Goal: Task Accomplishment & Management: Manage account settings

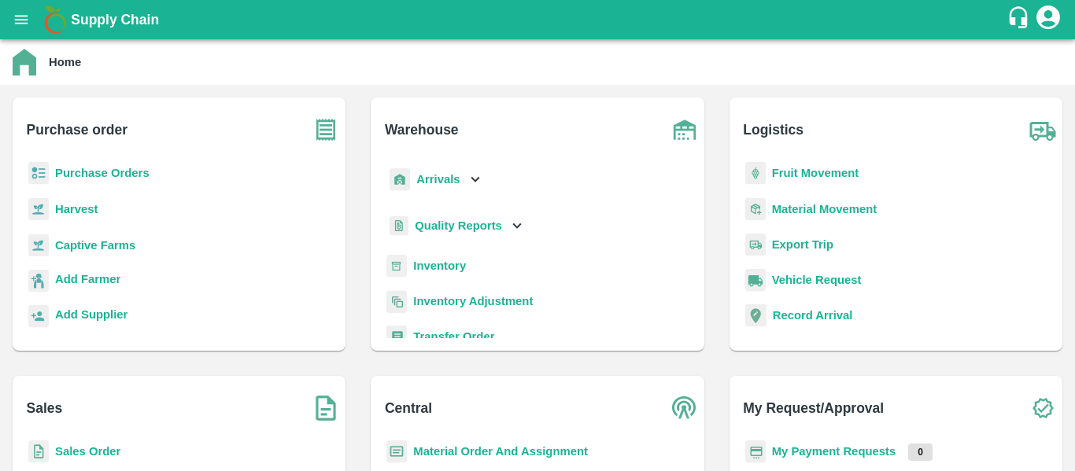
click at [117, 172] on b "Purchase Orders" at bounding box center [102, 173] width 94 height 13
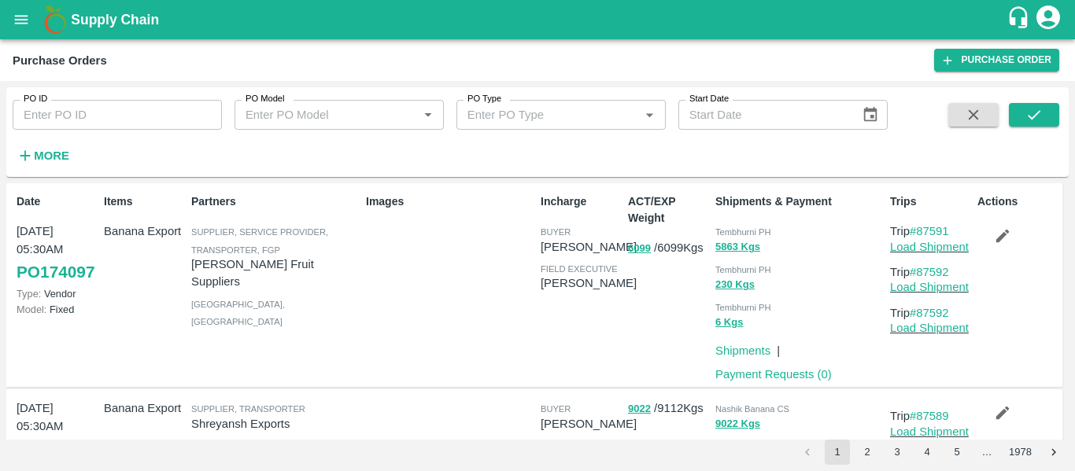
click at [114, 100] on input "PO ID" at bounding box center [117, 115] width 209 height 30
paste input "173923"
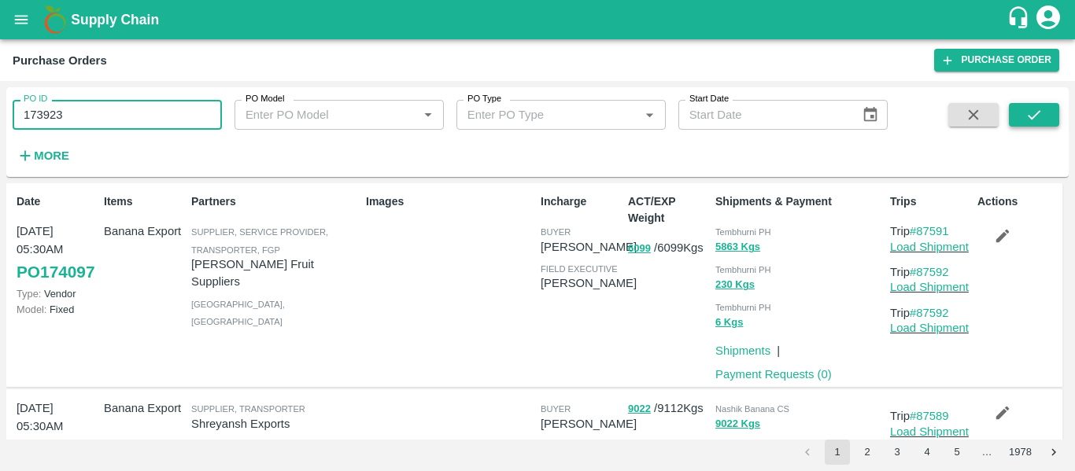
type input "173923"
click at [1032, 111] on icon "submit" at bounding box center [1033, 114] width 17 height 17
click at [1037, 120] on icon "submit" at bounding box center [1033, 114] width 17 height 17
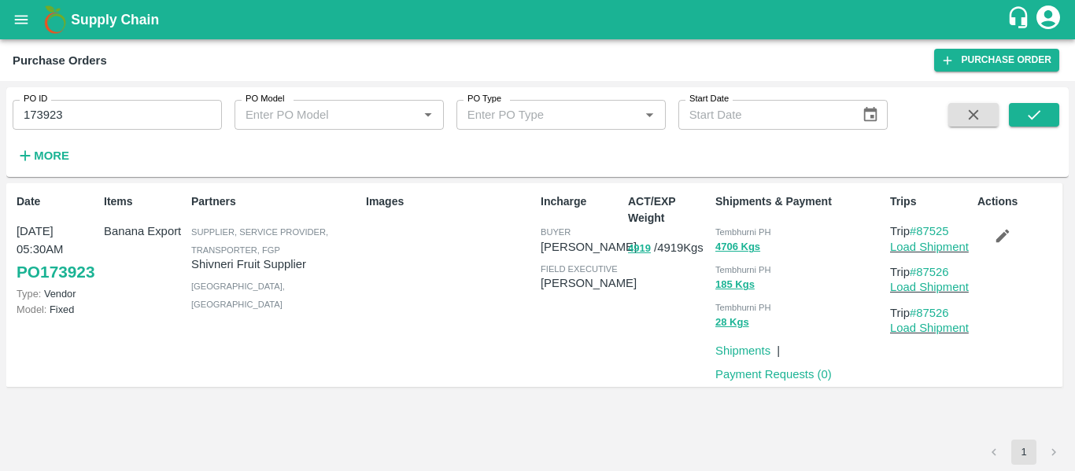
click at [1005, 242] on icon "button" at bounding box center [1002, 235] width 17 height 17
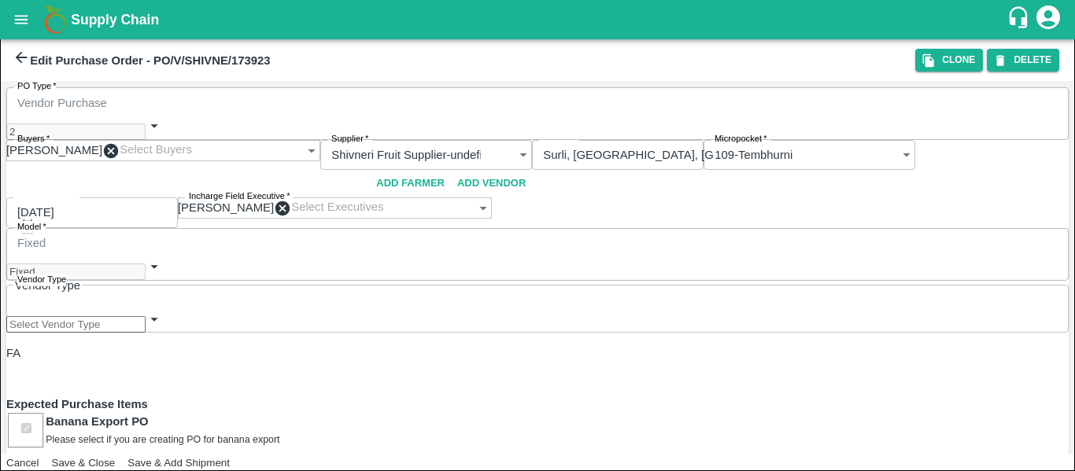
click at [119, 143] on icon at bounding box center [111, 150] width 15 height 15
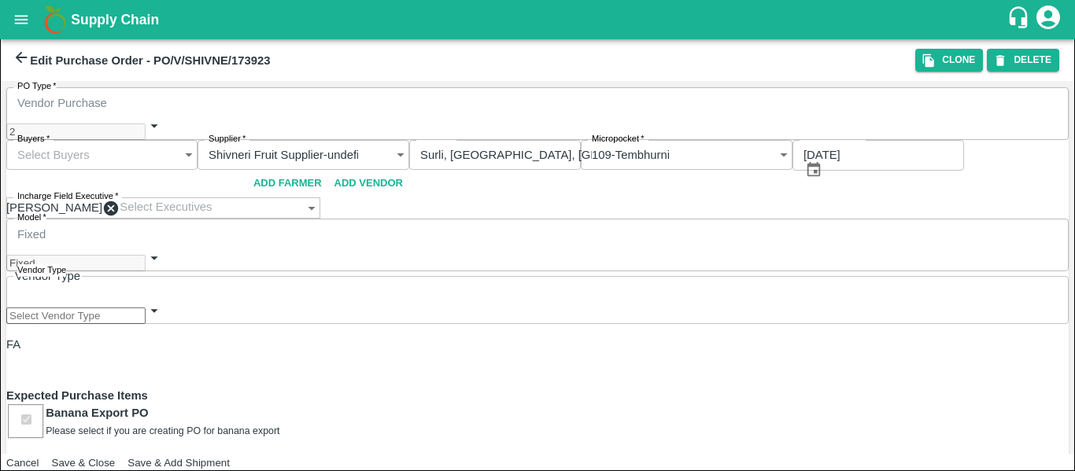
click at [167, 140] on input "Buyers   *" at bounding box center [86, 155] width 161 height 30
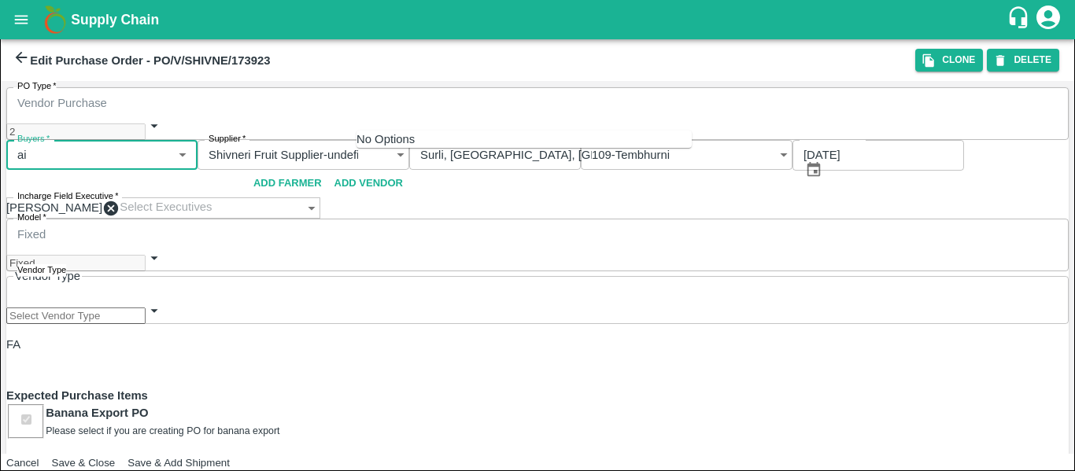
type input "a"
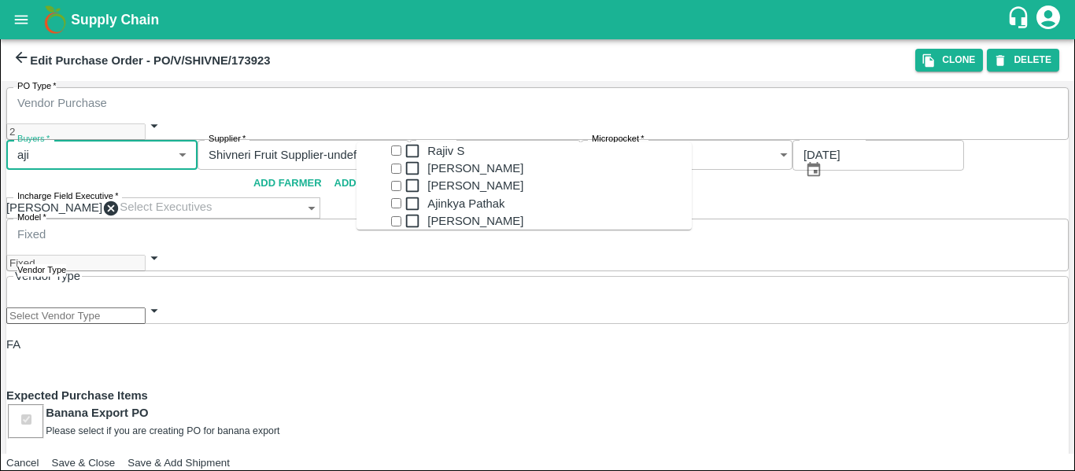
type input "ajit"
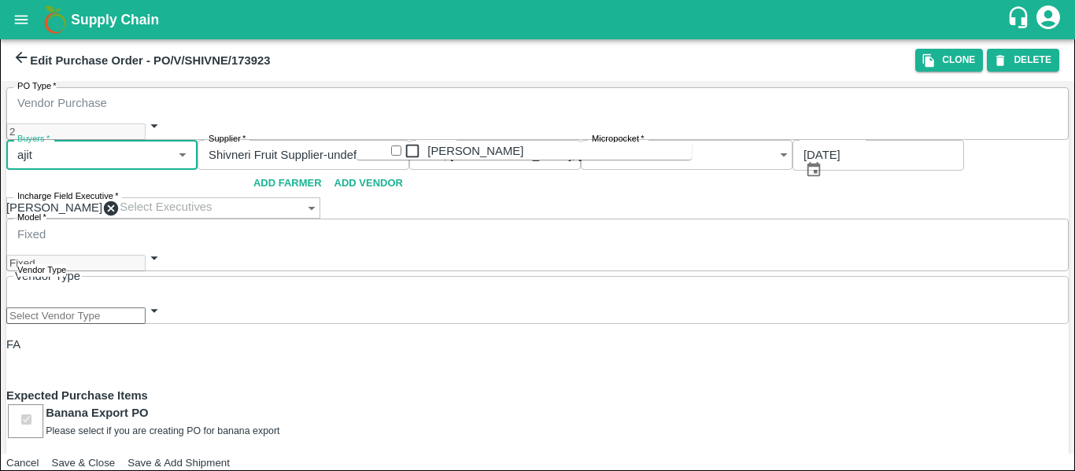
click at [438, 160] on div "[PERSON_NAME]" at bounding box center [475, 150] width 96 height 17
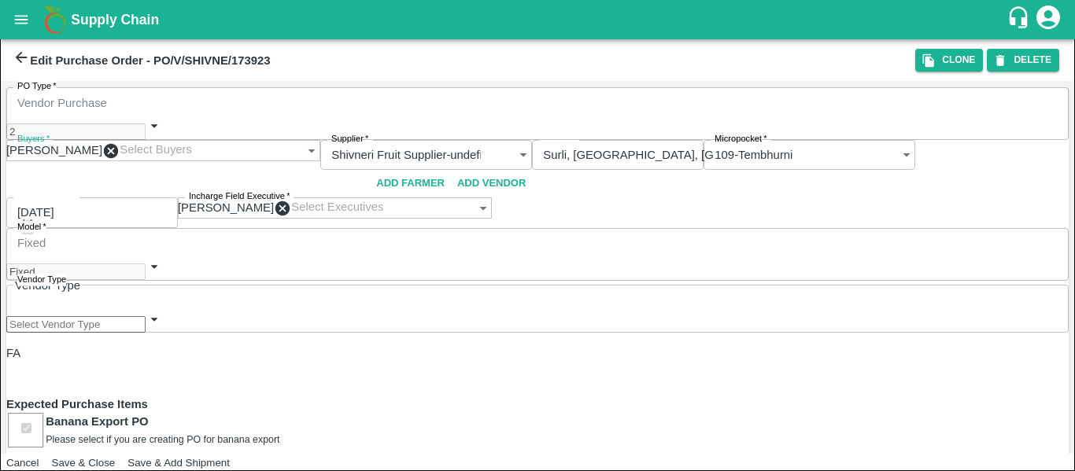
type input "2"
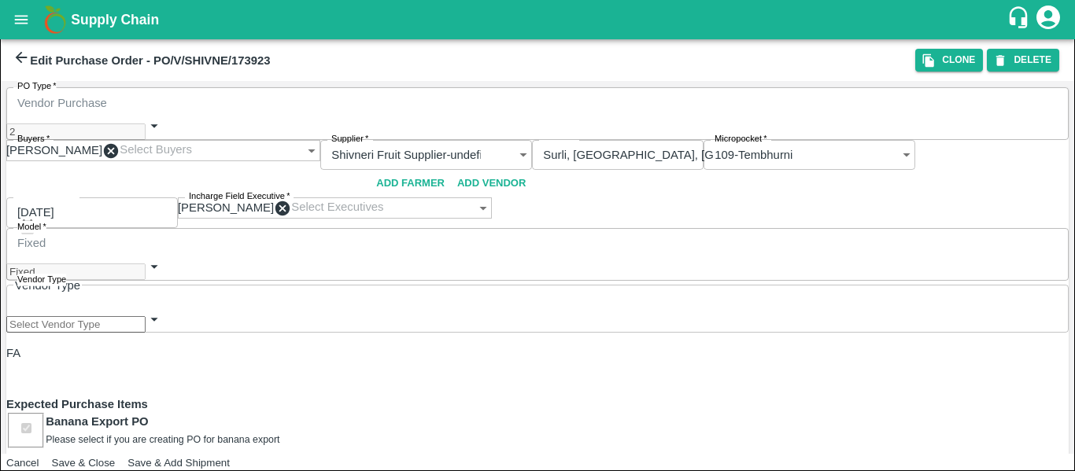
type input "2"
type input "22"
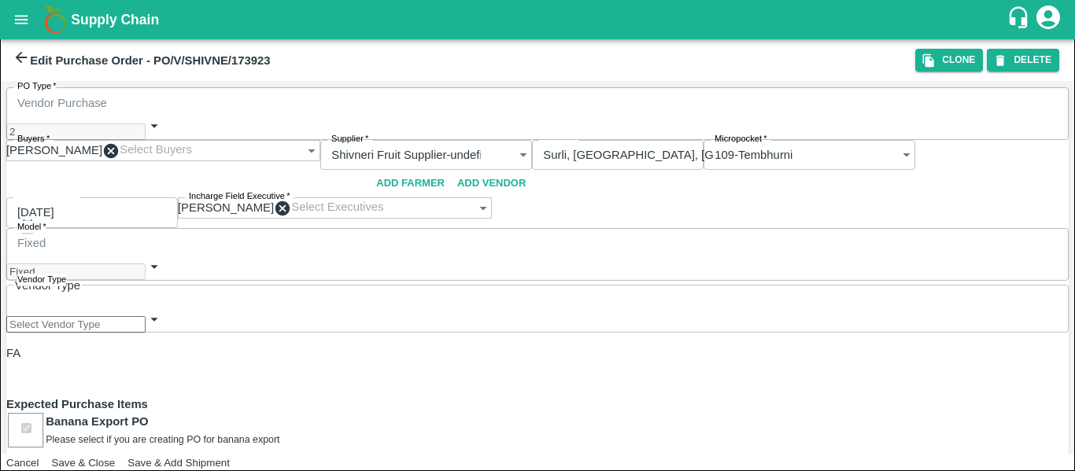
type input "22"
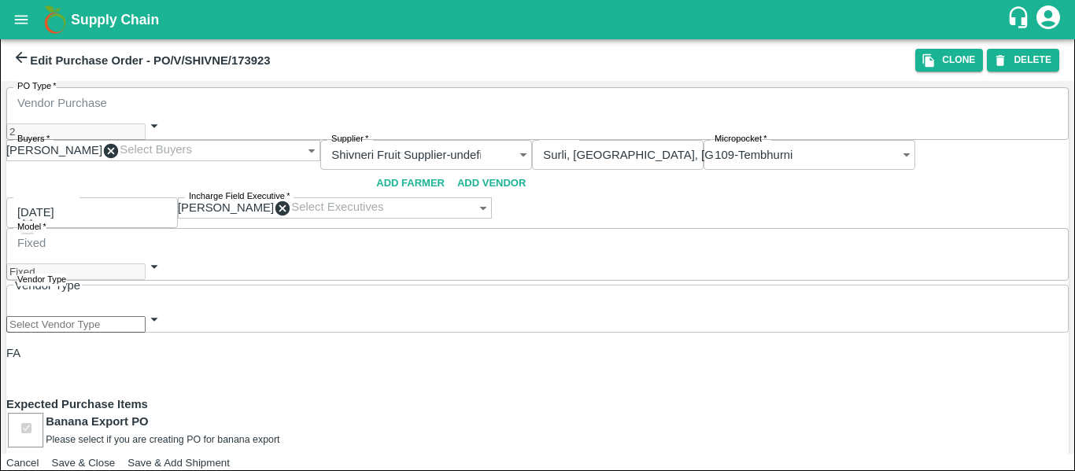
type input "22.5"
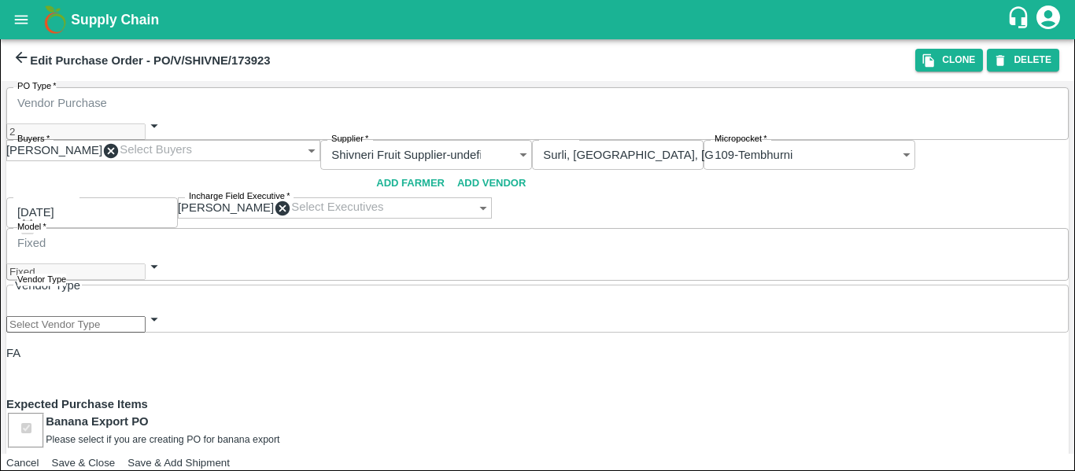
type input "22.5"
type input "2"
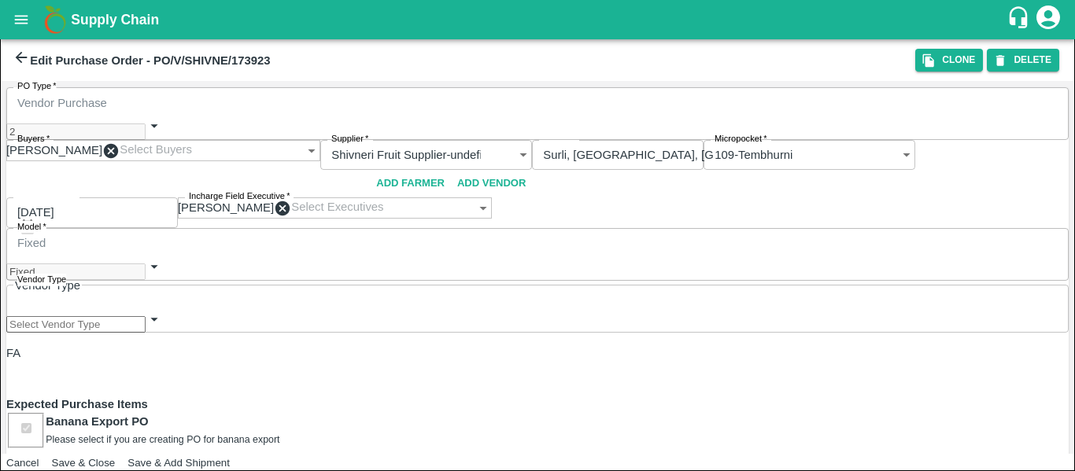
type input "24.5"
type input "2.7"
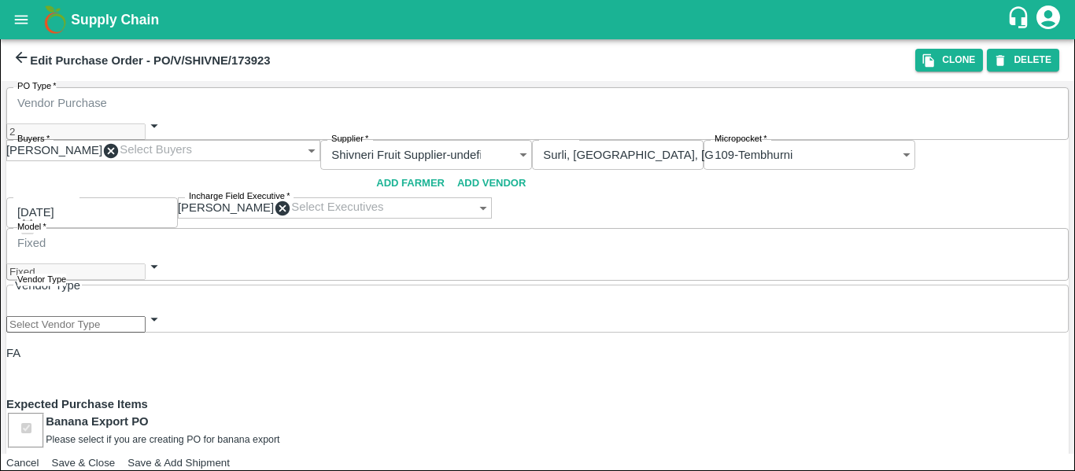
type input "25.2"
type input "2.75"
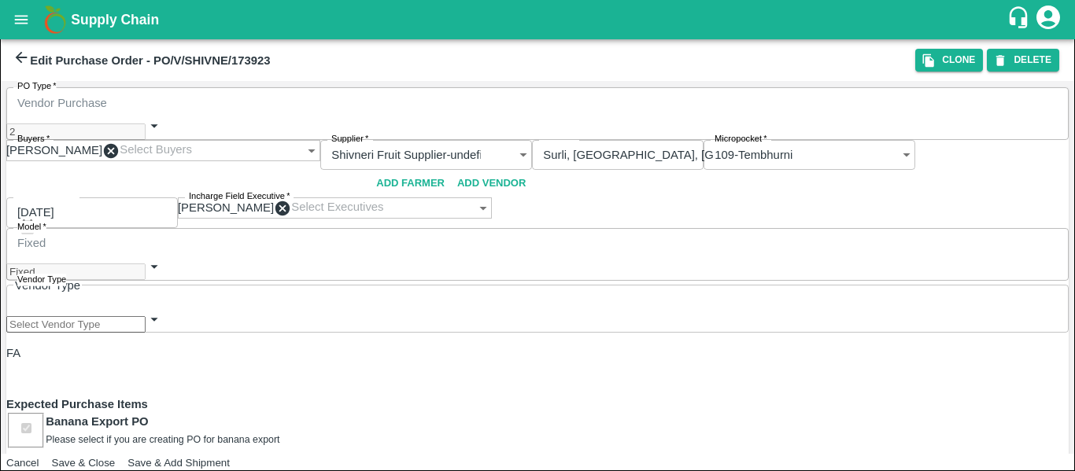
type input "25.25"
type input "2.75"
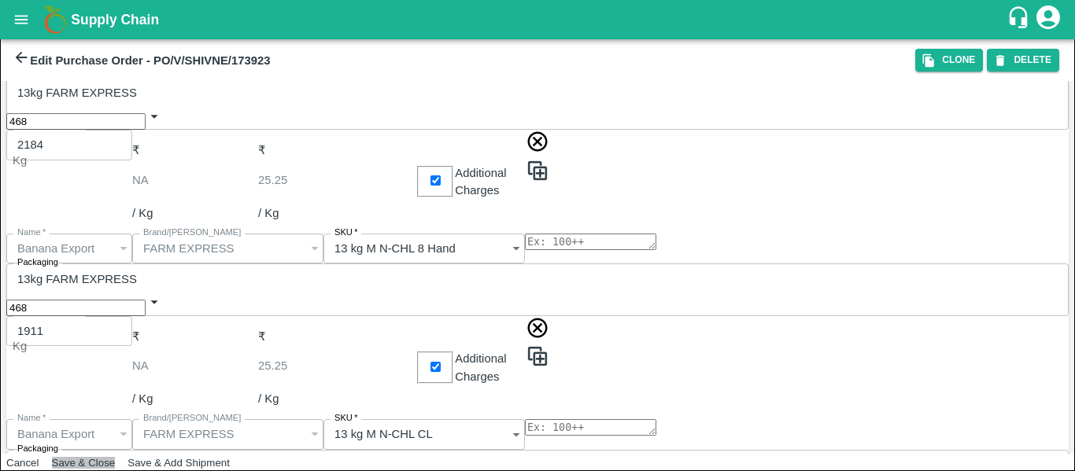
click at [116, 457] on button "Save & Close" at bounding box center [84, 463] width 64 height 12
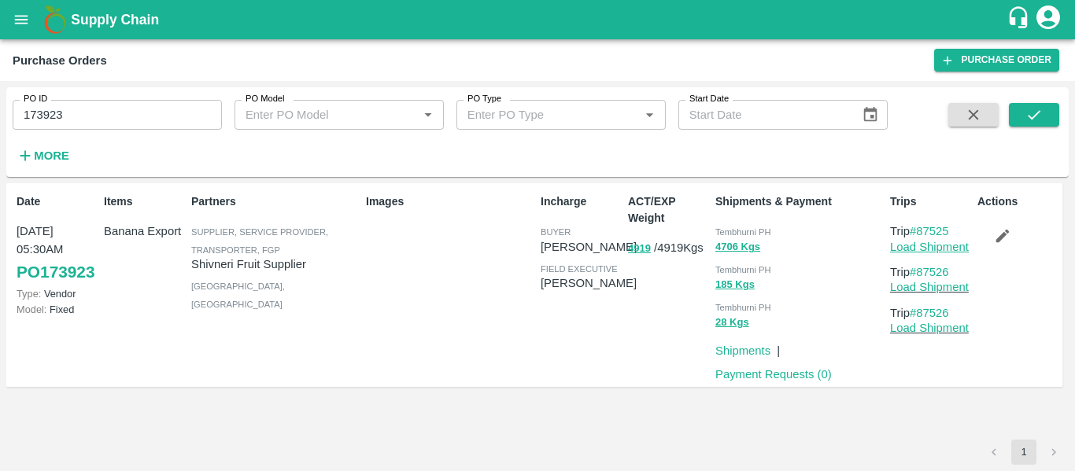
click at [937, 245] on link "Load Shipment" at bounding box center [929, 247] width 79 height 13
drag, startPoint x: 958, startPoint y: 271, endPoint x: 920, endPoint y: 272, distance: 37.8
click at [920, 272] on p "Trip #87526" at bounding box center [930, 272] width 81 height 17
copy link "87526"
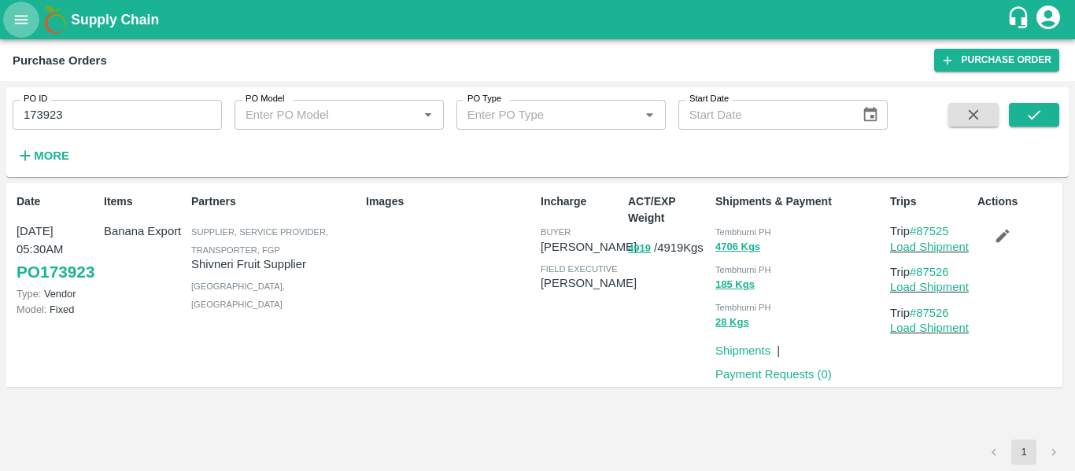
click at [22, 20] on icon "open drawer" at bounding box center [21, 19] width 17 height 17
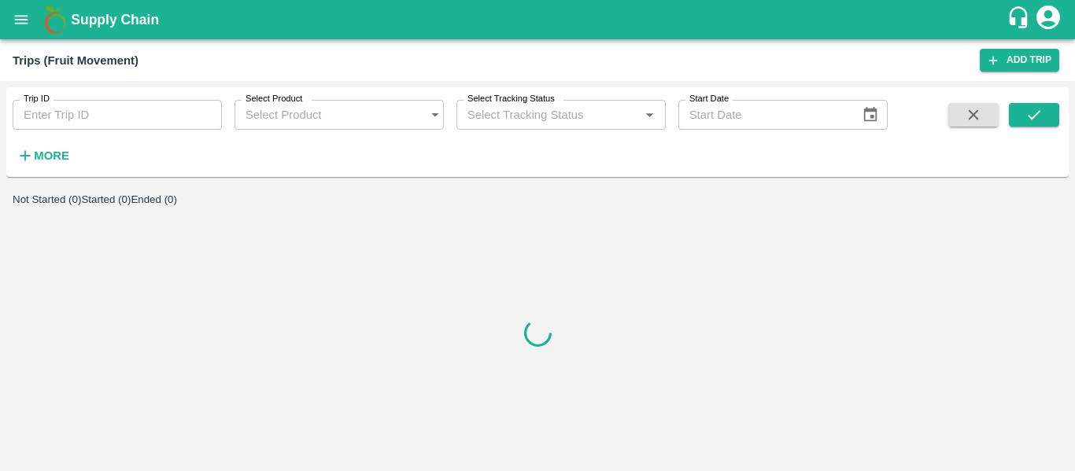
click at [108, 110] on input "Trip ID" at bounding box center [117, 115] width 209 height 30
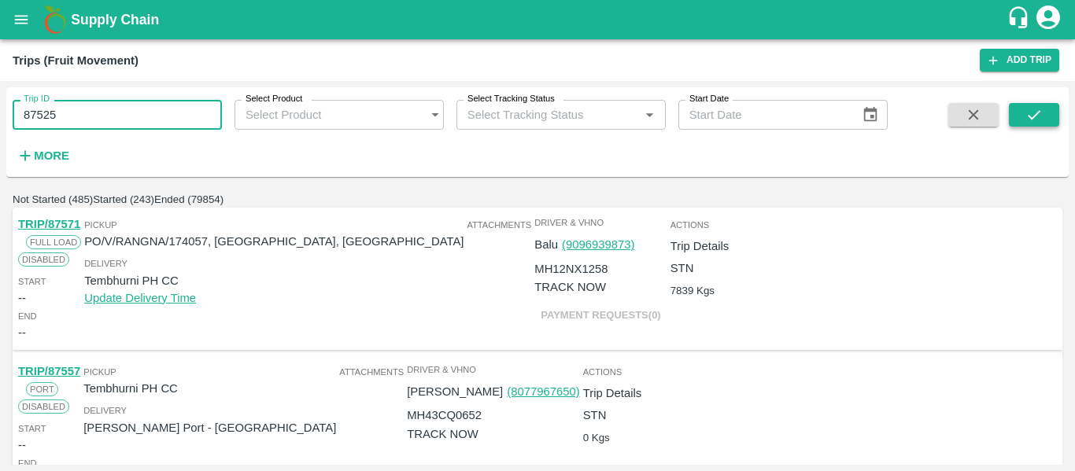
type input "87525"
click at [1039, 121] on icon "submit" at bounding box center [1033, 114] width 17 height 17
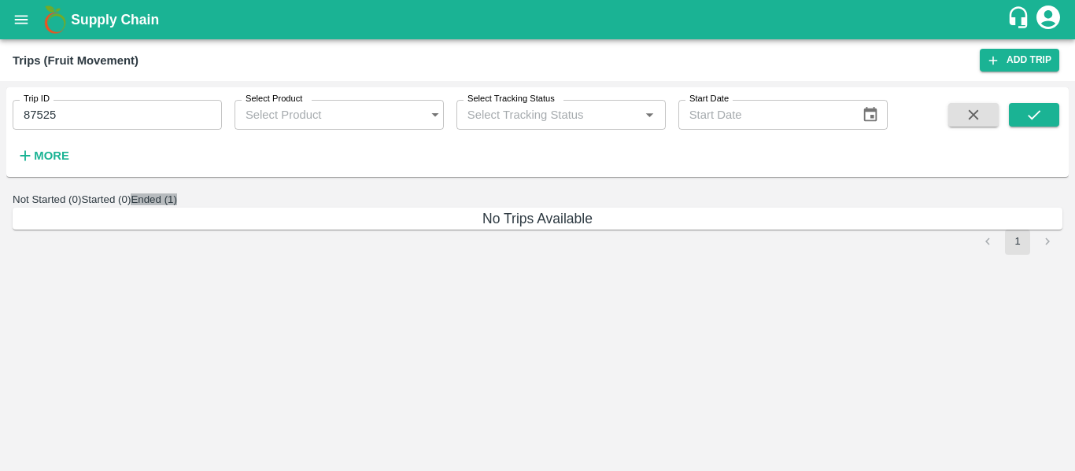
click at [177, 205] on button "Ended (1)" at bounding box center [154, 200] width 46 height 12
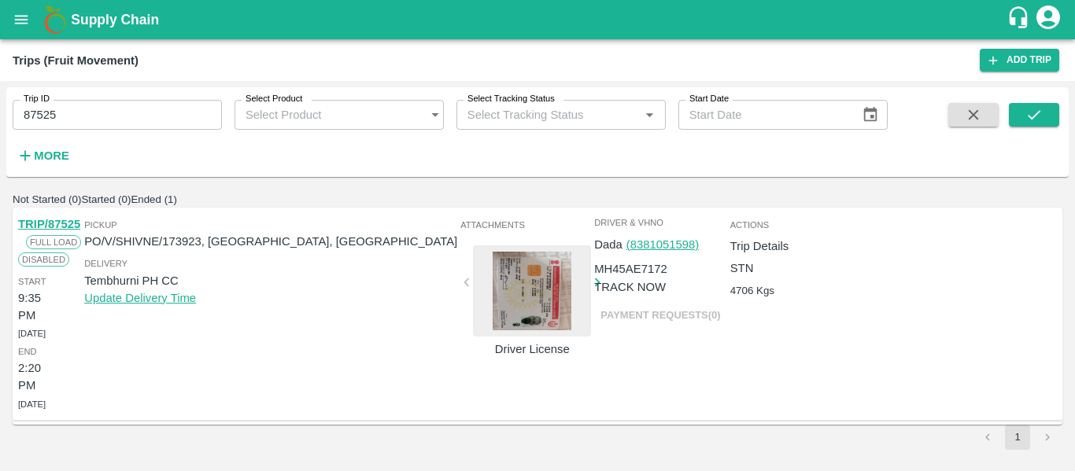
click at [50, 231] on link "TRIP/87525" at bounding box center [49, 224] width 62 height 13
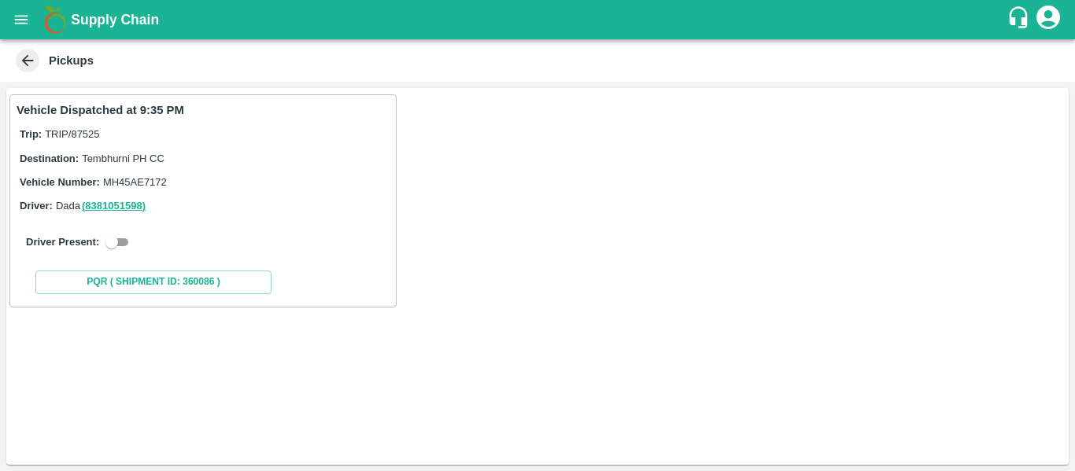
click at [122, 243] on input "checkbox" at bounding box center [111, 242] width 57 height 19
checkbox input "true"
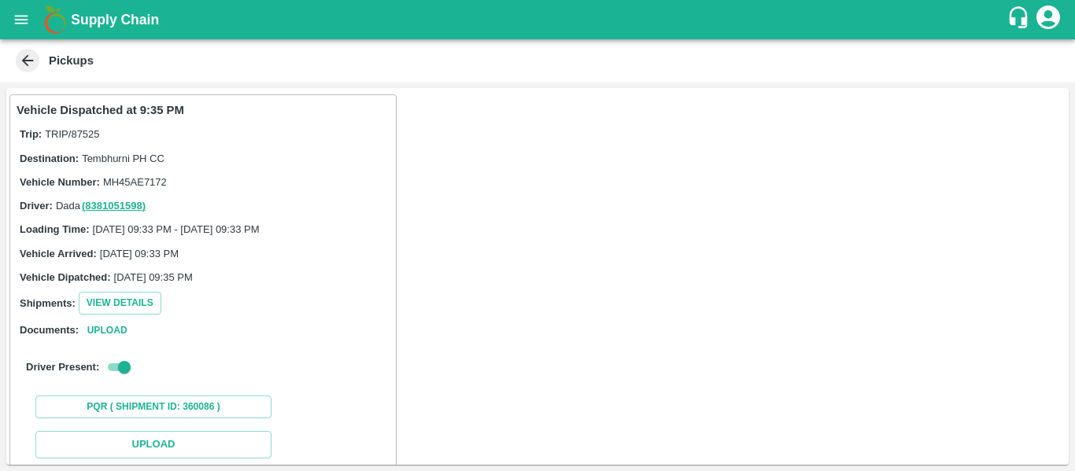
scroll to position [231, 0]
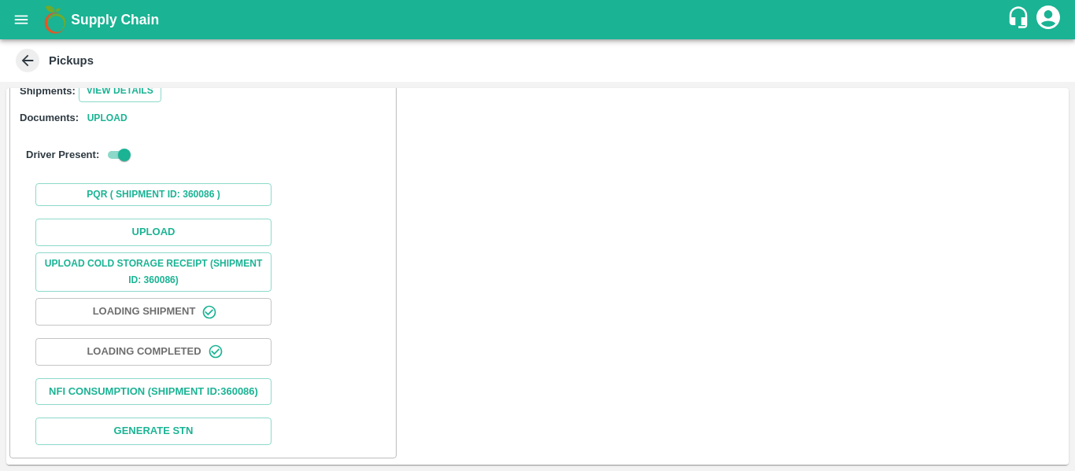
click at [170, 190] on div "PQR ( Shipment Id: 360086 )" at bounding box center [203, 194] width 373 height 35
click at [176, 219] on button "Upload" at bounding box center [153, 233] width 236 height 28
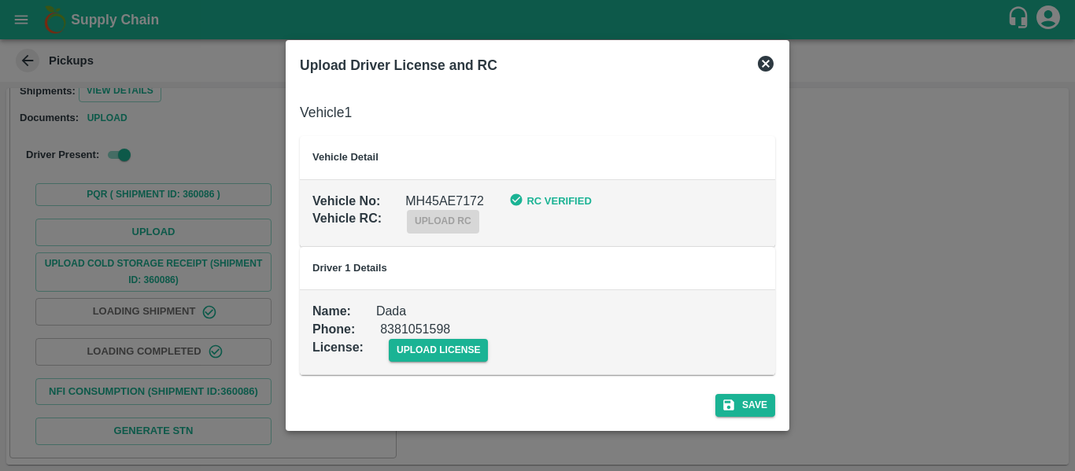
click at [450, 363] on td "Name : Dada Phone : 8381051598 License : upload license" at bounding box center [537, 332] width 475 height 85
click at [445, 347] on span "upload license" at bounding box center [439, 350] width 100 height 23
click at [0, 0] on input "upload license" at bounding box center [0, 0] width 0 height 0
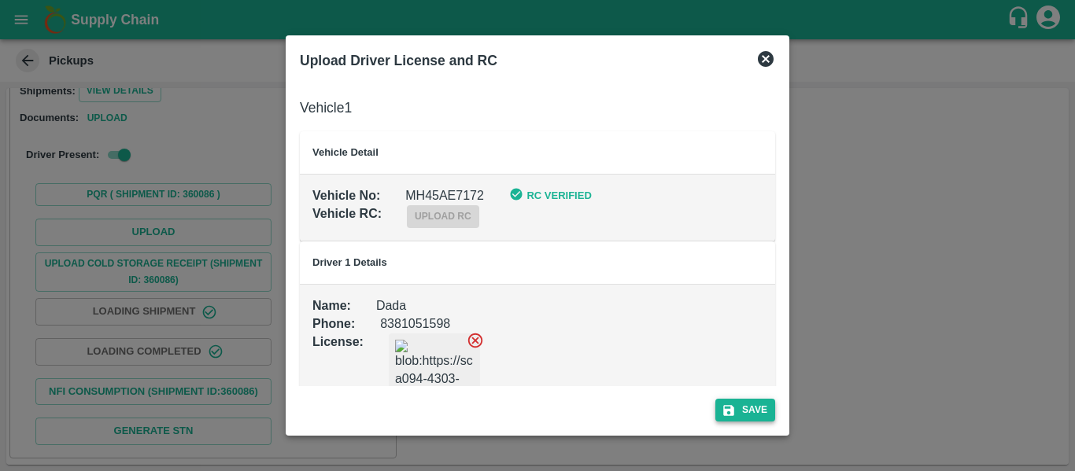
click at [748, 412] on button "Save" at bounding box center [745, 410] width 60 height 23
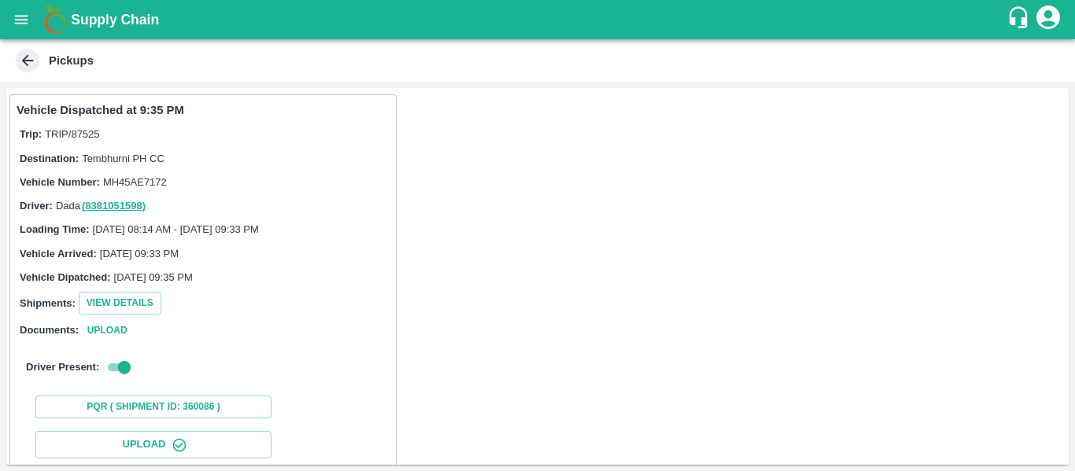
scroll to position [271, 0]
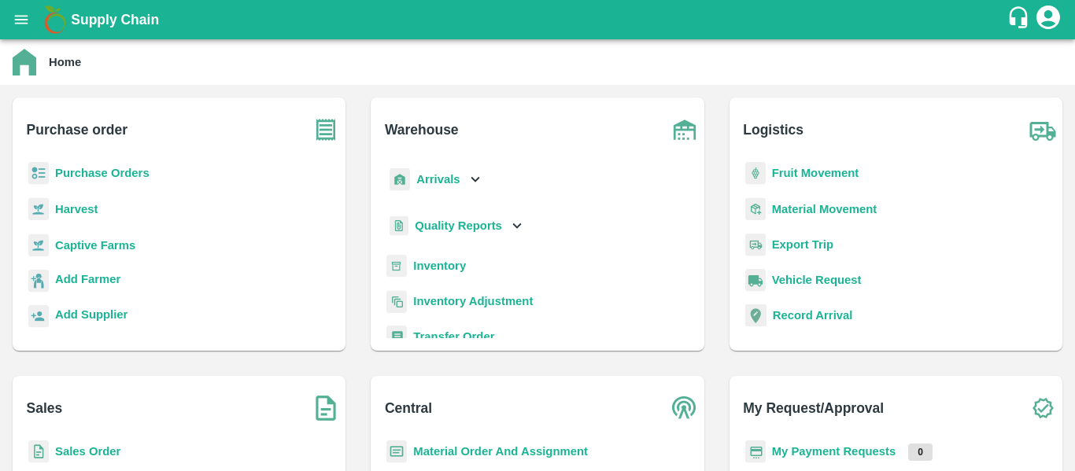
click at [433, 179] on b "Arrivals" at bounding box center [437, 179] width 43 height 13
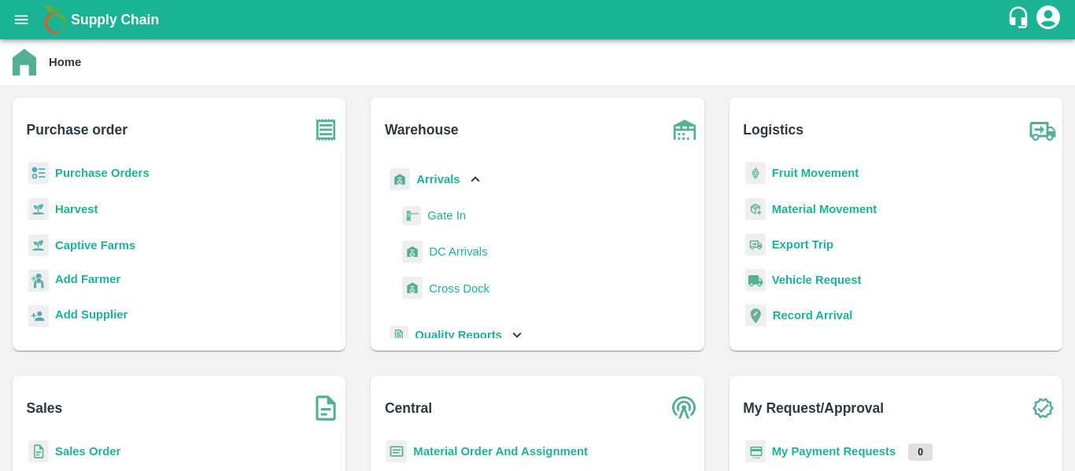
click at [437, 241] on link "DC Arrivals" at bounding box center [458, 252] width 58 height 24
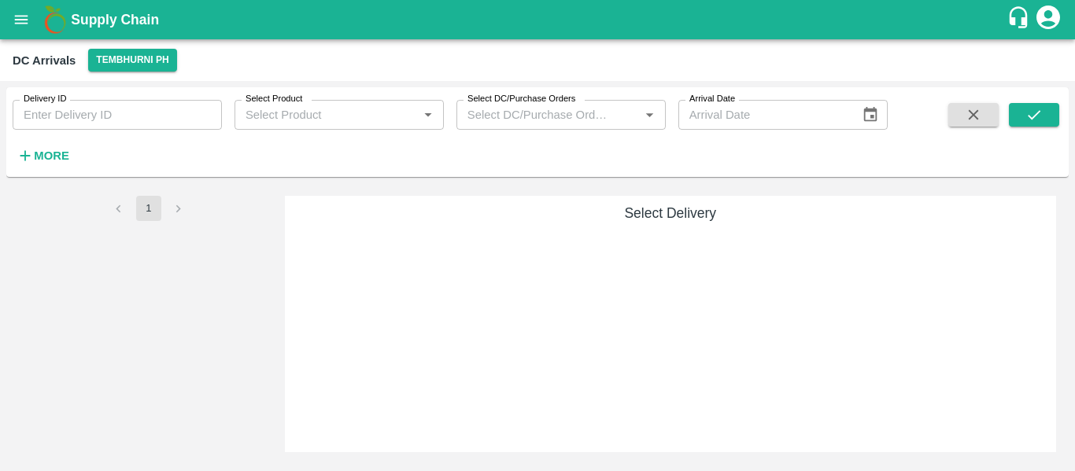
click at [63, 149] on strong "More" at bounding box center [51, 155] width 35 height 13
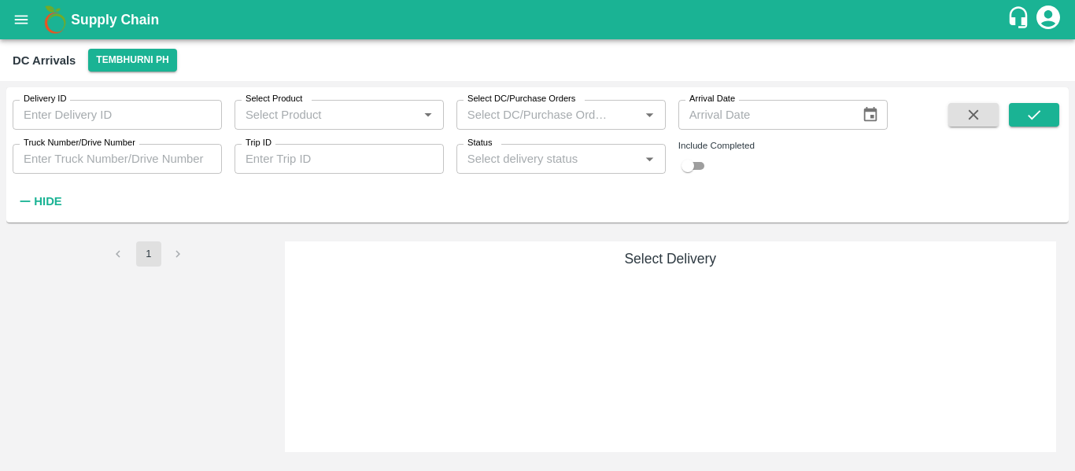
click at [349, 145] on input "Trip ID" at bounding box center [338, 159] width 209 height 30
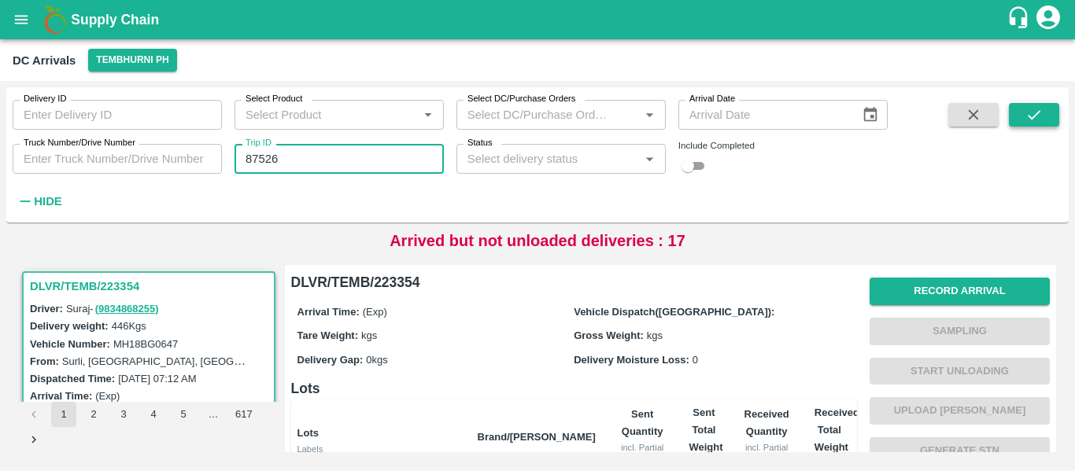
type input "87526"
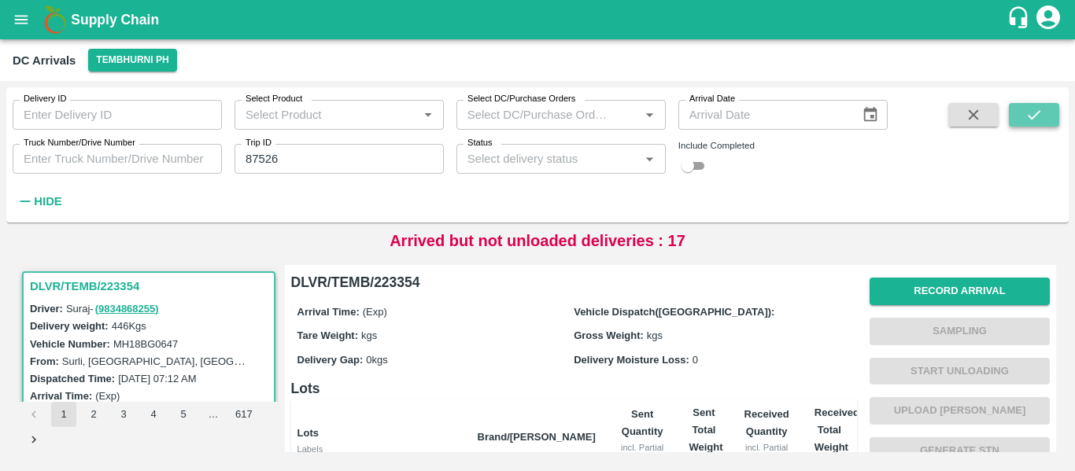
click at [1037, 105] on button "submit" at bounding box center [1034, 115] width 50 height 24
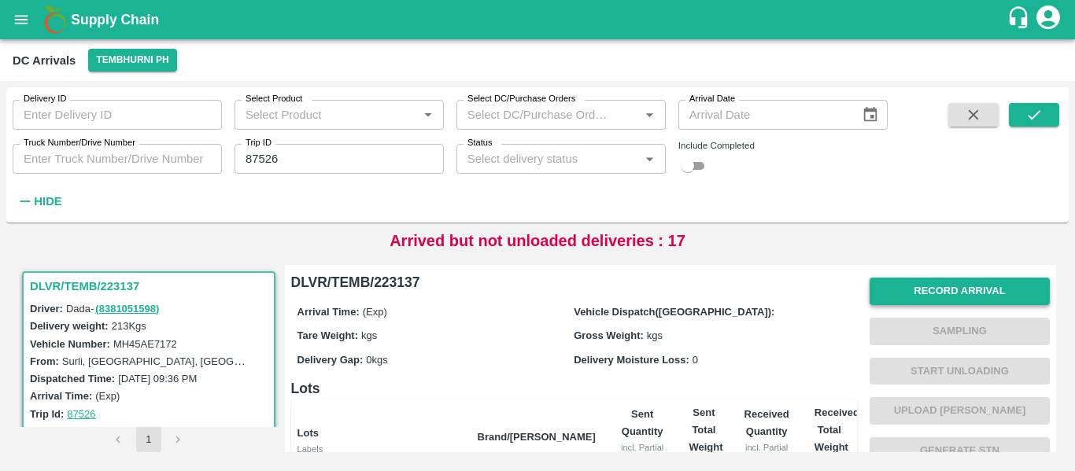
click at [922, 296] on button "Record Arrival" at bounding box center [959, 292] width 180 height 28
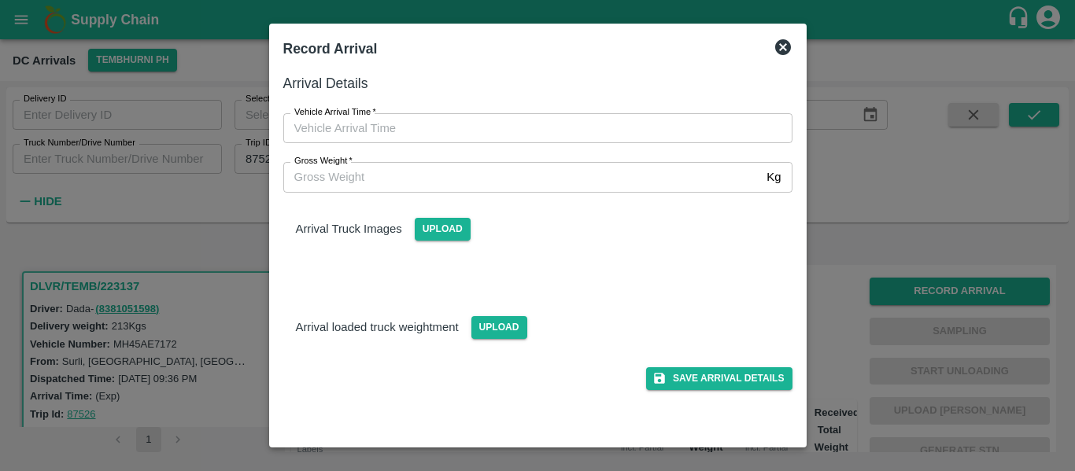
type input "DD/MM/YYYY hh:mm aa"
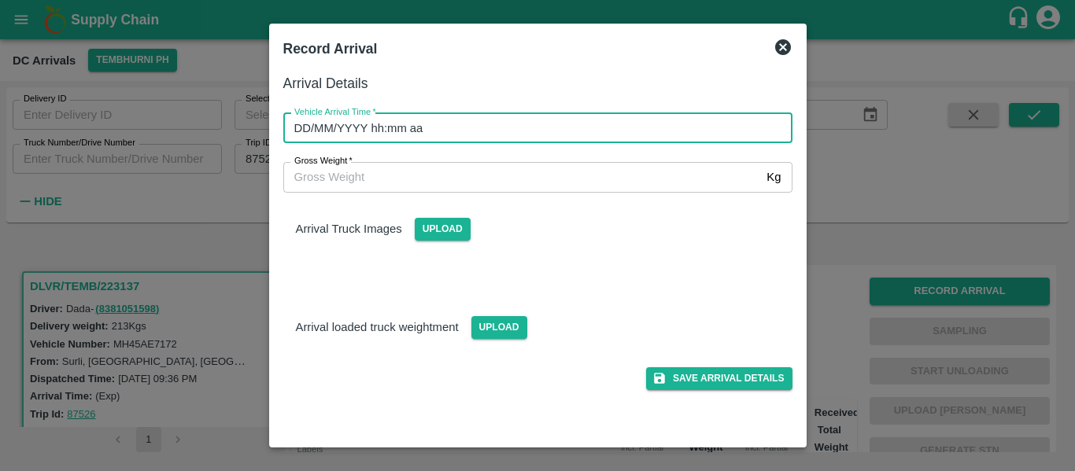
click at [389, 122] on input "DD/MM/YYYY hh:mm aa" at bounding box center [532, 128] width 498 height 30
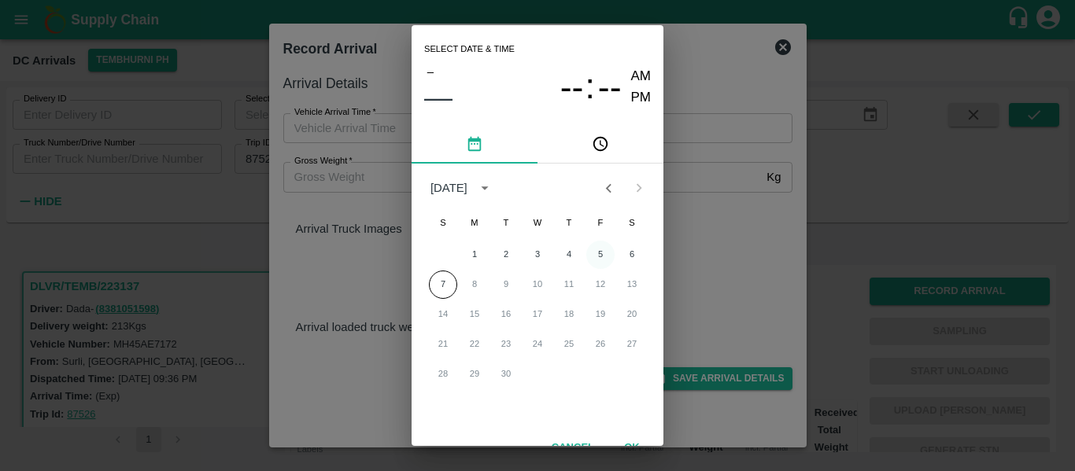
click at [601, 253] on button "5" at bounding box center [600, 255] width 28 height 28
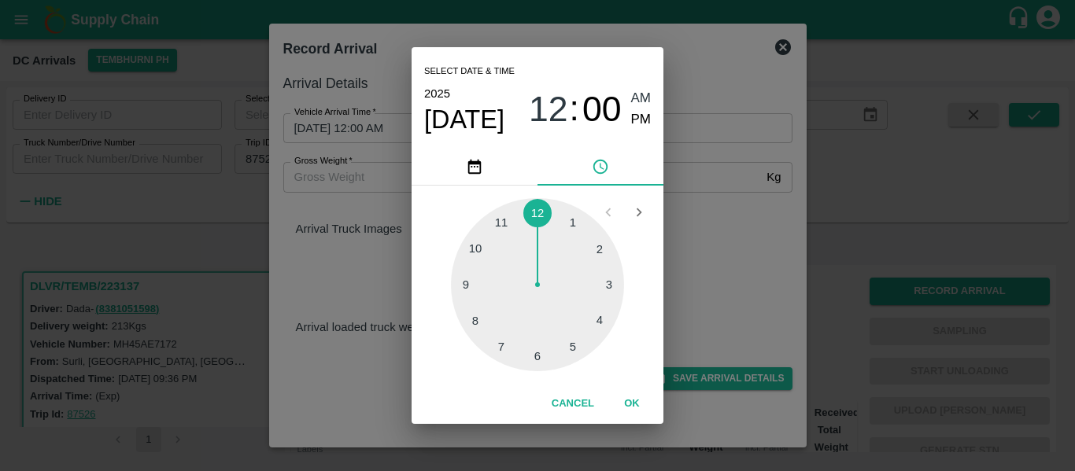
click at [607, 282] on div at bounding box center [537, 284] width 173 height 173
click at [537, 353] on div at bounding box center [537, 284] width 173 height 173
type input "05/09/2025 03:30 AM"
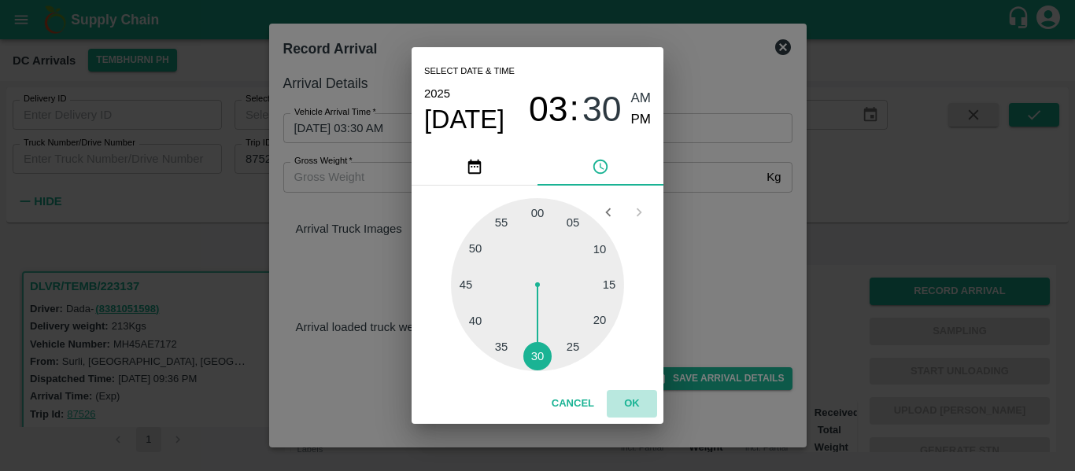
click at [630, 400] on button "OK" at bounding box center [632, 404] width 50 height 28
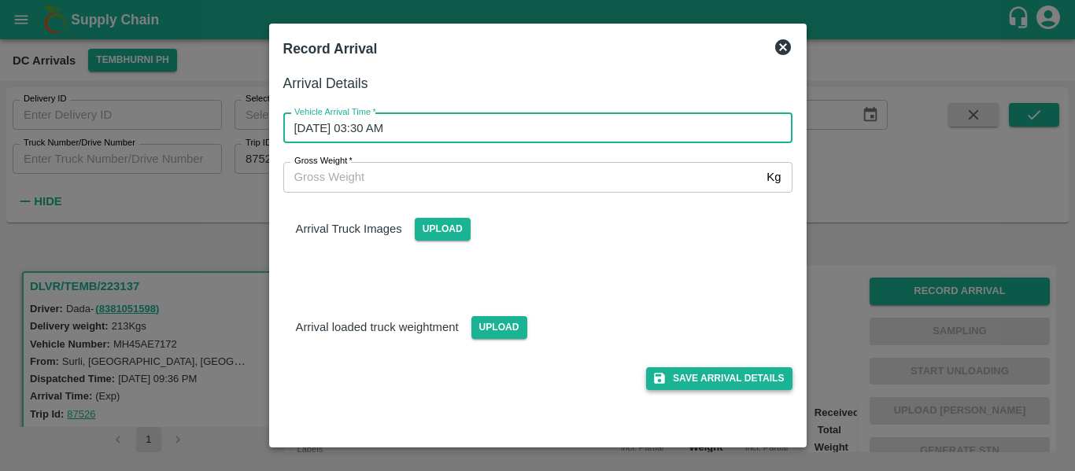
click at [758, 379] on button "Save Arrival Details" at bounding box center [719, 378] width 146 height 23
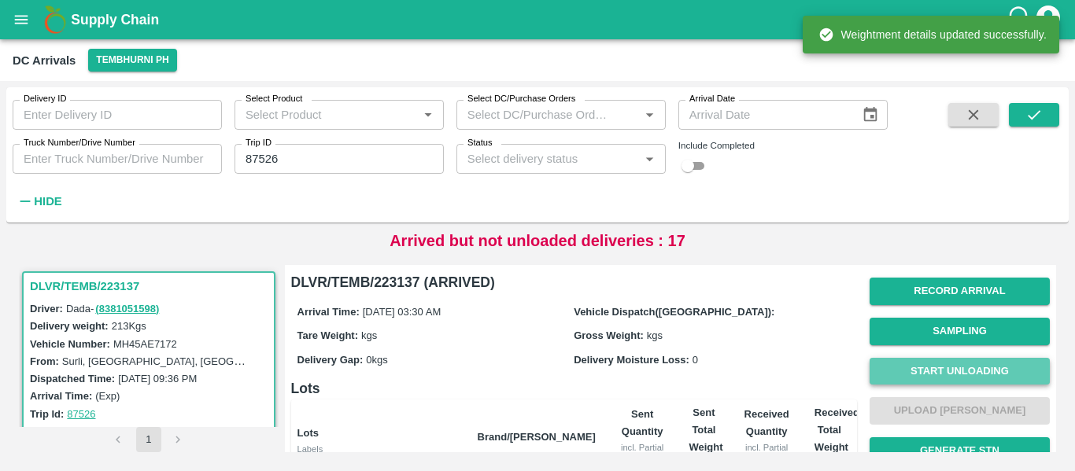
click at [924, 367] on button "Start Unloading" at bounding box center [959, 372] width 180 height 28
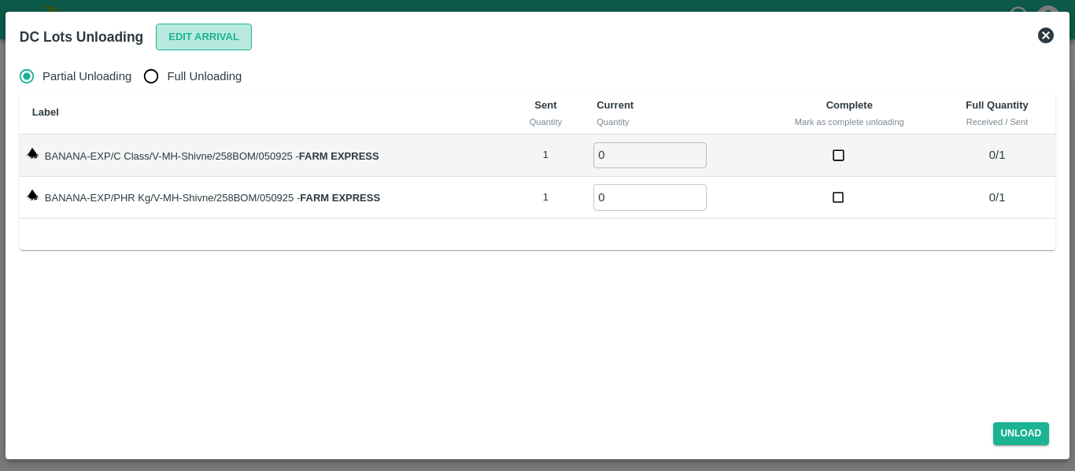
click at [233, 43] on button "Edit Arrival" at bounding box center [204, 38] width 96 height 28
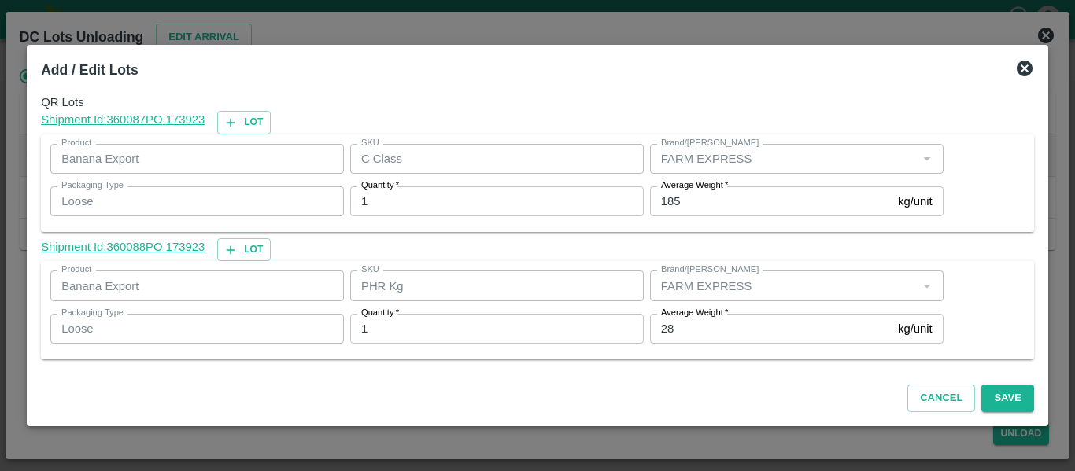
click at [718, 334] on input "28" at bounding box center [771, 329] width 242 height 30
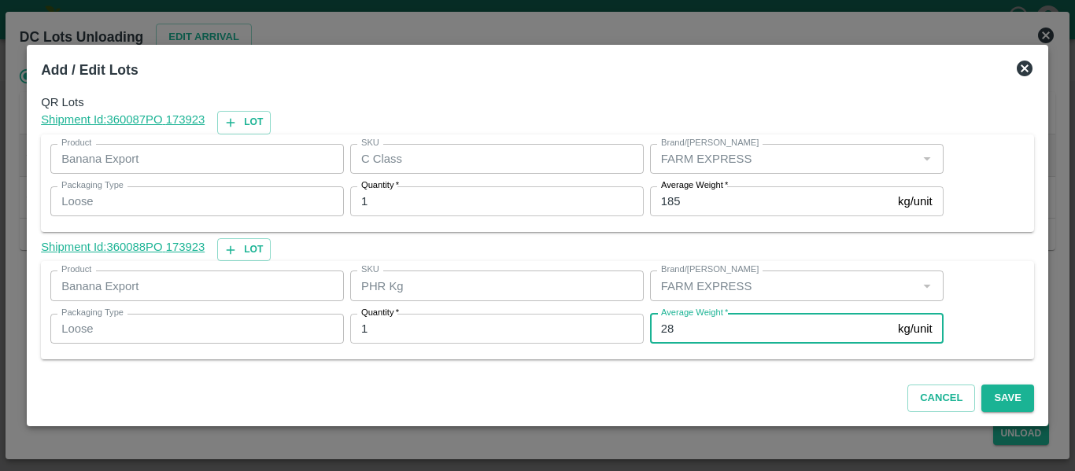
type input "2"
type input "42"
click at [1013, 404] on button "Save" at bounding box center [1007, 399] width 52 height 28
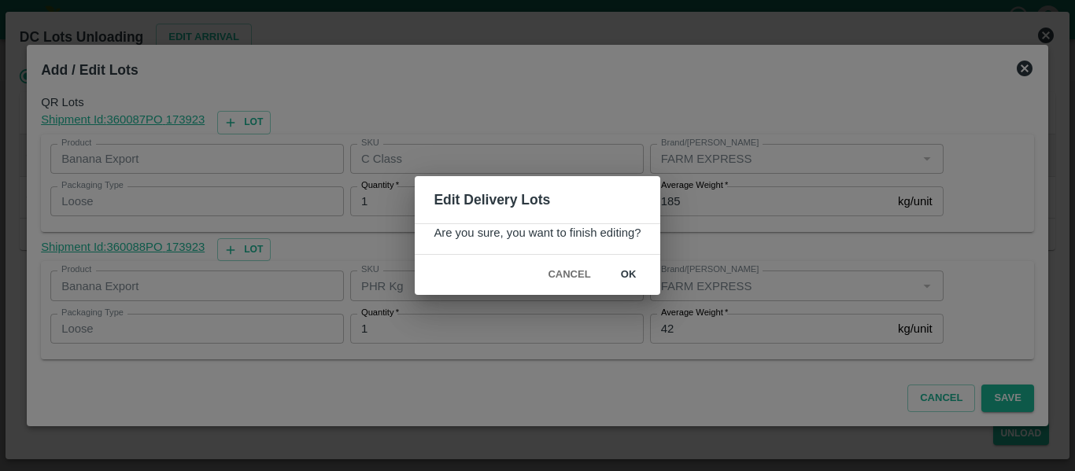
click at [635, 277] on button "ok" at bounding box center [628, 275] width 50 height 28
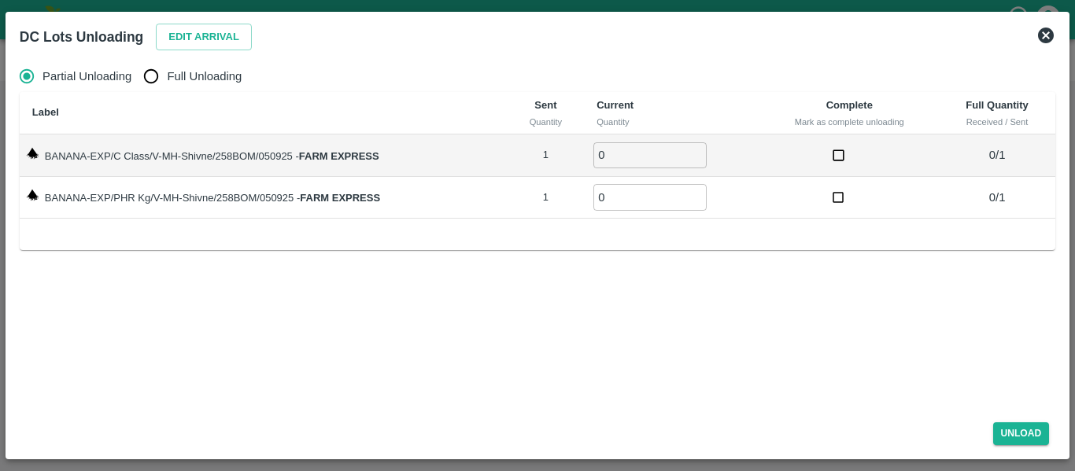
click at [154, 85] on input "Full Unloading" at bounding box center [150, 76] width 31 height 31
radio input "true"
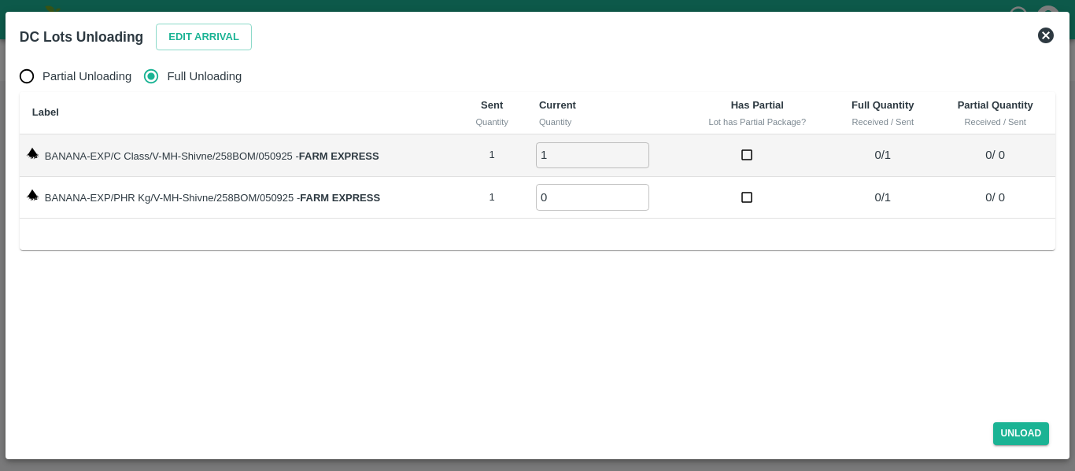
type input "1"
click at [644, 151] on input "1" at bounding box center [592, 155] width 113 height 26
type input "1"
click at [640, 193] on input "1" at bounding box center [592, 197] width 113 height 26
click at [1020, 425] on button "Unload" at bounding box center [1021, 433] width 57 height 23
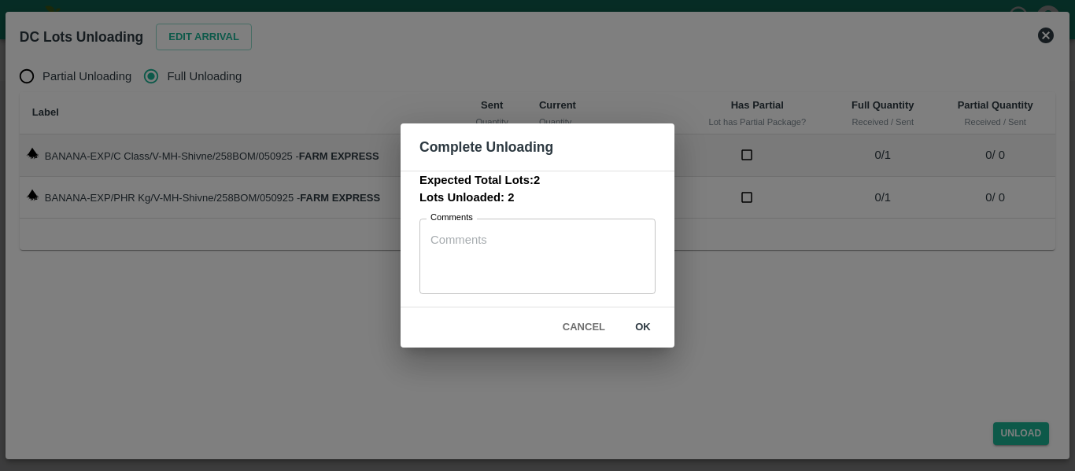
click at [654, 324] on button "ok" at bounding box center [643, 328] width 50 height 28
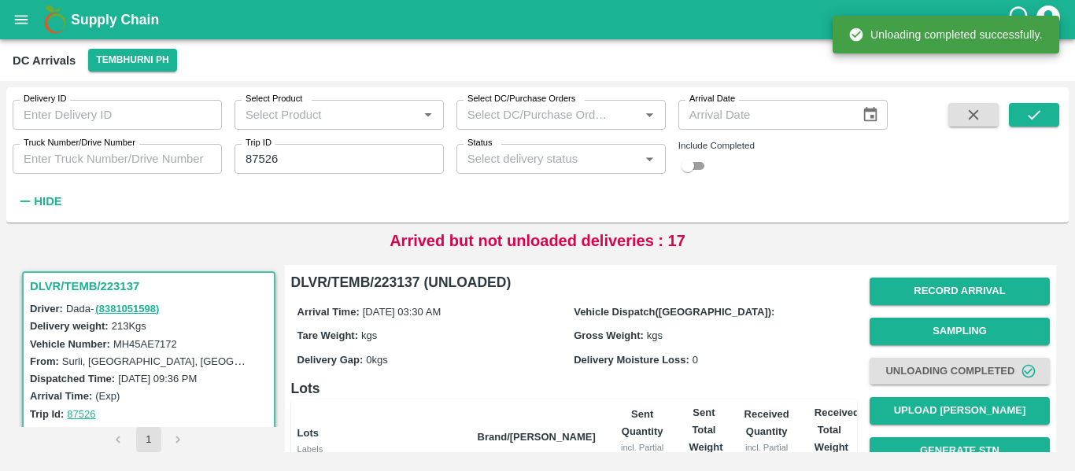
scroll to position [201, 0]
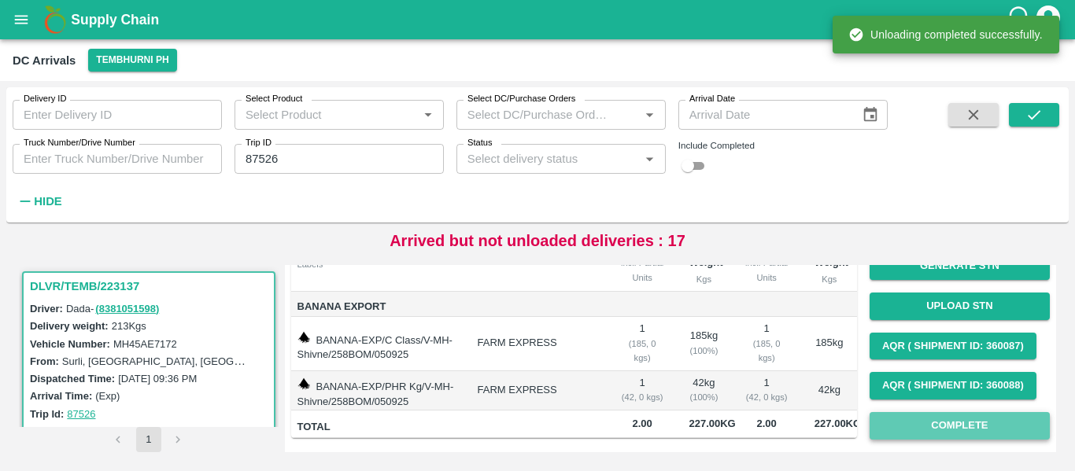
click at [976, 415] on button "Complete" at bounding box center [959, 426] width 180 height 28
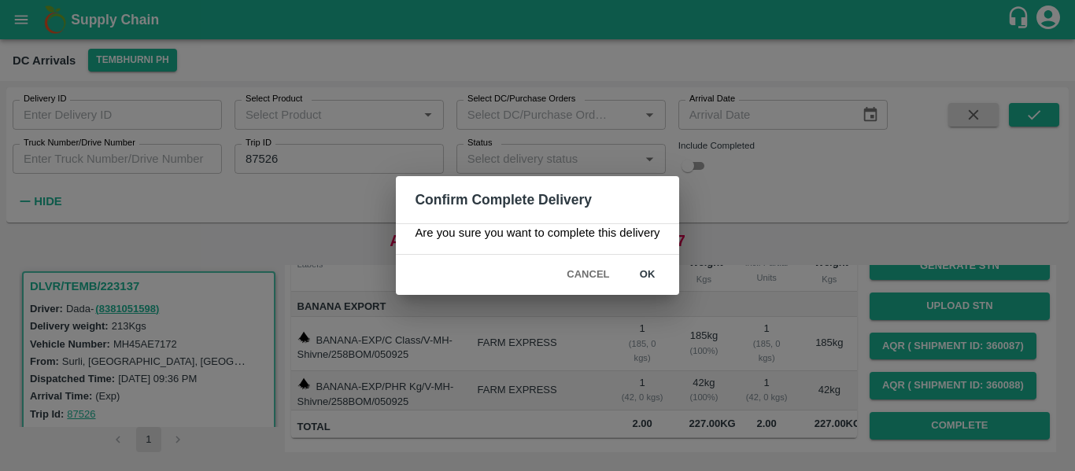
click at [650, 279] on button "ok" at bounding box center [647, 275] width 50 height 28
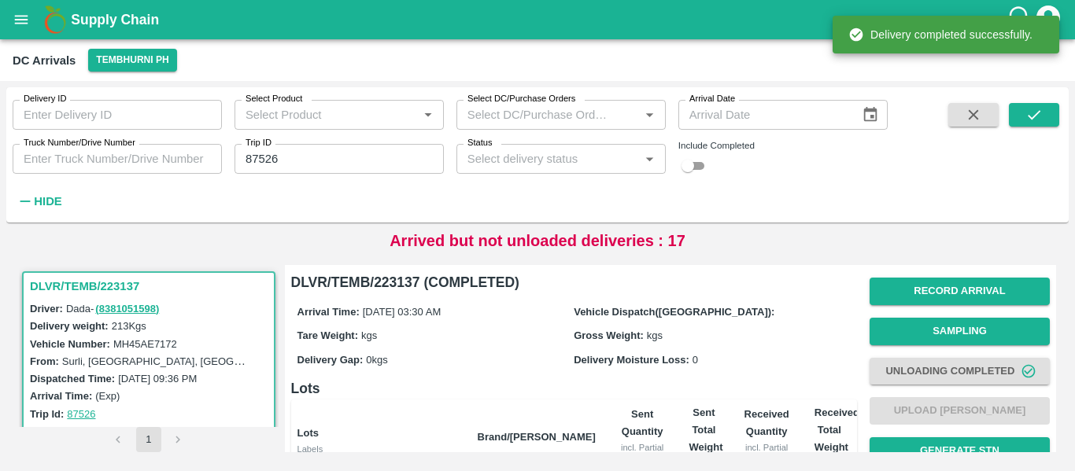
click at [259, 154] on input "87526" at bounding box center [338, 159] width 209 height 30
paste input "text"
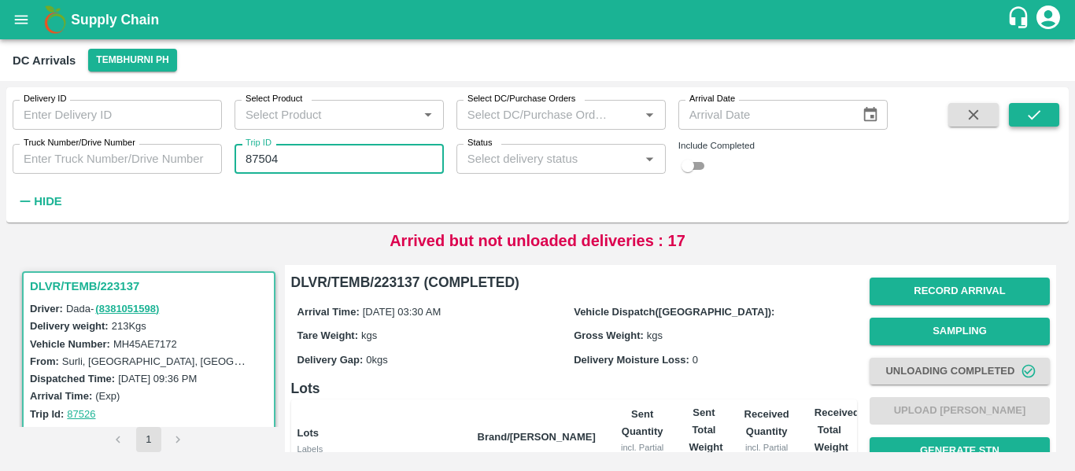
type input "87504"
click at [1042, 117] on icon "submit" at bounding box center [1033, 114] width 17 height 17
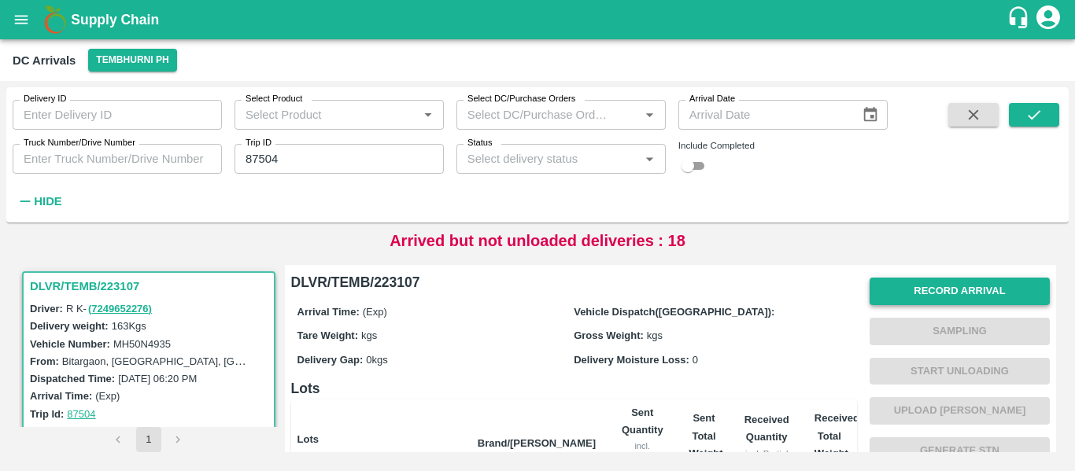
click at [927, 293] on button "Record Arrival" at bounding box center [959, 292] width 180 height 28
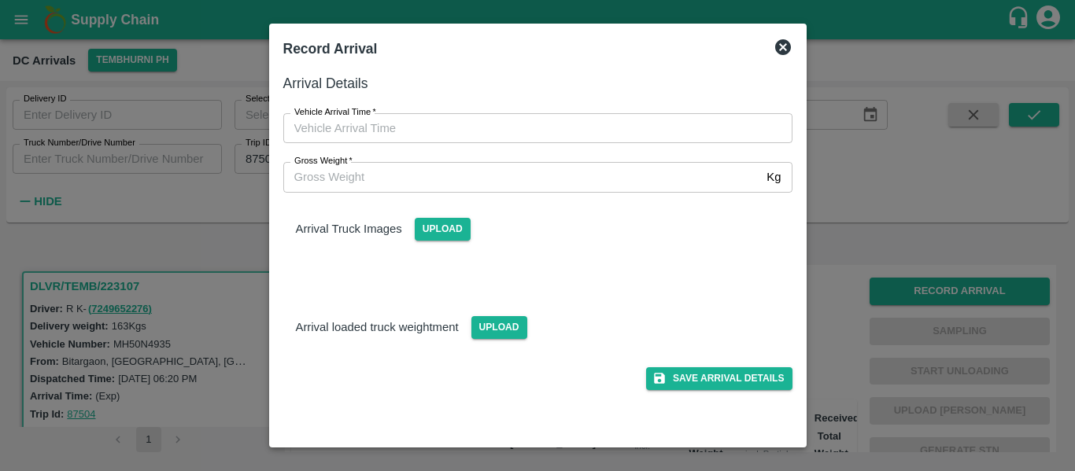
type input "DD/MM/YYYY hh:mm aa"
click at [414, 136] on input "DD/MM/YYYY hh:mm aa" at bounding box center [532, 128] width 498 height 30
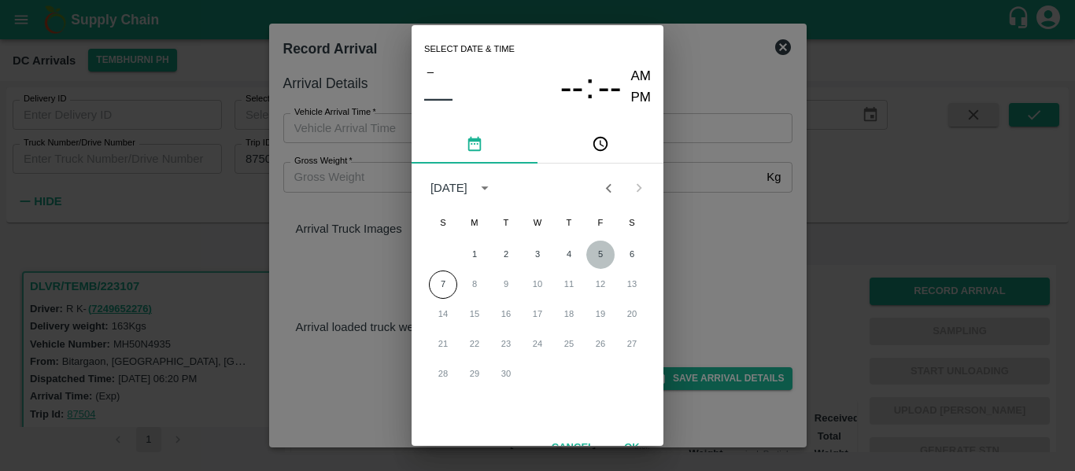
click at [593, 253] on button "5" at bounding box center [600, 255] width 28 height 28
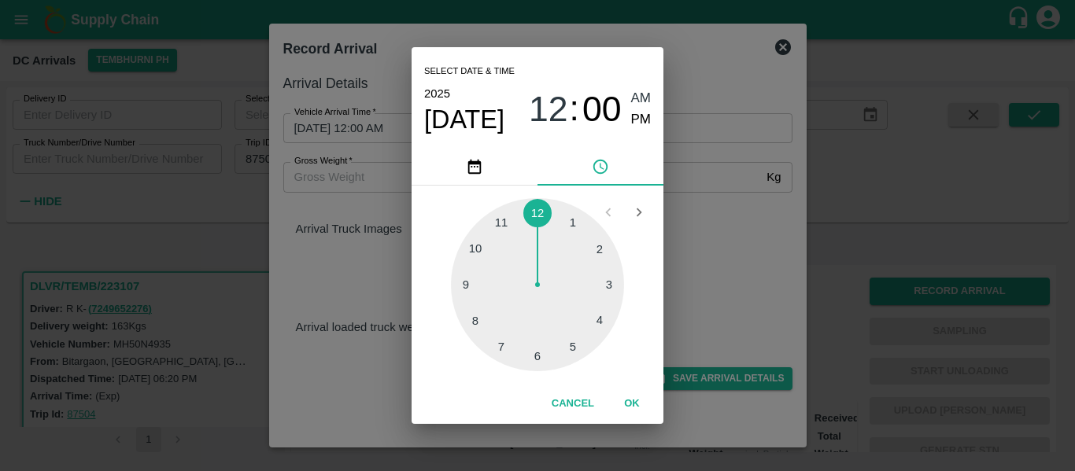
click at [537, 355] on div at bounding box center [537, 284] width 173 height 173
click at [607, 286] on div at bounding box center [537, 284] width 173 height 173
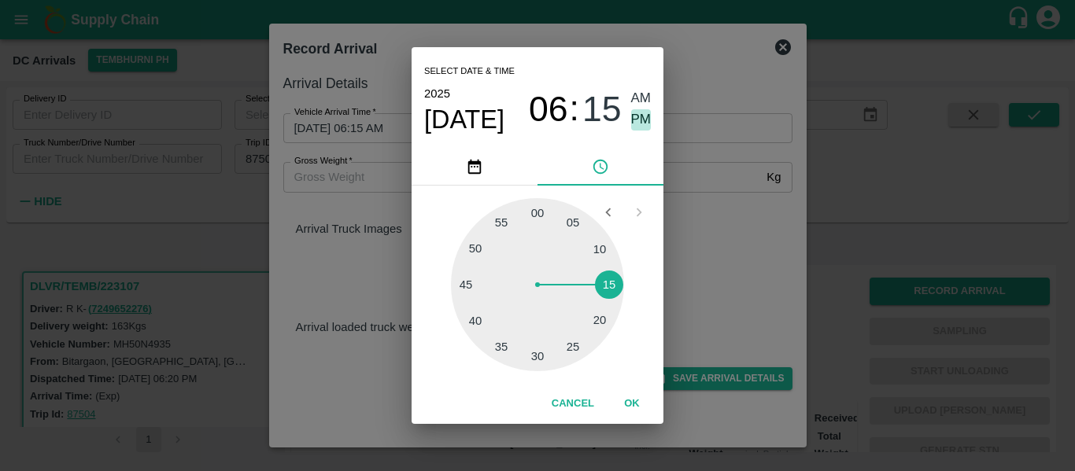
click at [637, 115] on span "PM" at bounding box center [641, 119] width 20 height 21
type input "05/09/2025 06:15 PM"
click at [637, 410] on button "OK" at bounding box center [632, 404] width 50 height 28
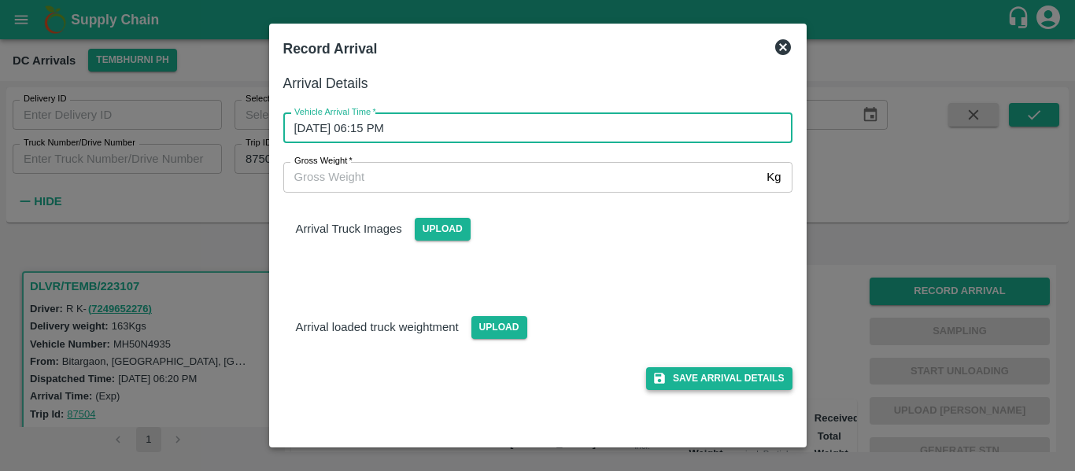
click at [755, 379] on button "Save Arrival Details" at bounding box center [719, 378] width 146 height 23
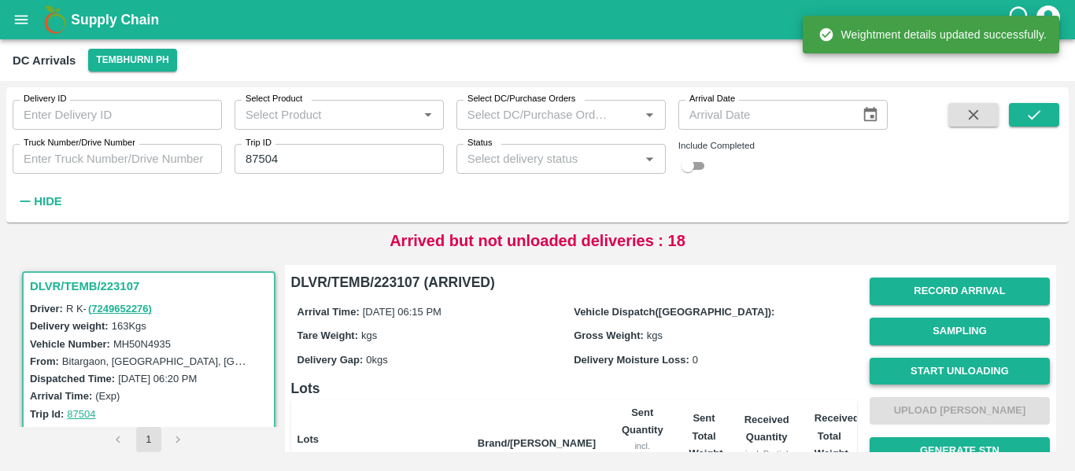
click at [952, 363] on button "Start Unloading" at bounding box center [959, 372] width 180 height 28
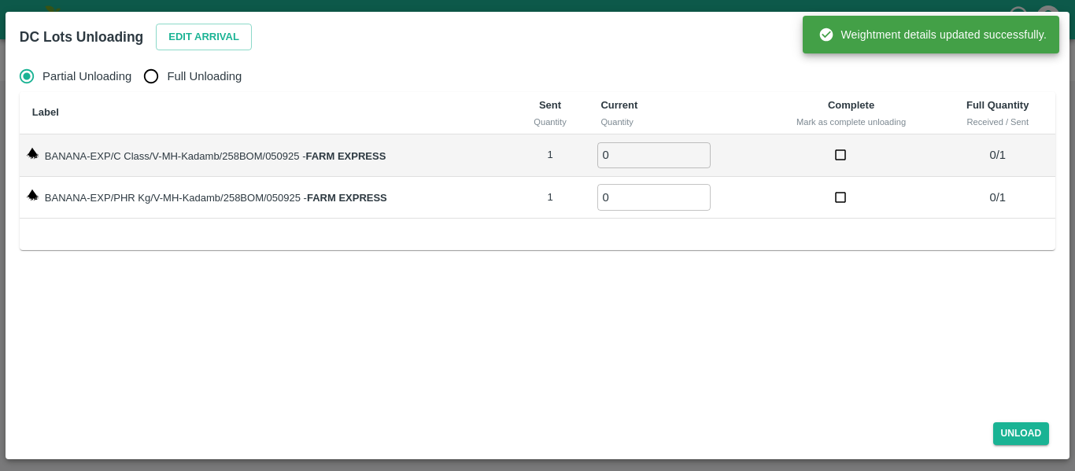
click at [245, 56] on div "Partial Unloading Full Unloading Label Sent Quantity Current Quantity Complete …" at bounding box center [537, 232] width 1048 height 356
click at [229, 50] on button "Edit Arrival" at bounding box center [204, 38] width 96 height 28
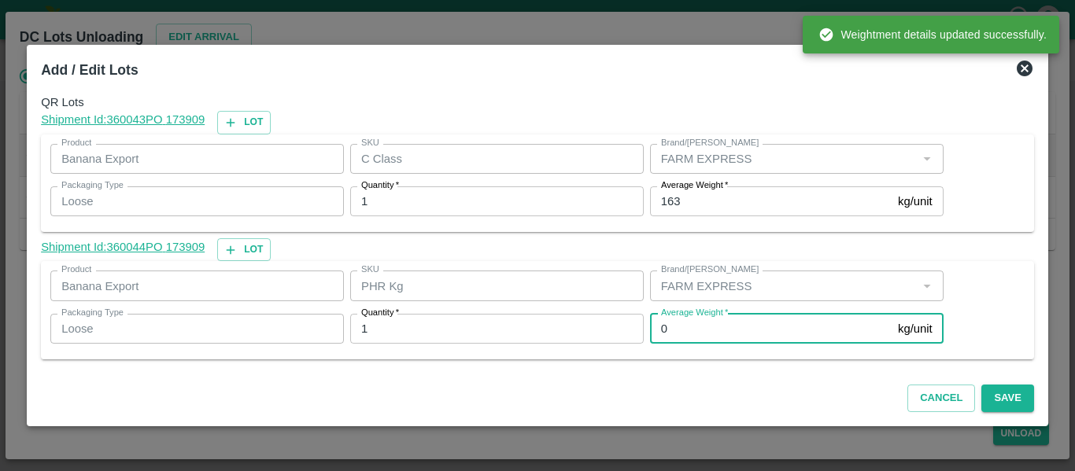
click at [683, 333] on input "0" at bounding box center [771, 329] width 242 height 30
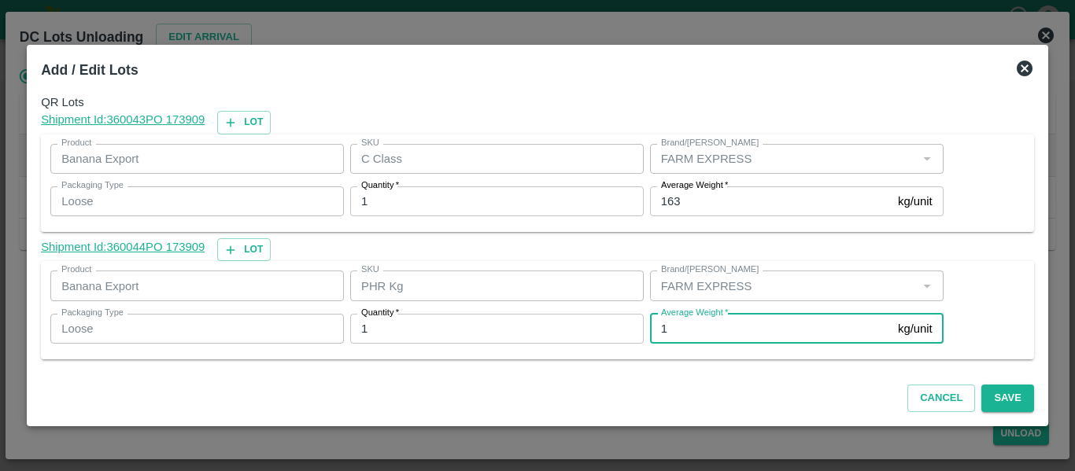
type input "1"
click at [693, 206] on input "163" at bounding box center [771, 201] width 242 height 30
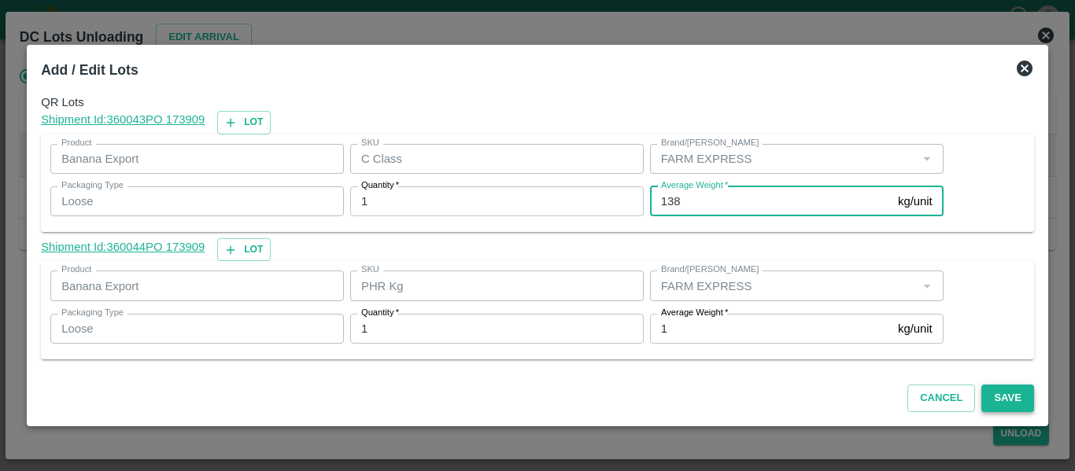
type input "138"
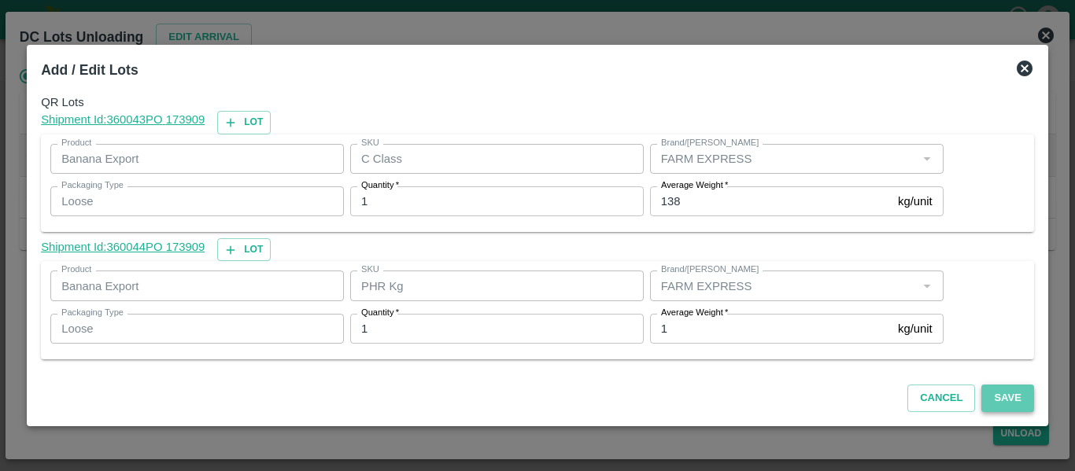
click at [1019, 390] on button "Save" at bounding box center [1007, 399] width 52 height 28
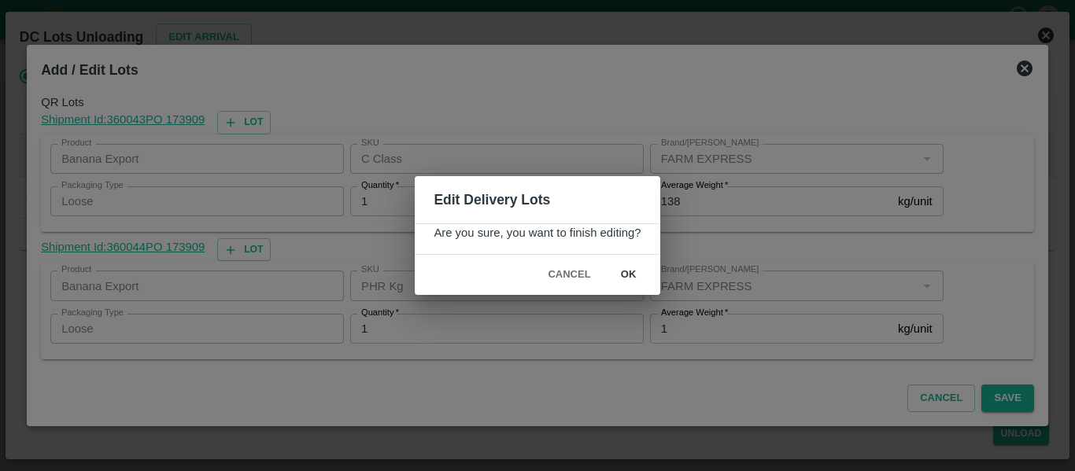
click at [630, 273] on button "ok" at bounding box center [628, 275] width 50 height 28
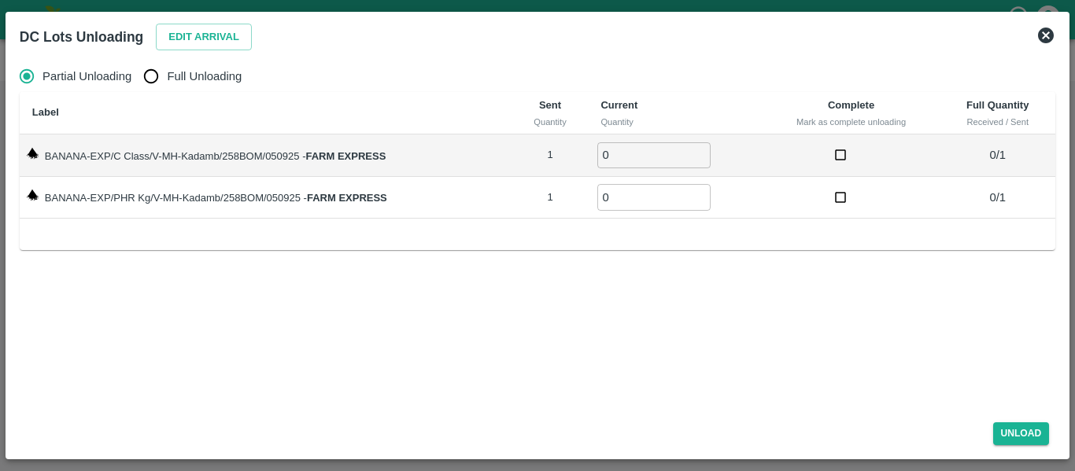
click at [138, 84] on input "Full Unloading" at bounding box center [150, 76] width 31 height 31
radio input "true"
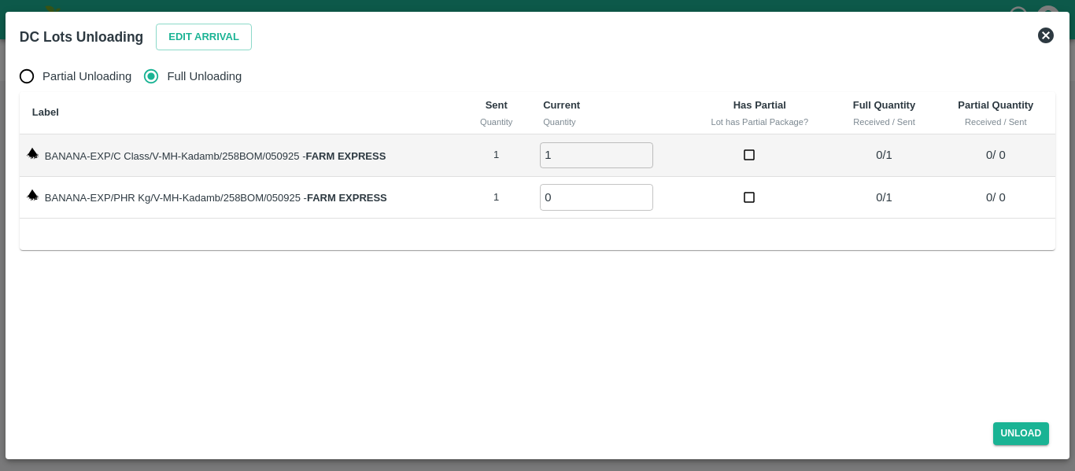
type input "1"
click at [649, 152] on input "1" at bounding box center [596, 155] width 113 height 26
click at [643, 186] on input "0" at bounding box center [596, 197] width 113 height 26
click at [641, 190] on input "0" at bounding box center [596, 197] width 113 height 26
type input "1"
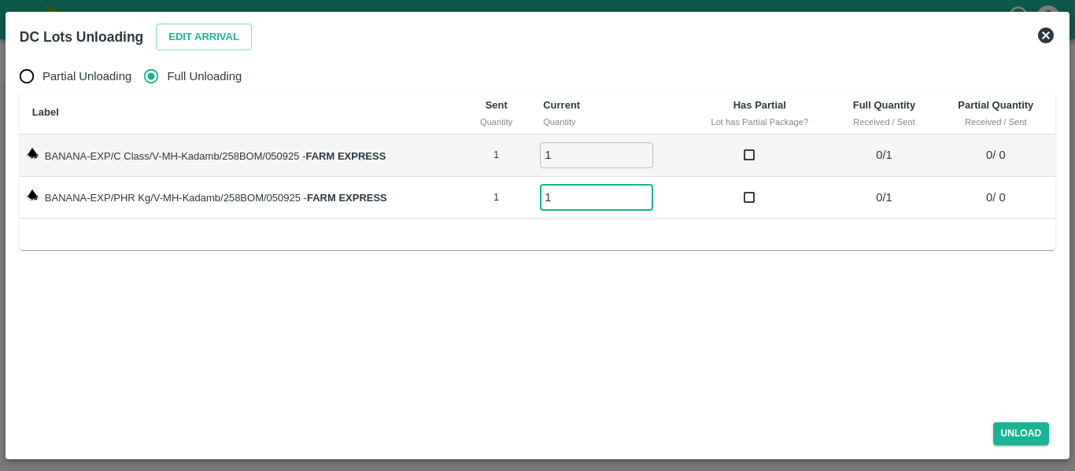
click at [641, 194] on input "1" at bounding box center [596, 197] width 113 height 26
click at [1017, 443] on button "Unload" at bounding box center [1021, 433] width 57 height 23
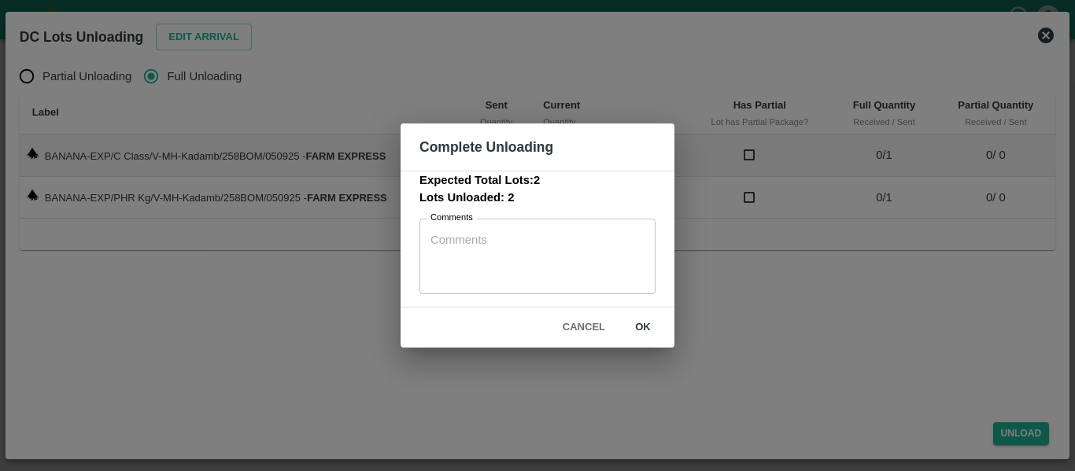
click at [643, 326] on button "ok" at bounding box center [643, 328] width 50 height 28
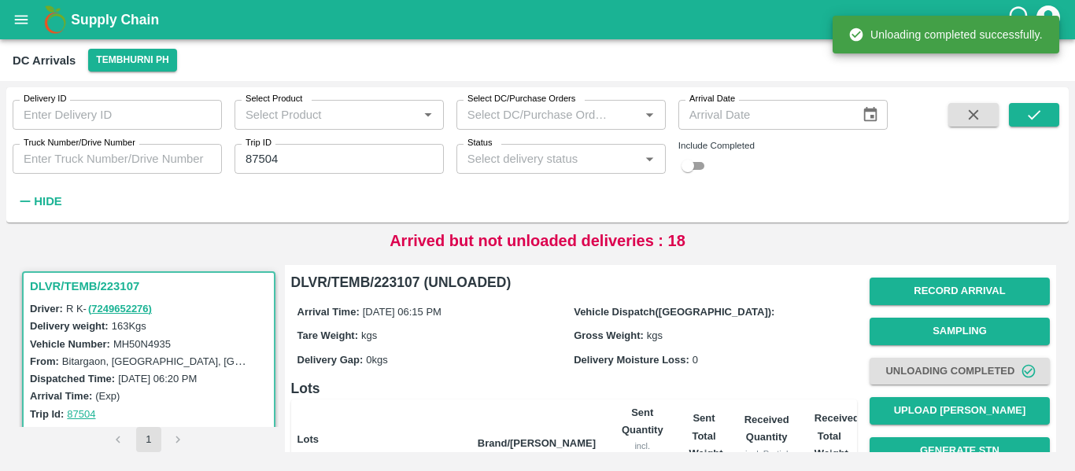
scroll to position [201, 0]
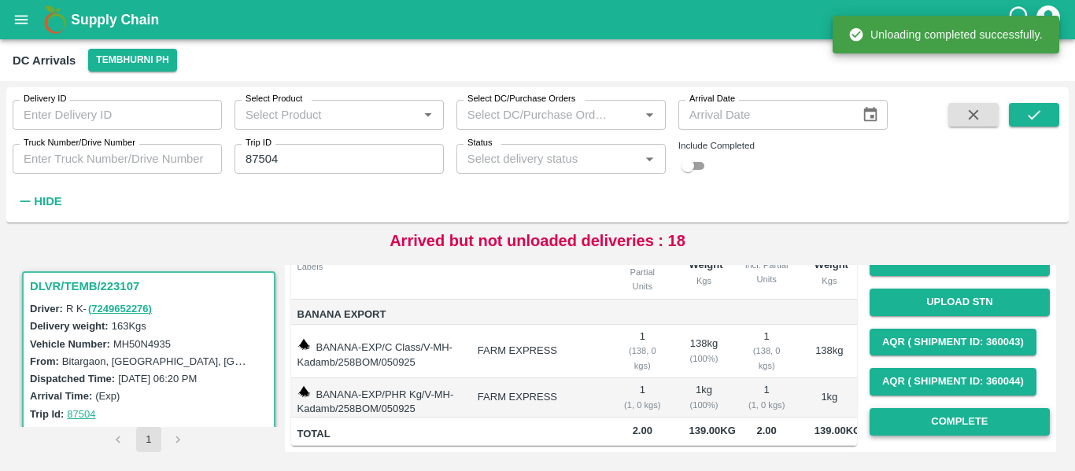
click at [1014, 419] on button "Complete" at bounding box center [959, 422] width 180 height 28
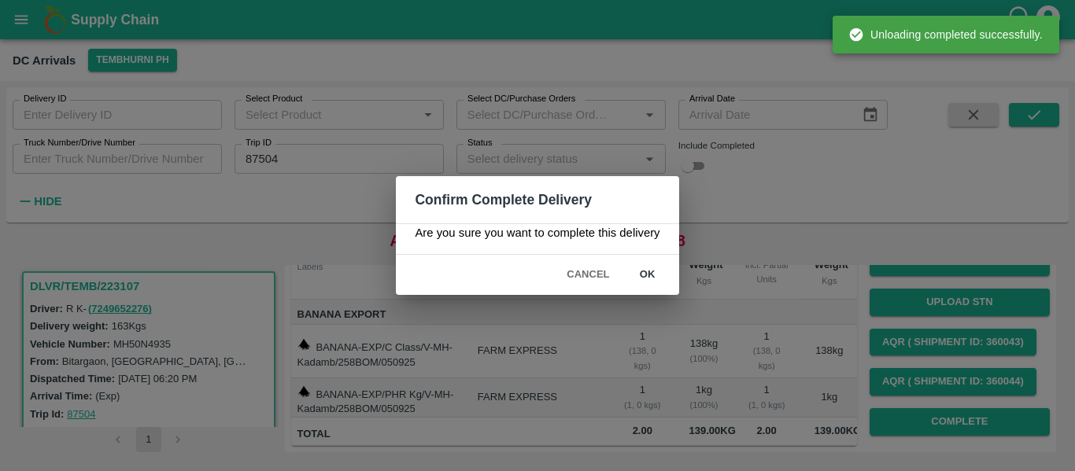
click at [651, 279] on button "ok" at bounding box center [647, 275] width 50 height 28
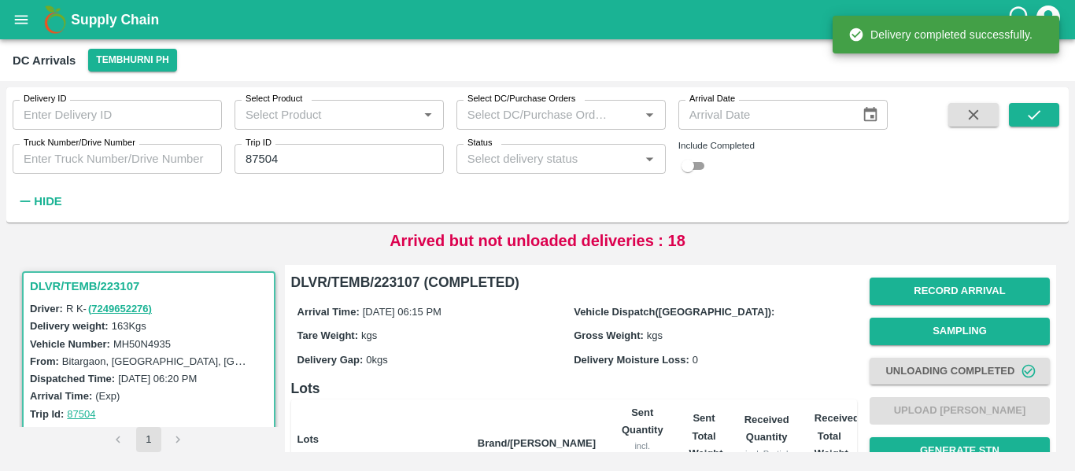
click at [23, 12] on icon "open drawer" at bounding box center [21, 19] width 17 height 17
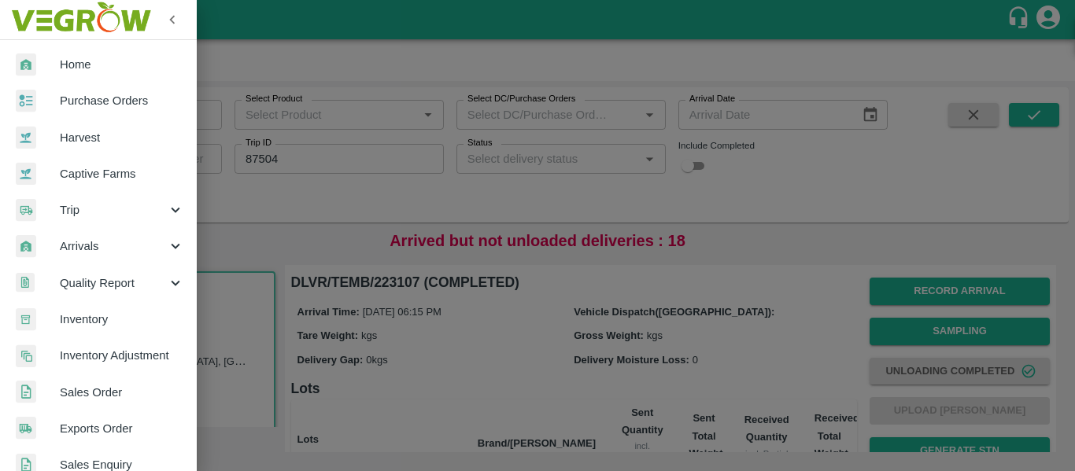
click at [441, 146] on div at bounding box center [537, 235] width 1075 height 471
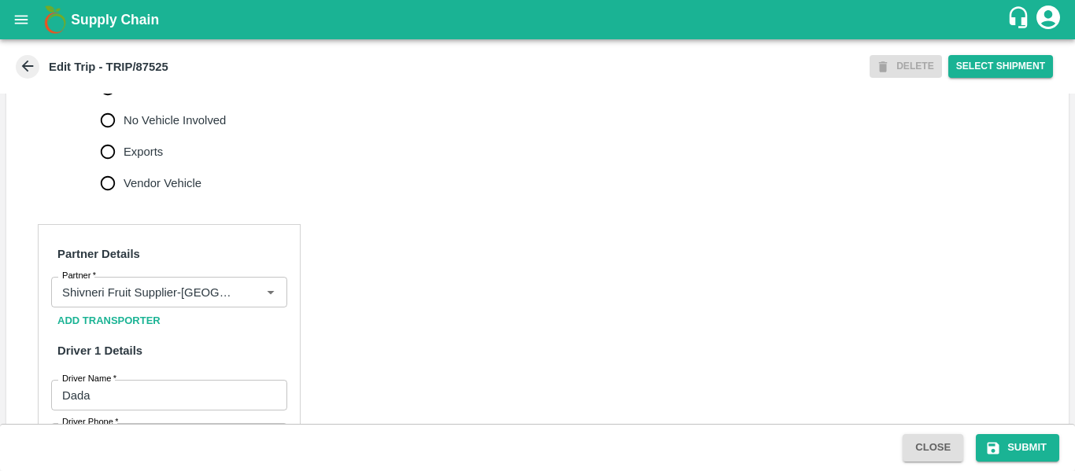
scroll to position [1206, 0]
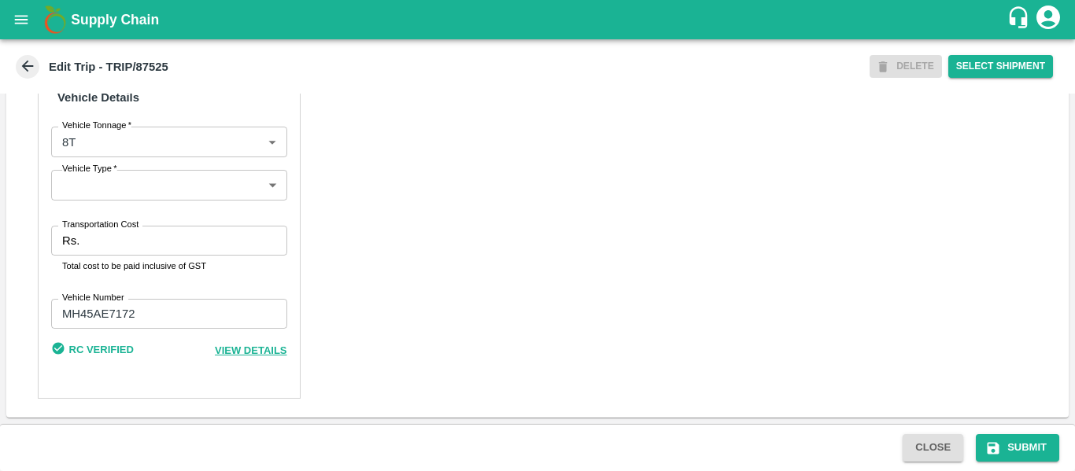
click at [138, 238] on input "Transportation Cost" at bounding box center [186, 241] width 201 height 30
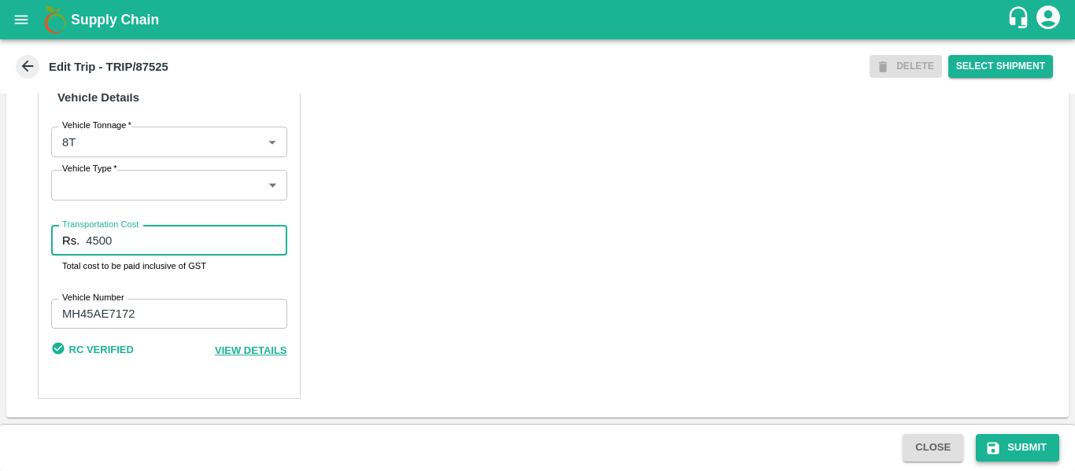
type input "4500"
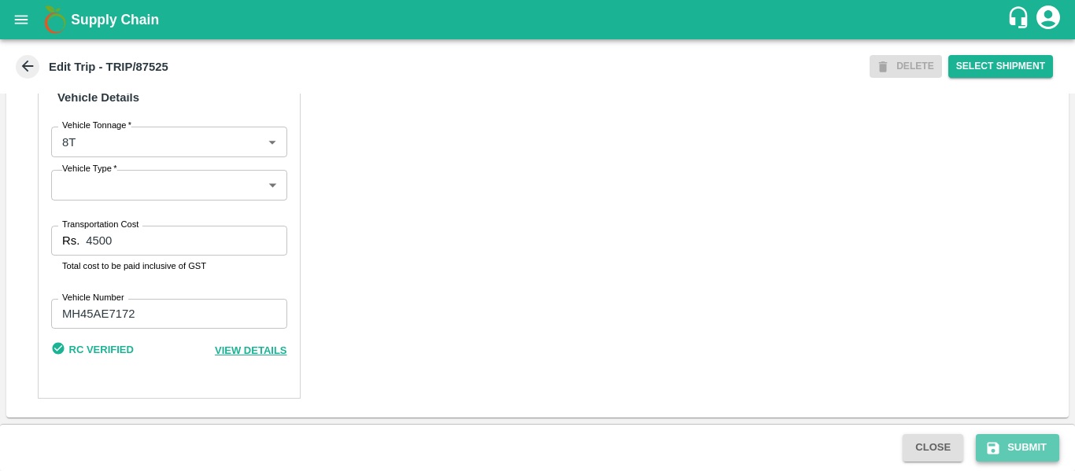
click at [1001, 445] on icon "submit" at bounding box center [993, 449] width 16 height 16
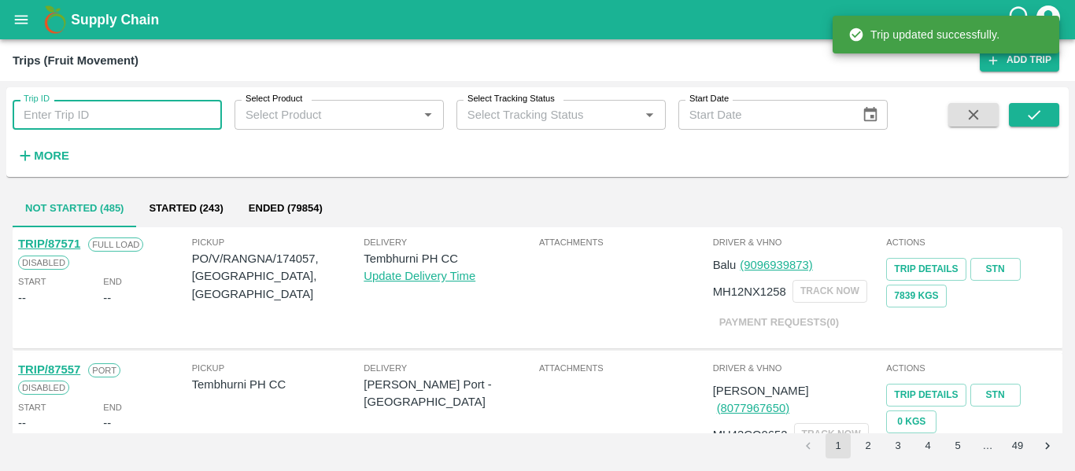
click at [137, 116] on input "Trip ID" at bounding box center [117, 115] width 209 height 30
paste input "87526"
type input "87526"
click at [1018, 104] on button "submit" at bounding box center [1034, 115] width 50 height 24
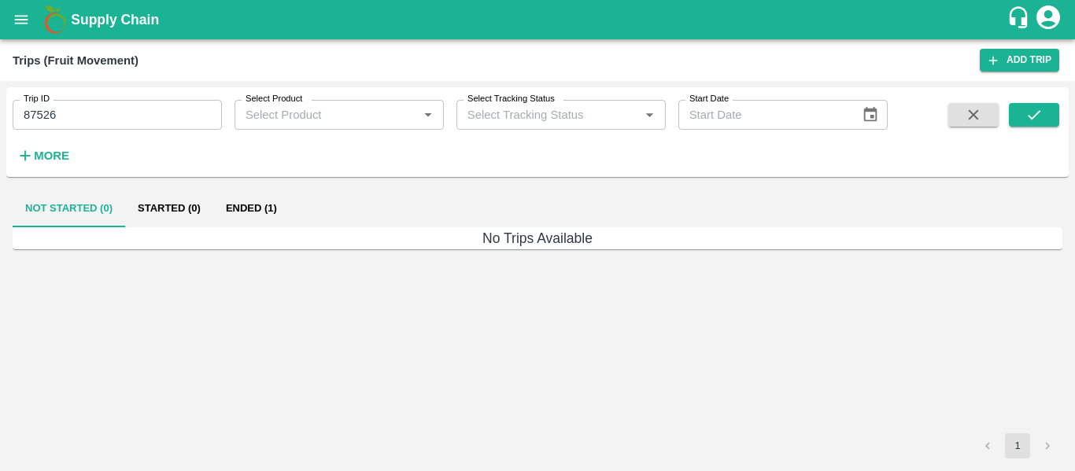
click at [253, 207] on button "Ended (1)" at bounding box center [251, 209] width 76 height 38
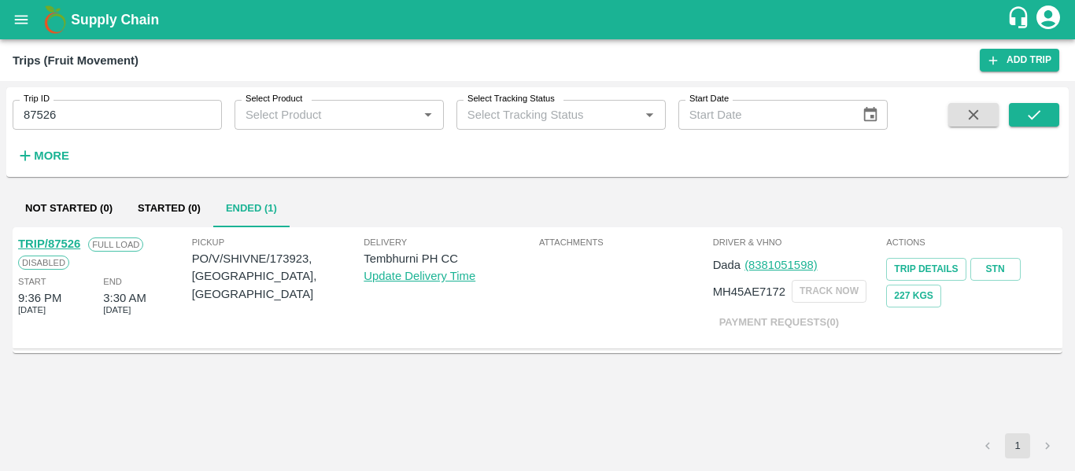
click at [52, 242] on link "TRIP/87526" at bounding box center [49, 244] width 62 height 13
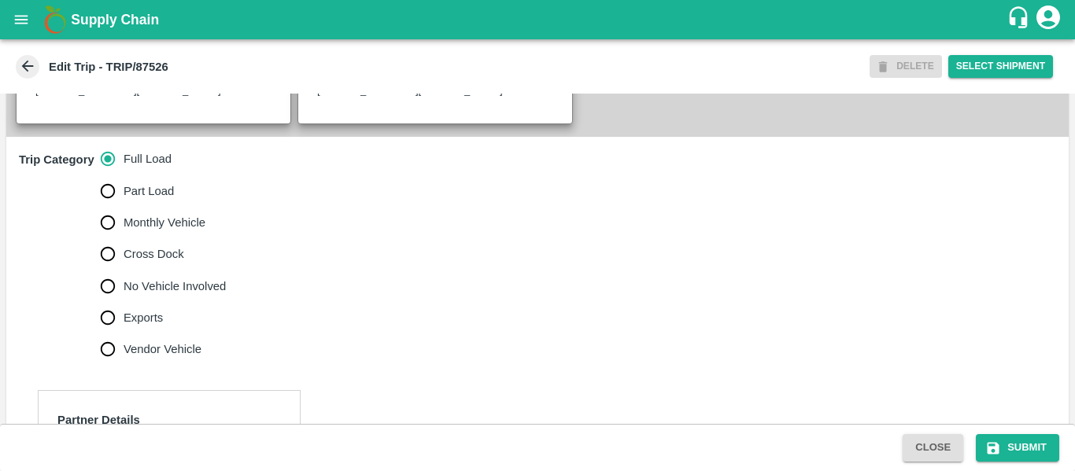
scroll to position [449, 0]
click at [208, 294] on span "No Vehicle Involved" at bounding box center [175, 285] width 102 height 17
click at [124, 300] on input "No Vehicle Involved" at bounding box center [107, 285] width 31 height 31
radio input "true"
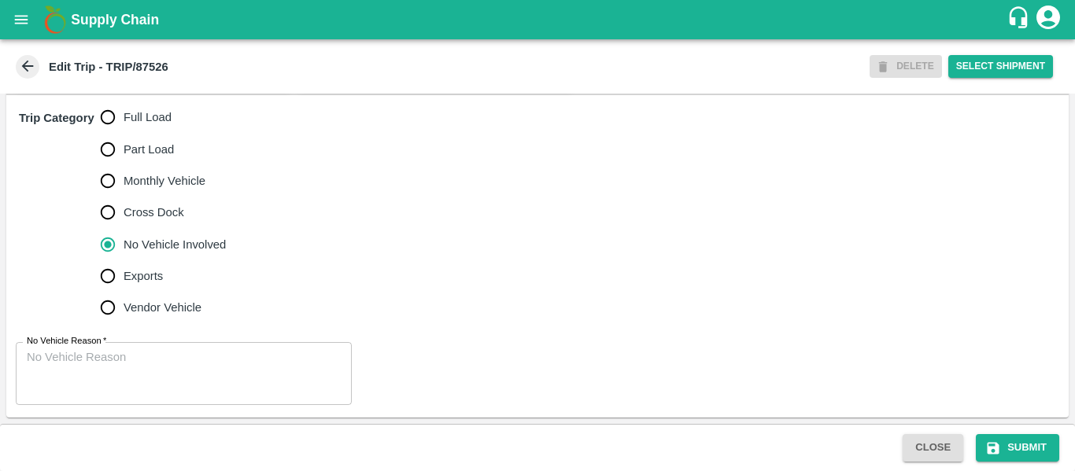
click at [175, 382] on textarea "No Vehicle Reason   *" at bounding box center [184, 374] width 314 height 50
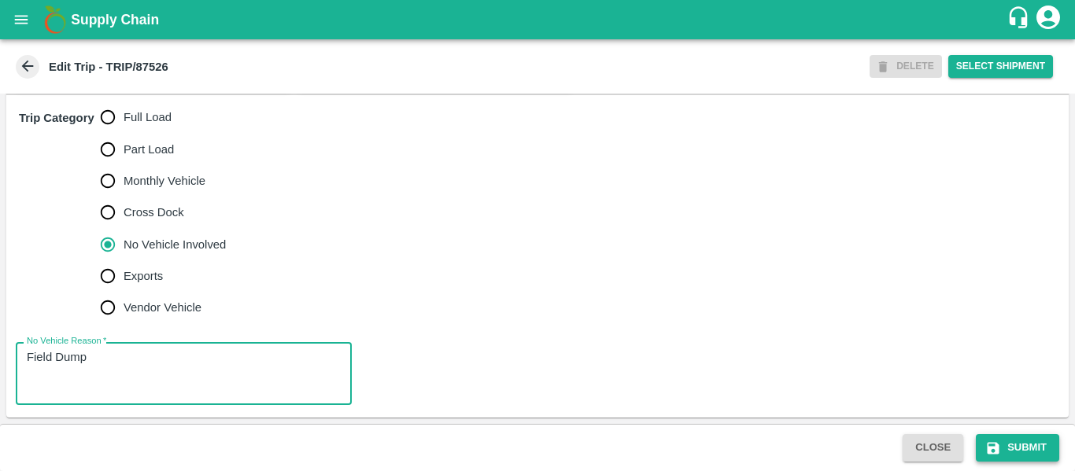
type textarea "Field Dump"
click at [1032, 448] on button "Submit" at bounding box center [1017, 448] width 83 height 28
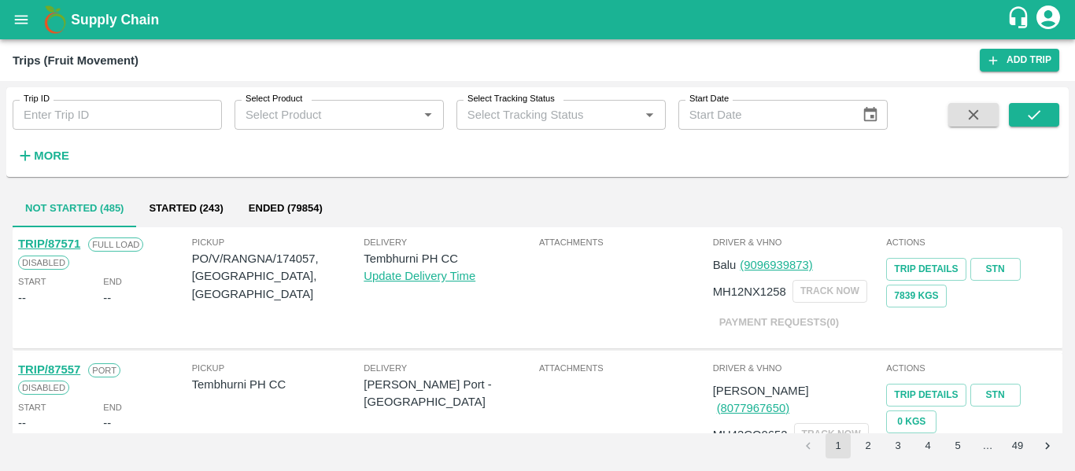
click at [118, 121] on input "Trip ID" at bounding box center [117, 115] width 209 height 30
click at [25, 20] on icon "open drawer" at bounding box center [21, 19] width 17 height 17
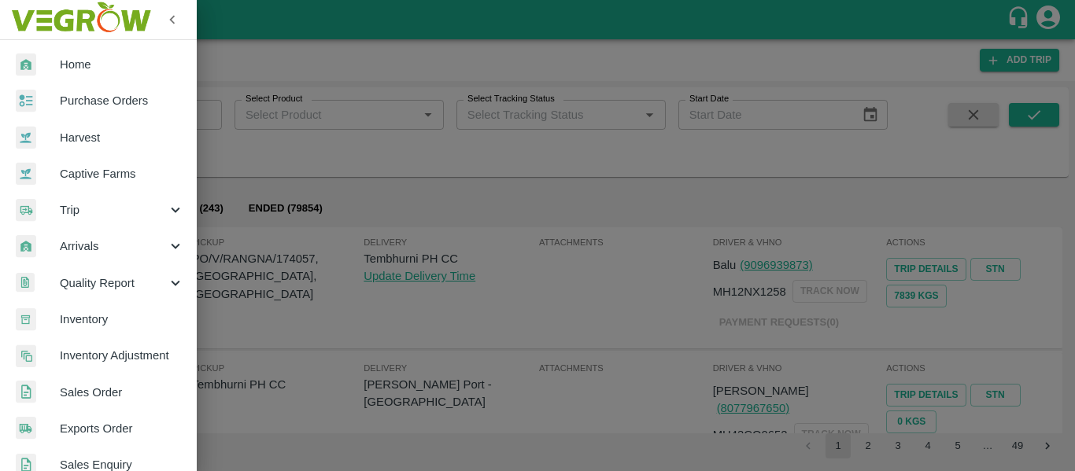
click at [141, 101] on span "Purchase Orders" at bounding box center [122, 100] width 124 height 17
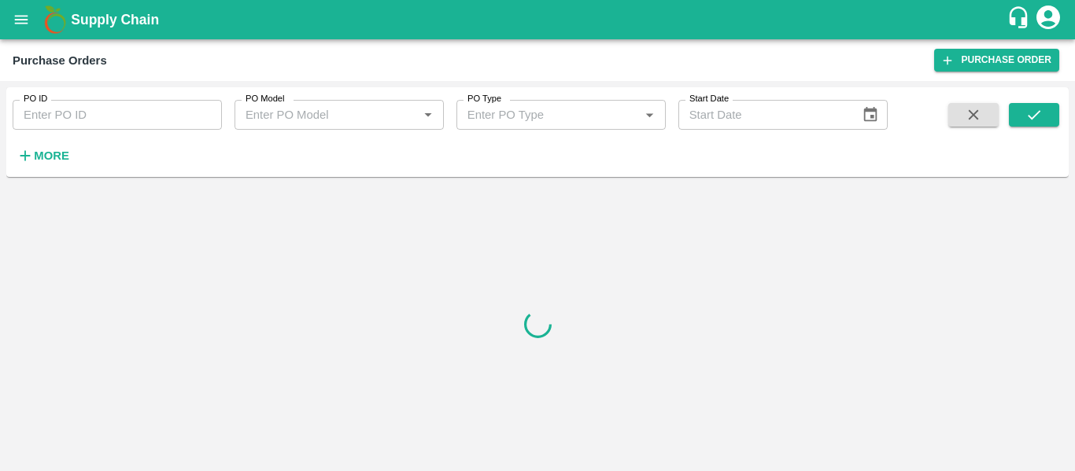
click at [83, 126] on input "PO ID" at bounding box center [117, 115] width 209 height 30
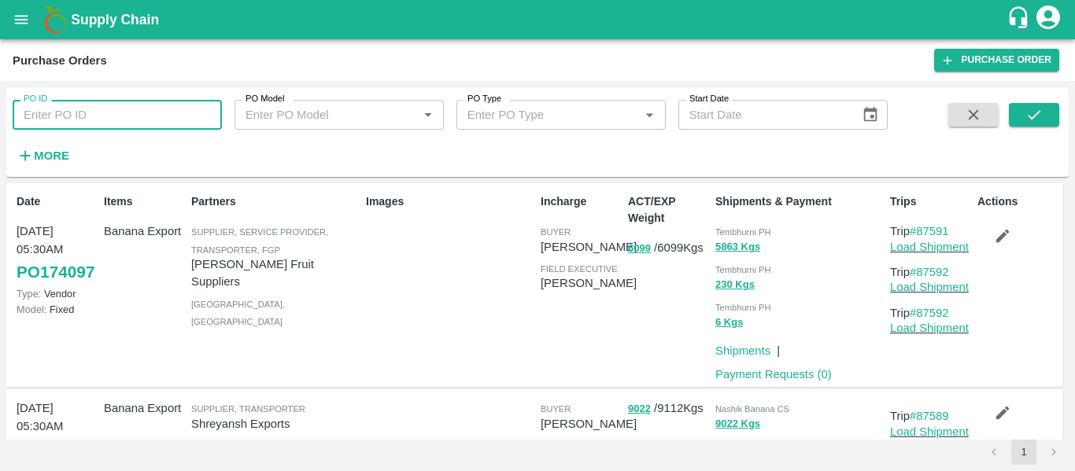
paste input "173923"
click at [1032, 114] on icon "submit" at bounding box center [1033, 114] width 17 height 17
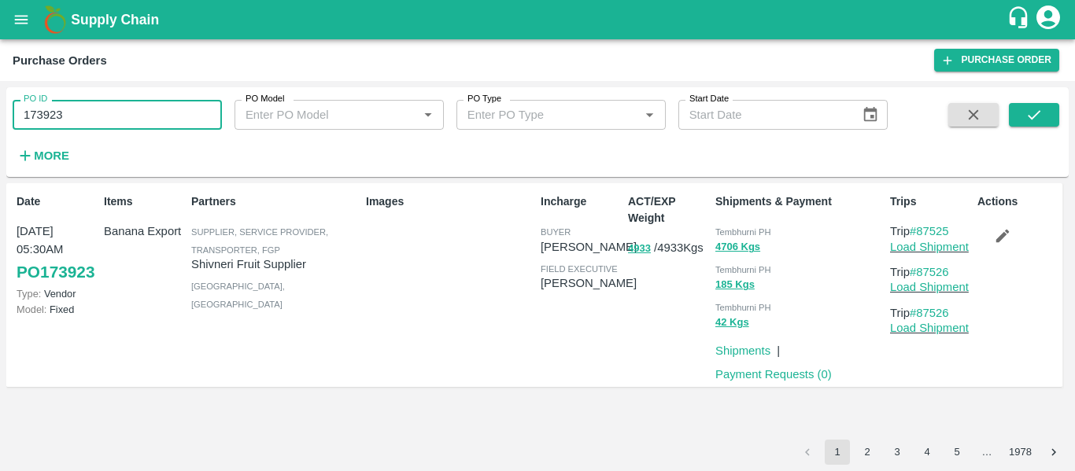
click at [116, 127] on input "173923" at bounding box center [117, 115] width 209 height 30
paste input "text"
type input "173872"
click at [1042, 119] on icon "submit" at bounding box center [1033, 114] width 17 height 17
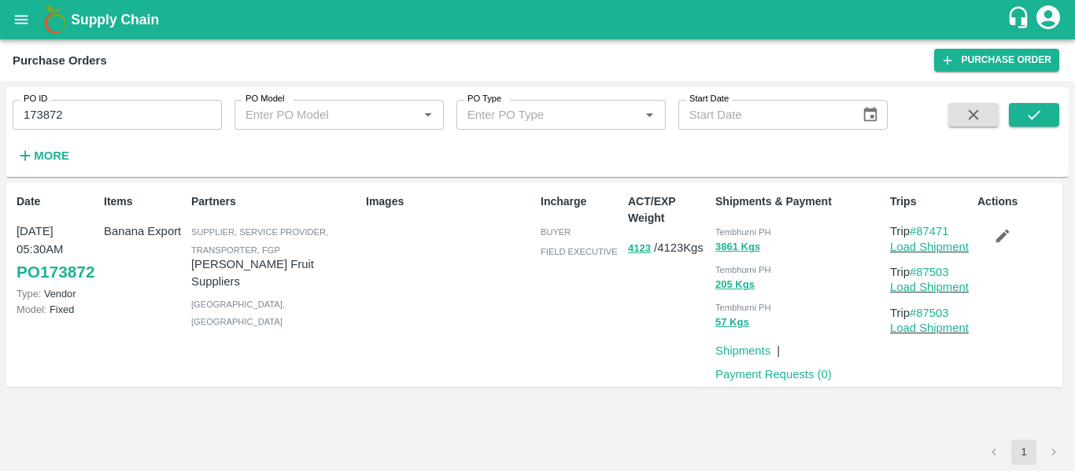
click at [1019, 237] on button "button" at bounding box center [1002, 236] width 50 height 27
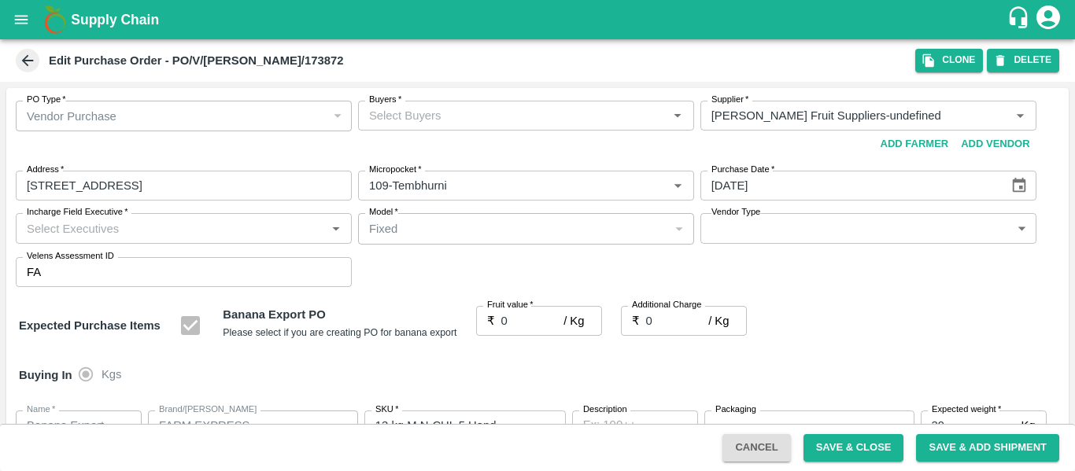
click at [445, 128] on div "Buyers   *" at bounding box center [526, 116] width 336 height 30
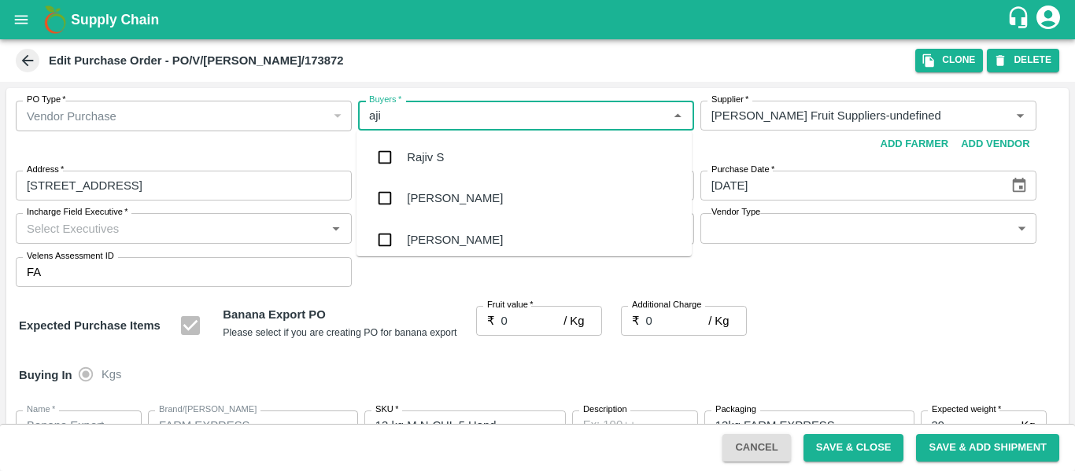
type input "ajit"
click at [449, 164] on div "Ajit Otari" at bounding box center [455, 157] width 96 height 17
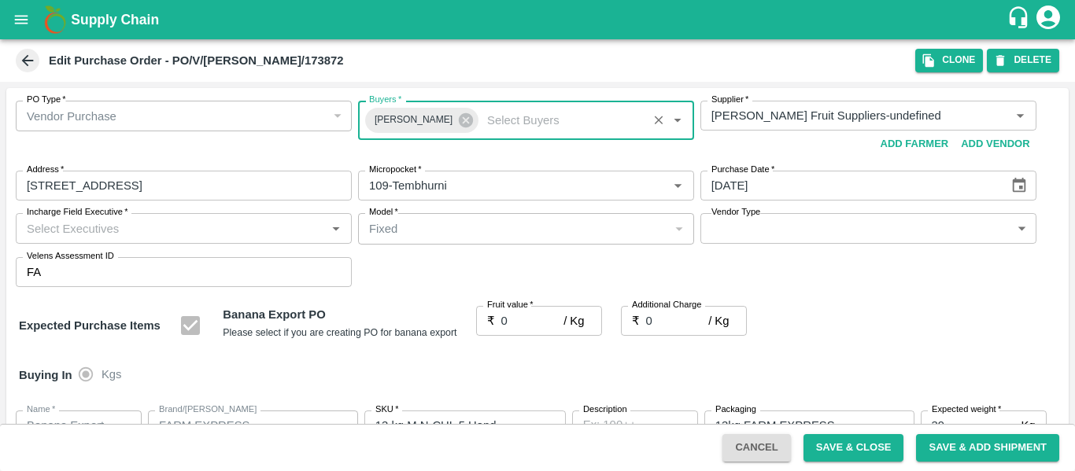
click at [511, 297] on div "PO Type   * Vendor Purchase 2 PO Type Buyers   * Ajit Otari Buyers   * Supplier…" at bounding box center [537, 194] width 1062 height 212
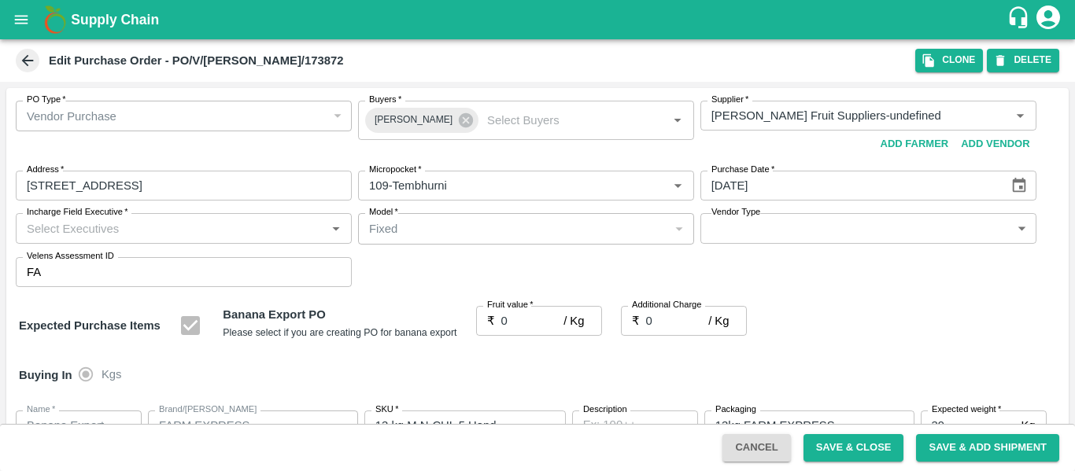
click at [511, 308] on label "Fruit value   *" at bounding box center [510, 305] width 46 height 13
click at [511, 308] on input "0" at bounding box center [532, 321] width 63 height 30
type input "2"
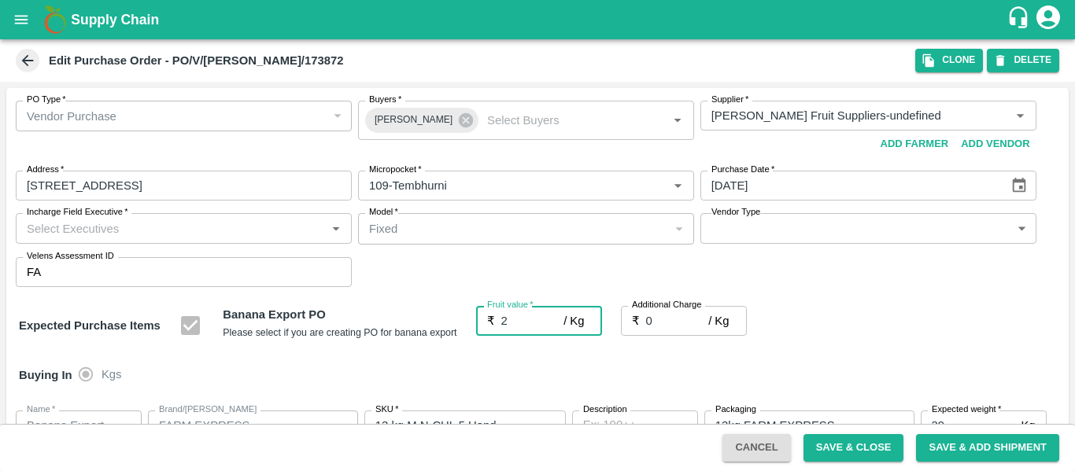
type input "2"
type input "23"
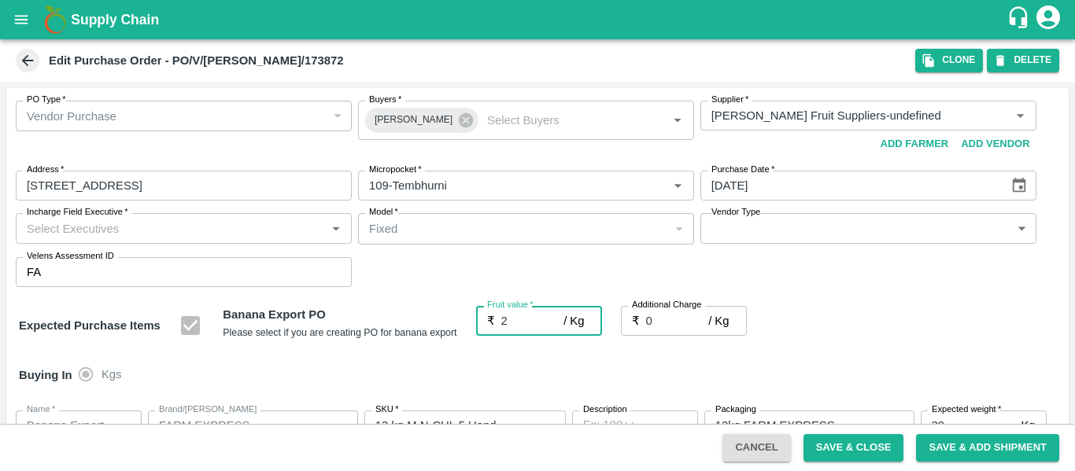
type input "23"
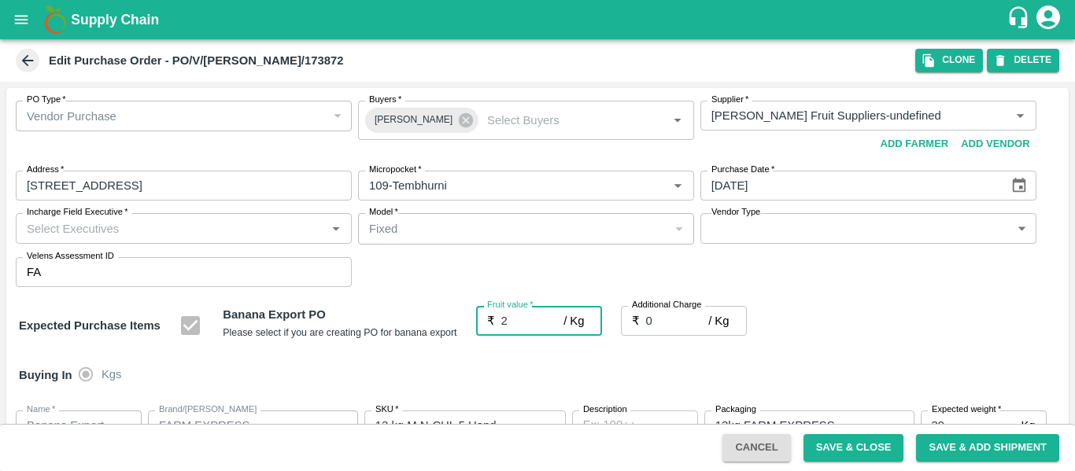
type input "23"
click at [689, 331] on input "0" at bounding box center [677, 321] width 63 height 30
type input "2"
type input "25"
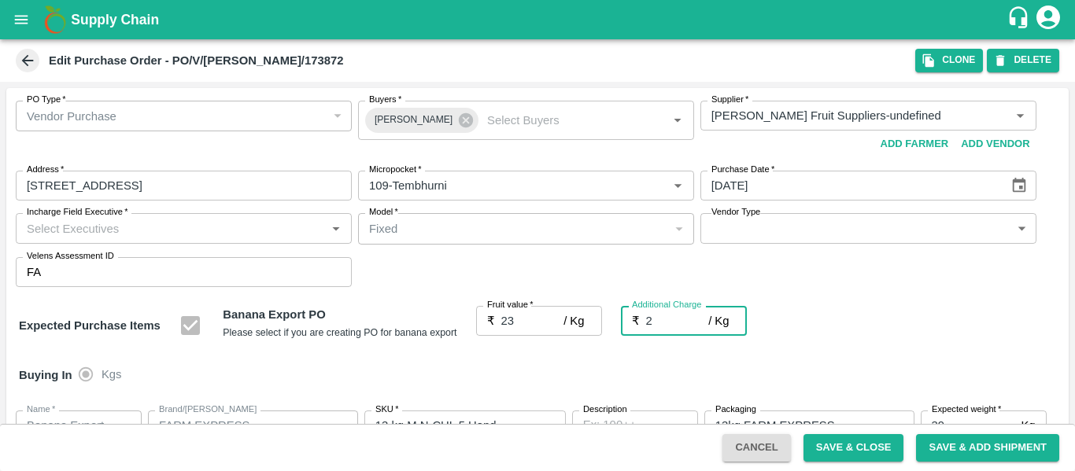
type input "25"
type input "2.7"
type input "25.7"
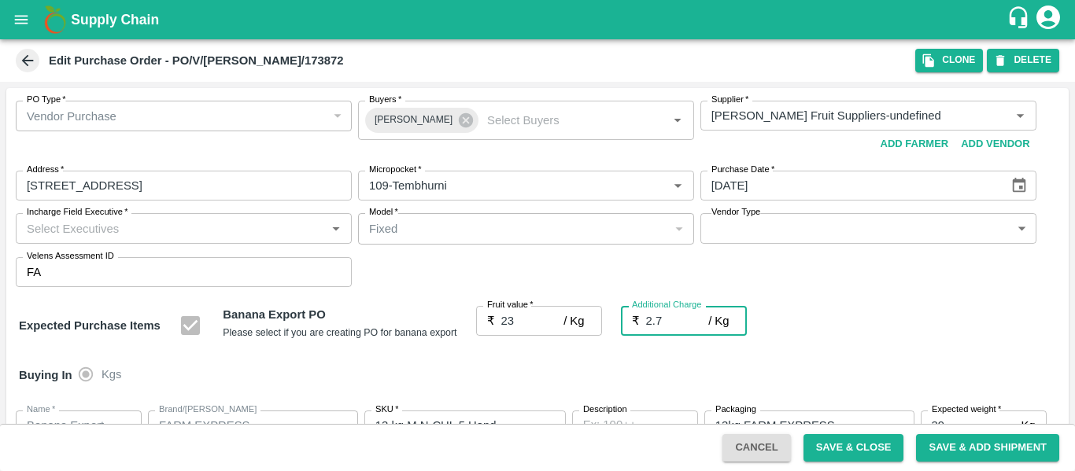
type input "25.7"
type input "2.75"
type input "25.75"
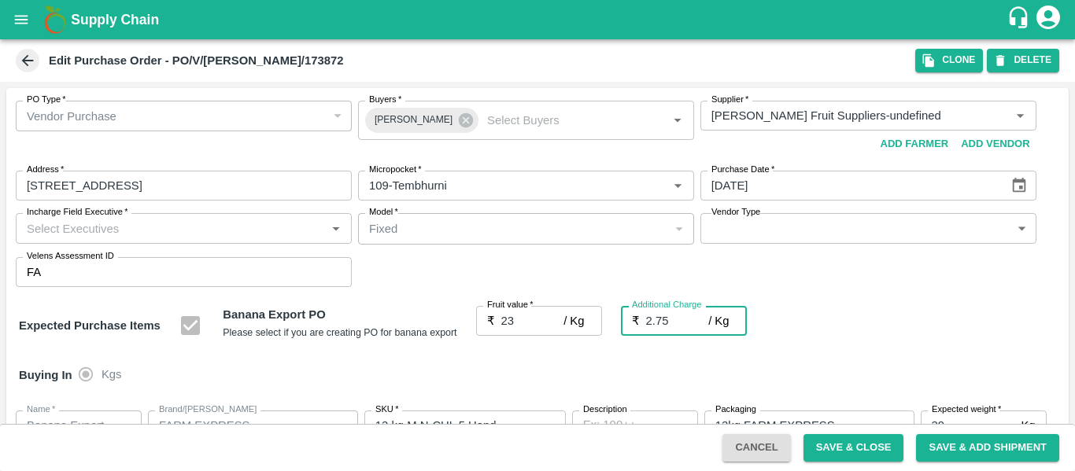
type input "25.75"
type input "2.75"
click at [884, 352] on div "Buying In Kgs" at bounding box center [537, 375] width 1062 height 46
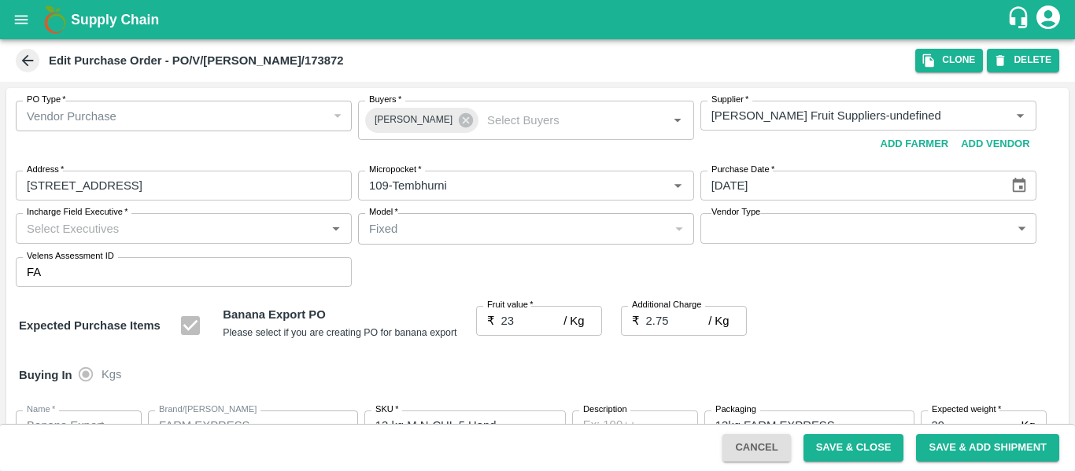
scroll to position [821, 0]
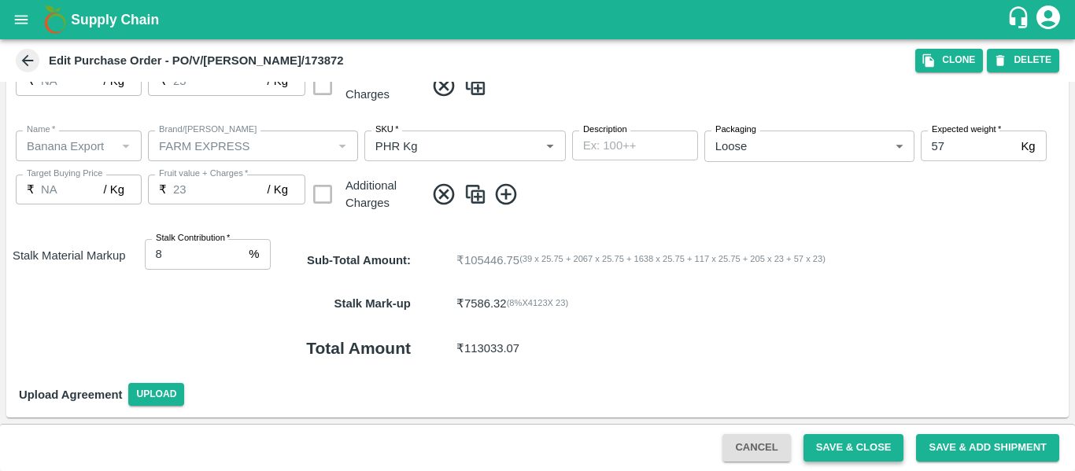
click at [881, 448] on button "Save & Close" at bounding box center [853, 448] width 101 height 28
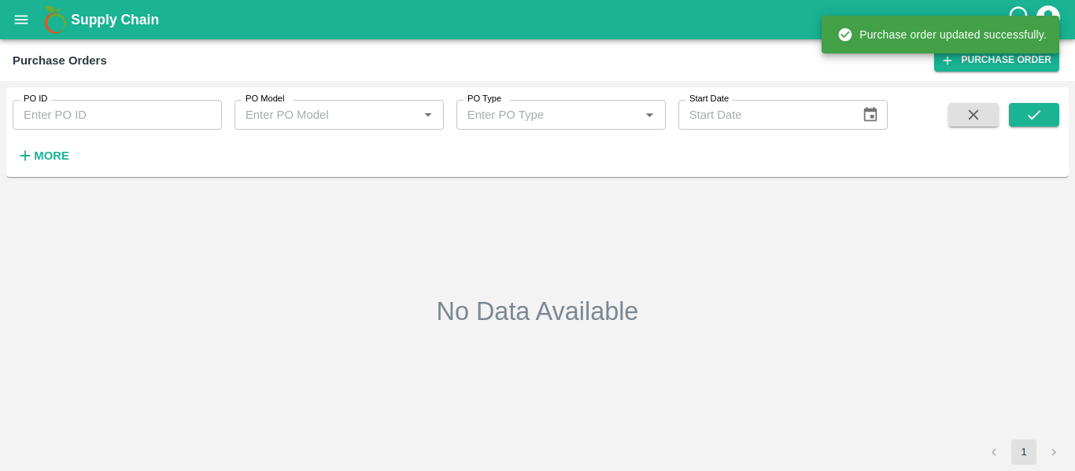
type input "173872"
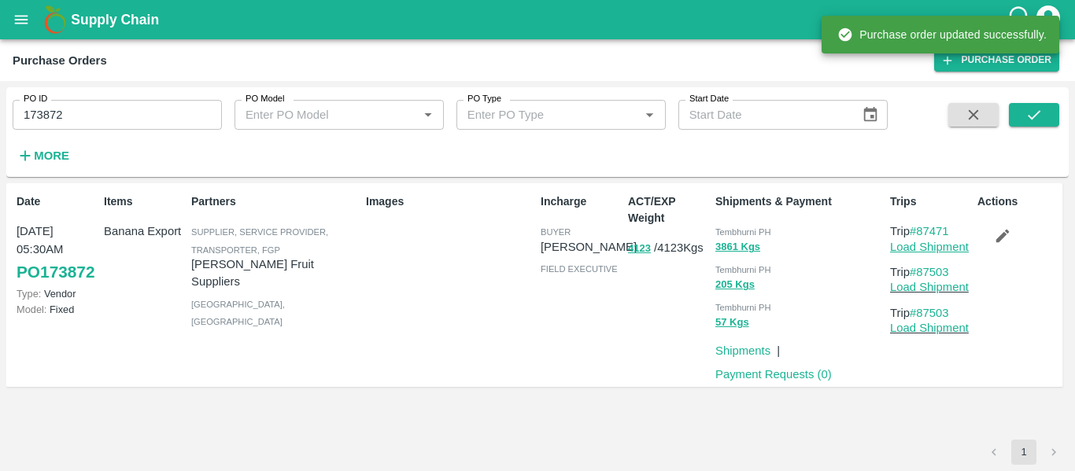
click at [930, 248] on link "Load Shipment" at bounding box center [929, 247] width 79 height 13
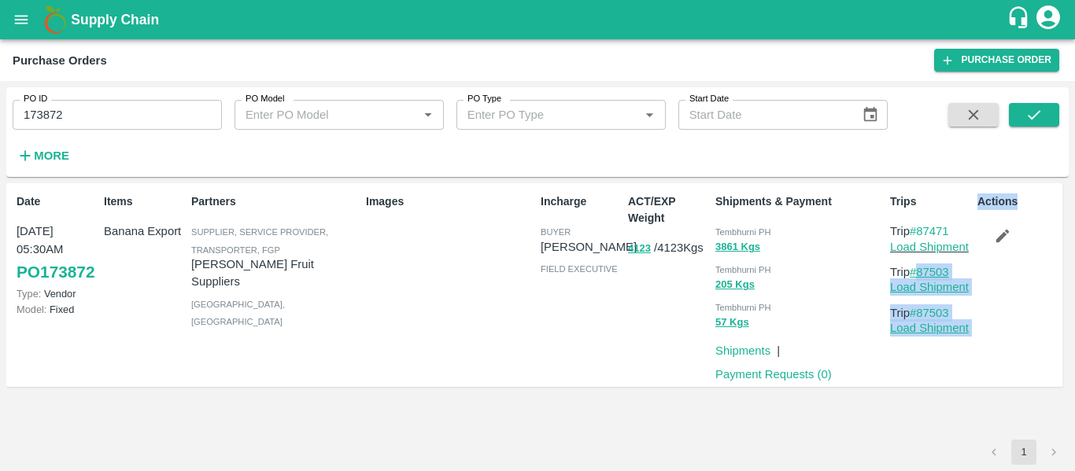
drag, startPoint x: 971, startPoint y: 274, endPoint x: 916, endPoint y: 275, distance: 55.1
click at [916, 275] on div "Date 05 Sep, 05:30AM PO 173872 Type: Vendor Model: Fixed Items Banana Export Pa…" at bounding box center [534, 285] width 1056 height 205
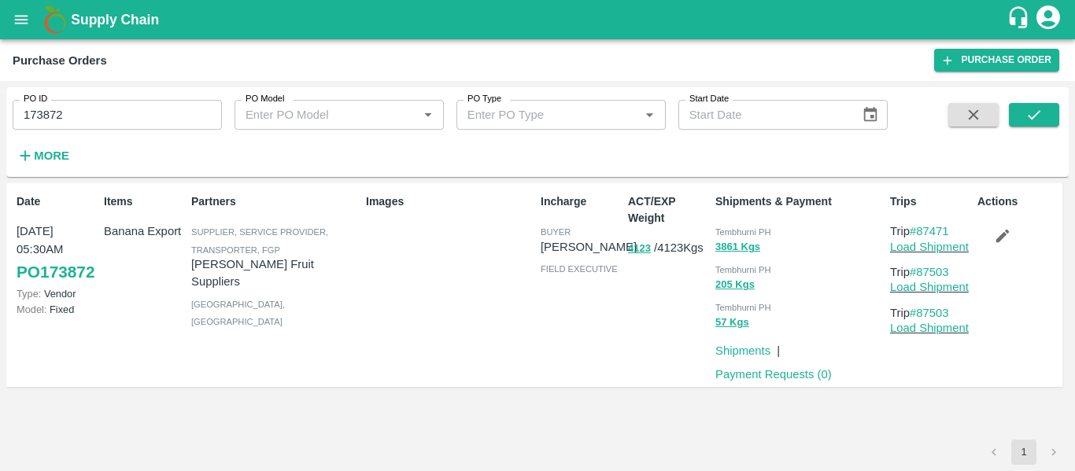
click at [1072, 268] on div "PO ID 173872 PO ID PO Model PO Model   * PO Type PO Type   * Start Date Start D…" at bounding box center [537, 276] width 1075 height 390
drag, startPoint x: 962, startPoint y: 267, endPoint x: 921, endPoint y: 273, distance: 42.2
click at [921, 273] on p "Trip #87503" at bounding box center [930, 272] width 81 height 17
copy link "87503"
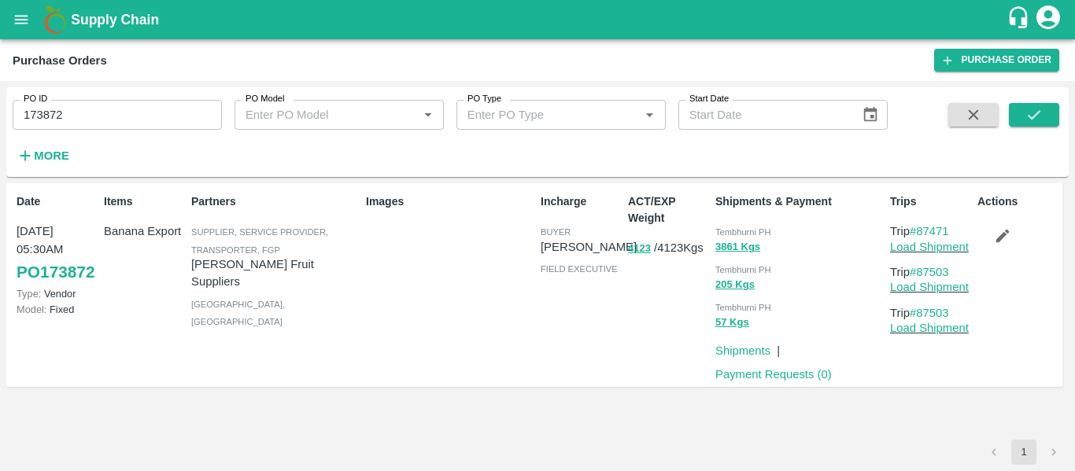
click at [23, 21] on icon "open drawer" at bounding box center [21, 19] width 17 height 17
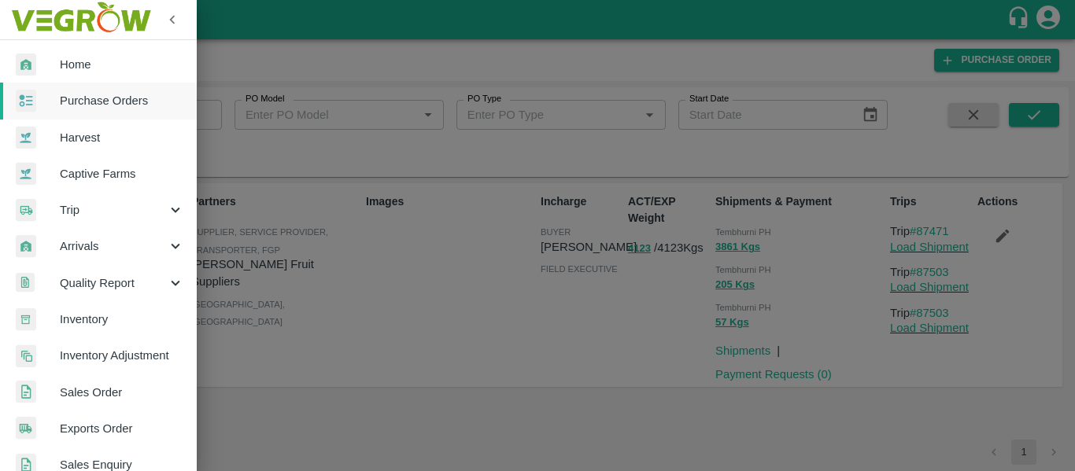
click at [79, 208] on span "Trip" at bounding box center [113, 209] width 107 height 17
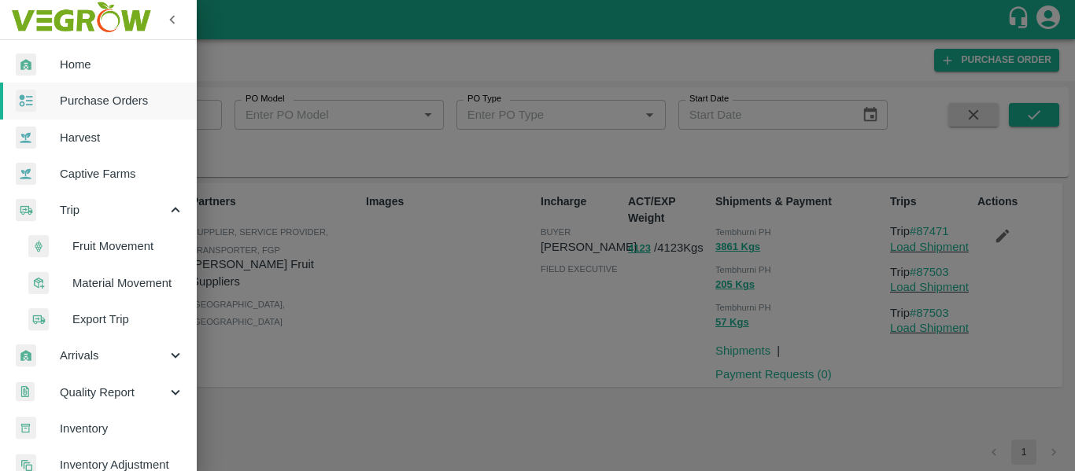
click at [103, 246] on span "Fruit Movement" at bounding box center [128, 246] width 112 height 17
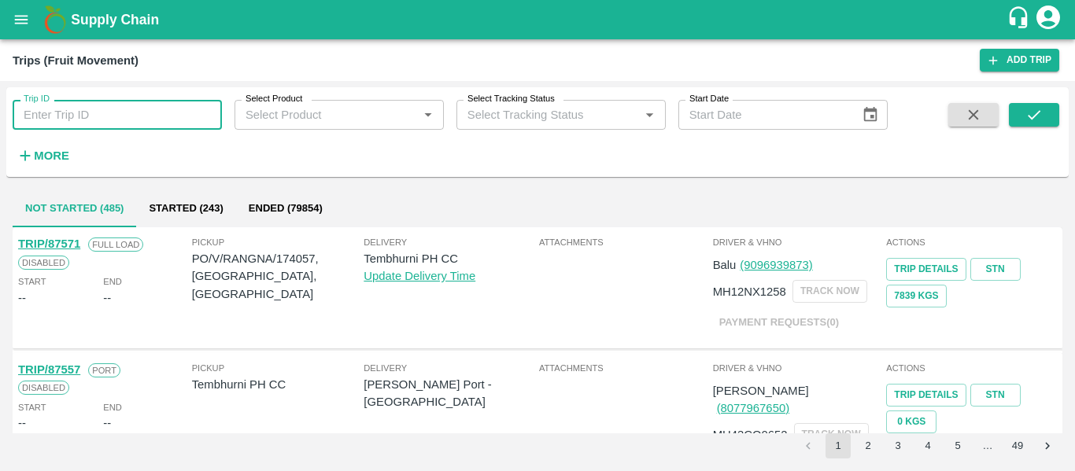
click at [148, 121] on input "Trip ID" at bounding box center [117, 115] width 209 height 30
type input "87471"
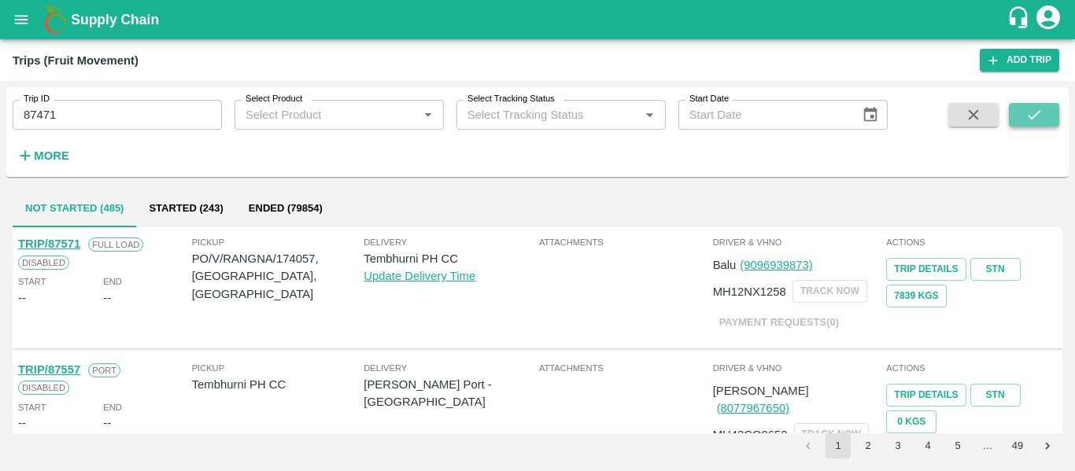
click at [1030, 120] on icon "submit" at bounding box center [1033, 114] width 17 height 17
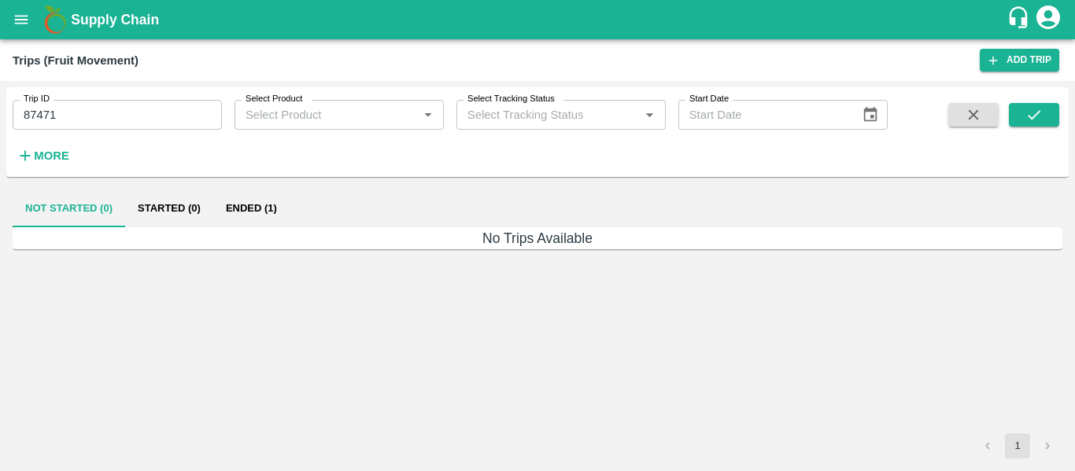
click at [258, 213] on button "Ended (1)" at bounding box center [251, 209] width 76 height 38
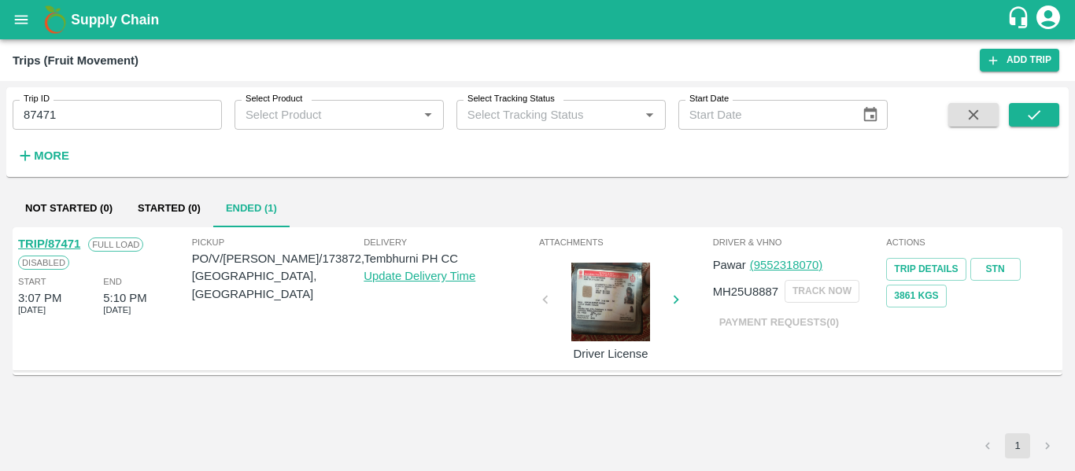
click at [42, 243] on link "TRIP/87471" at bounding box center [49, 244] width 62 height 13
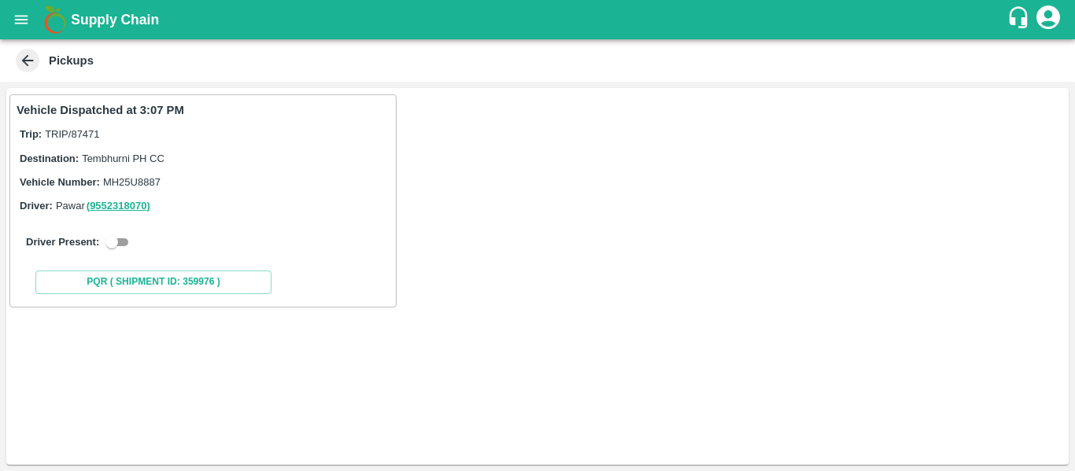
click at [122, 238] on input "checkbox" at bounding box center [111, 242] width 57 height 19
checkbox input "true"
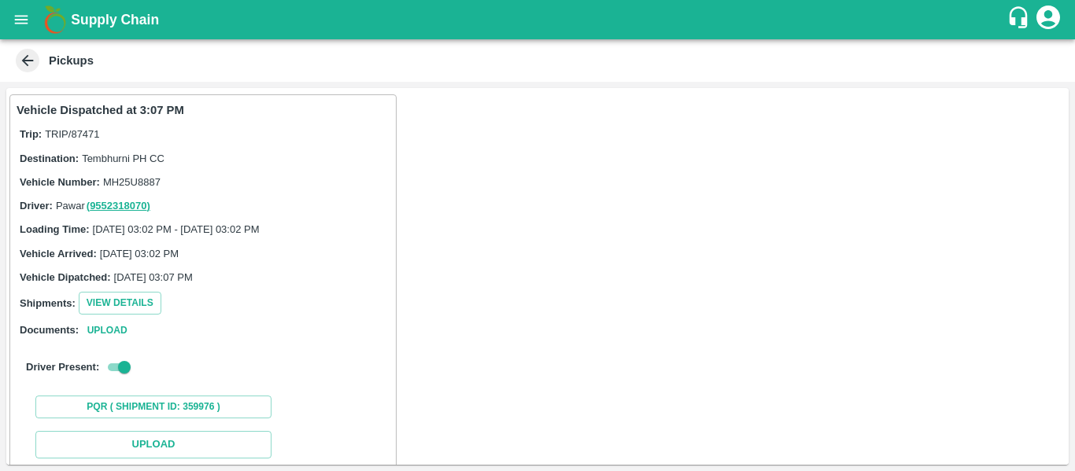
scroll to position [231, 0]
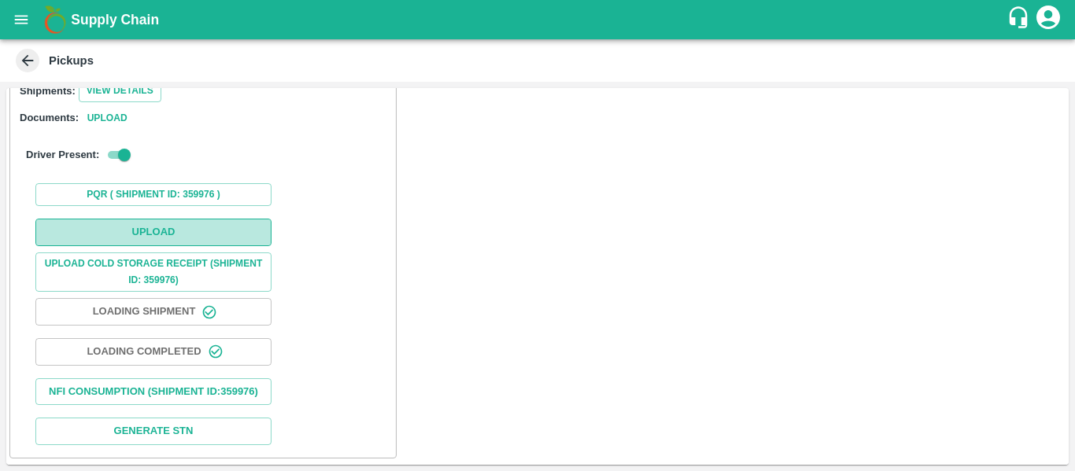
click at [152, 223] on button "Upload" at bounding box center [153, 233] width 236 height 28
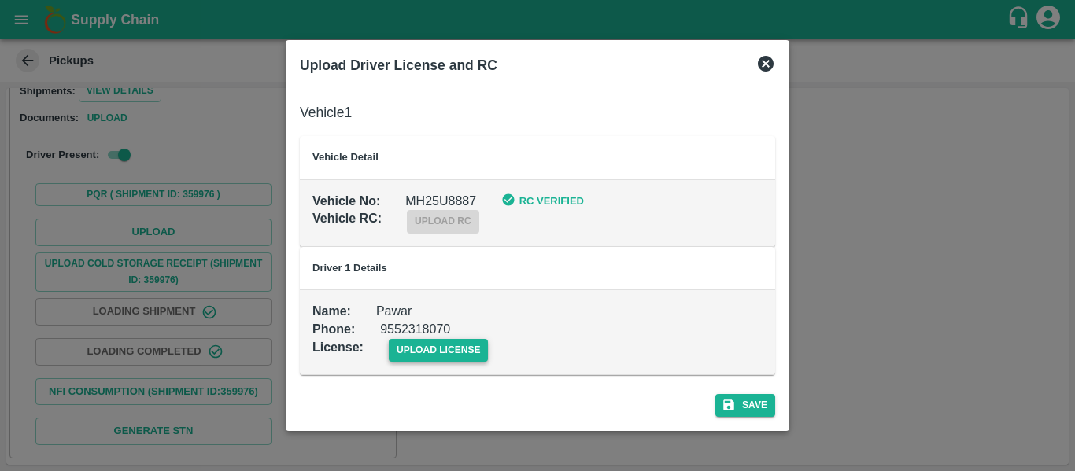
click at [443, 349] on span "upload license" at bounding box center [439, 350] width 100 height 23
click at [0, 0] on input "upload license" at bounding box center [0, 0] width 0 height 0
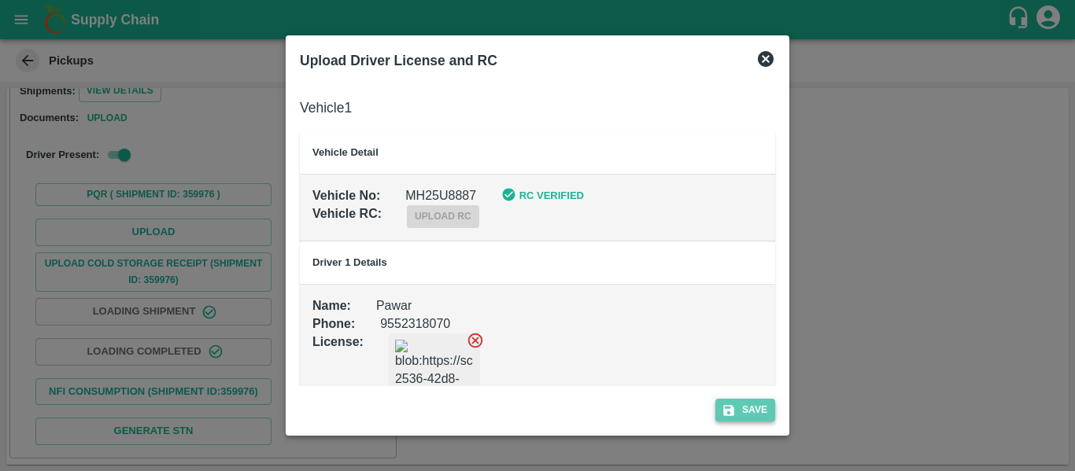
click at [750, 416] on button "Save" at bounding box center [745, 410] width 60 height 23
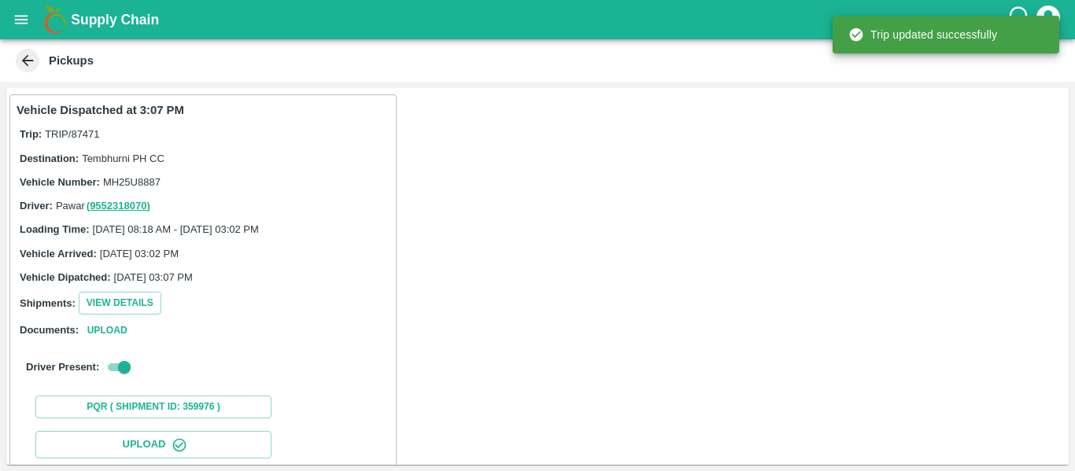
scroll to position [271, 0]
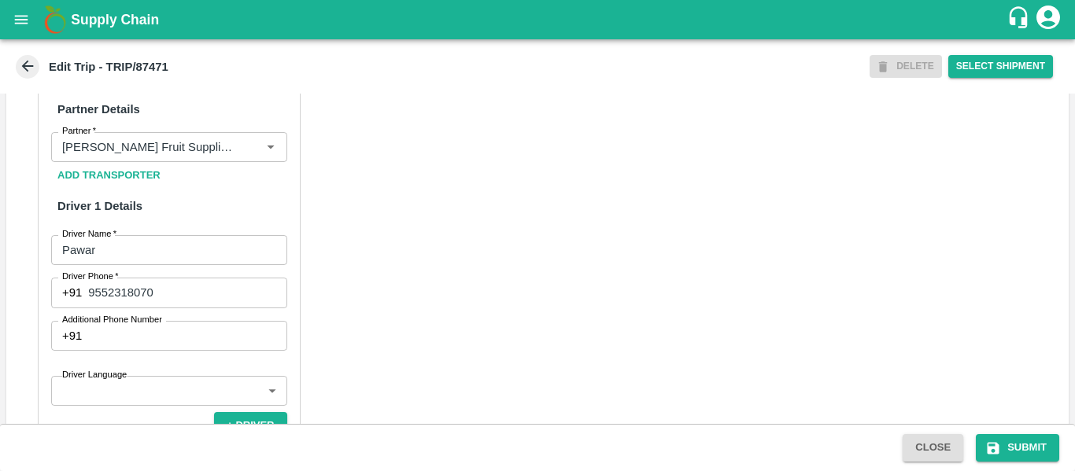
scroll to position [1210, 0]
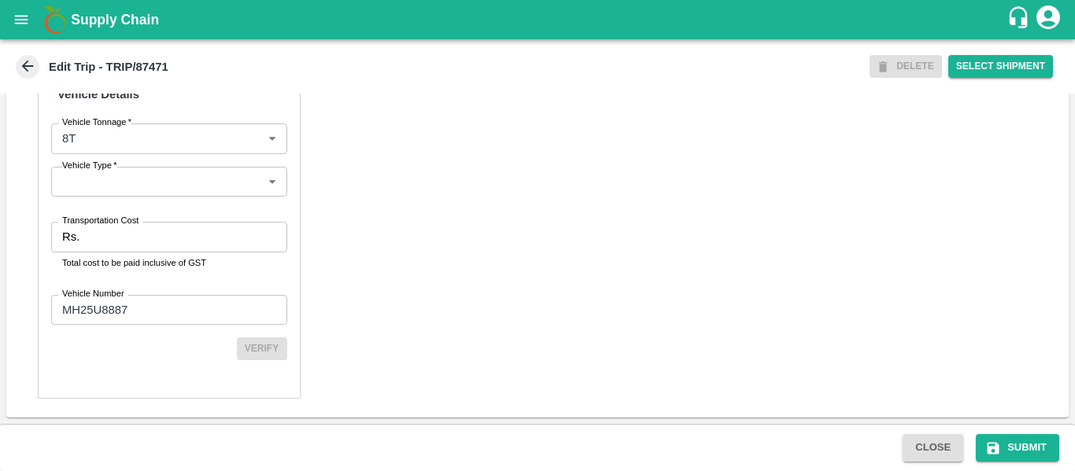
click at [159, 244] on input "Transportation Cost" at bounding box center [186, 237] width 201 height 30
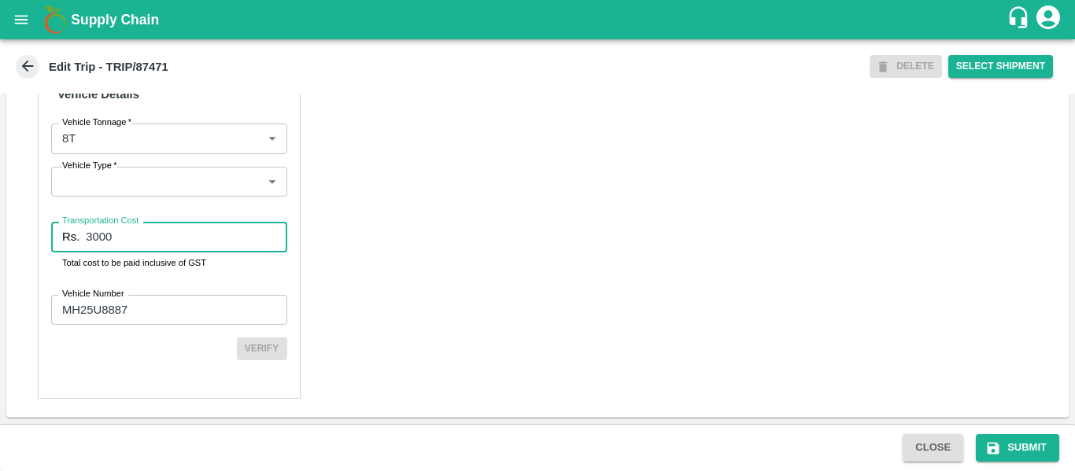
type input "3000"
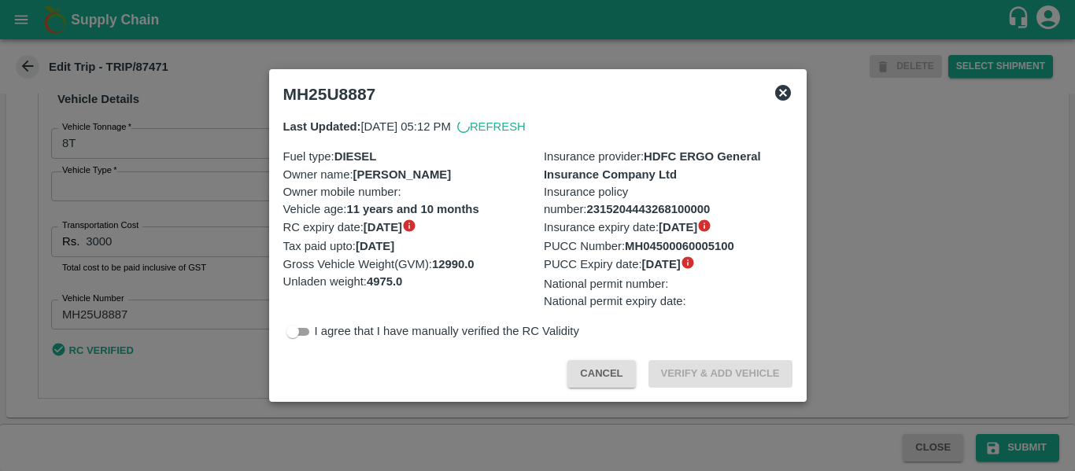
scroll to position [1205, 0]
click at [1024, 308] on div at bounding box center [537, 235] width 1075 height 471
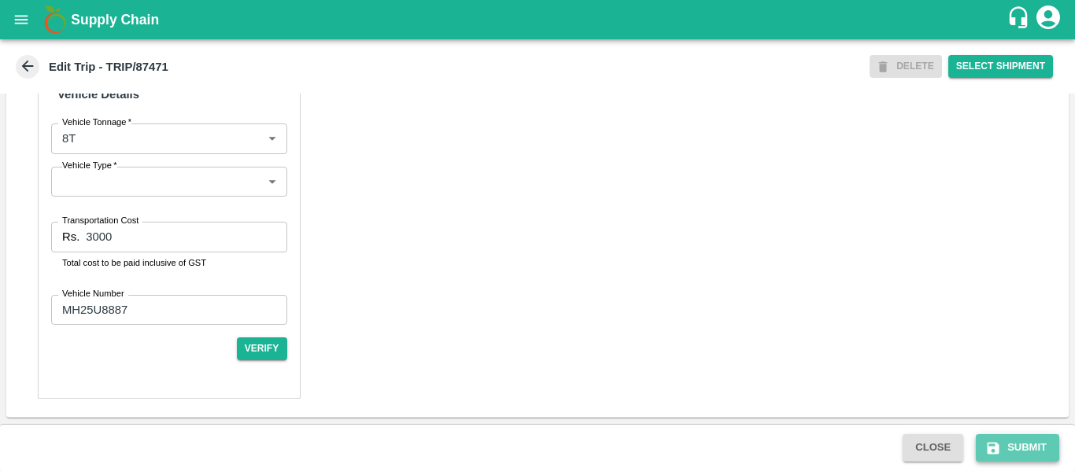
click at [1047, 437] on button "Submit" at bounding box center [1017, 448] width 83 height 28
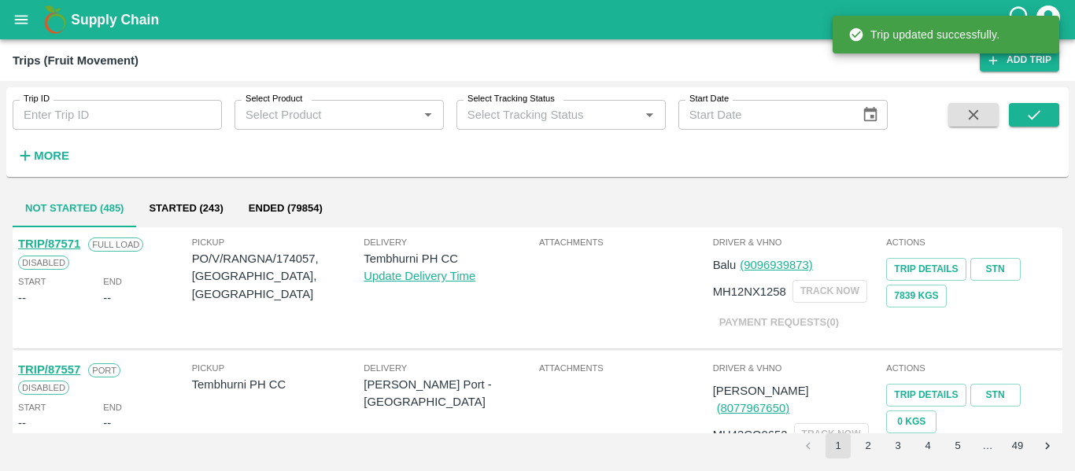
click at [77, 120] on input "Trip ID" at bounding box center [117, 115] width 209 height 30
paste input "87503"
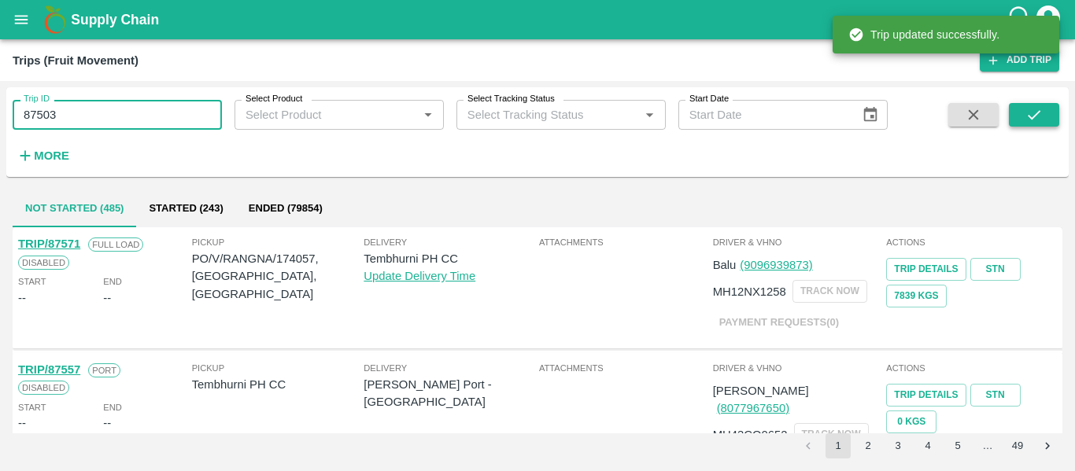
type input "87503"
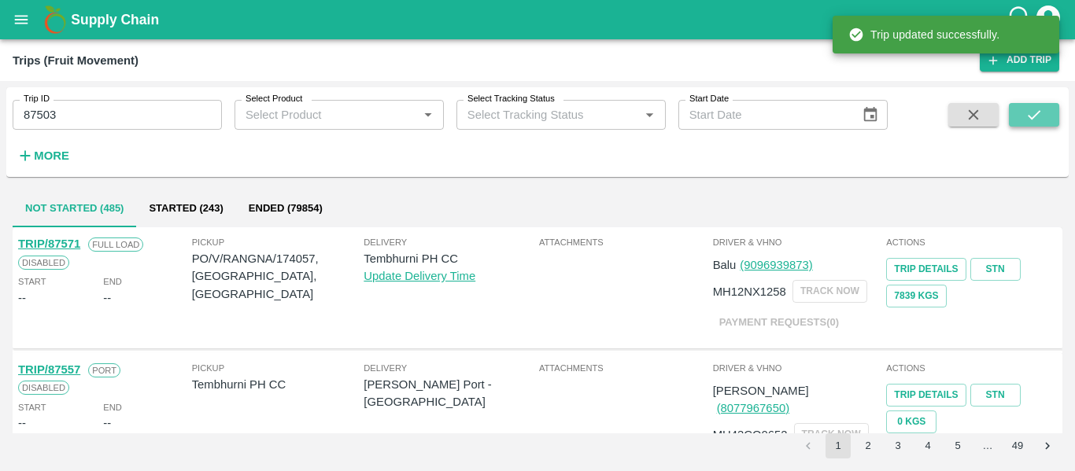
click at [1028, 112] on icon "submit" at bounding box center [1033, 114] width 17 height 17
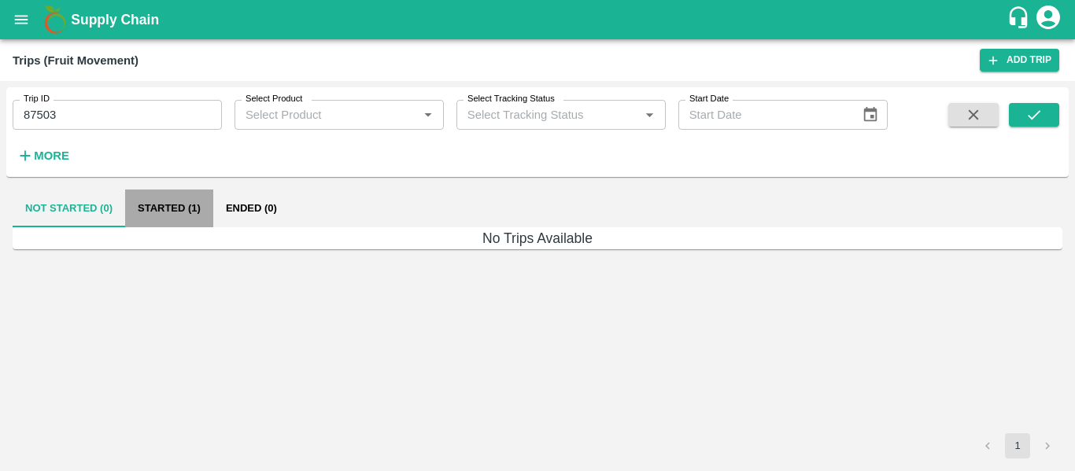
click at [157, 208] on button "Started (1)" at bounding box center [169, 209] width 88 height 38
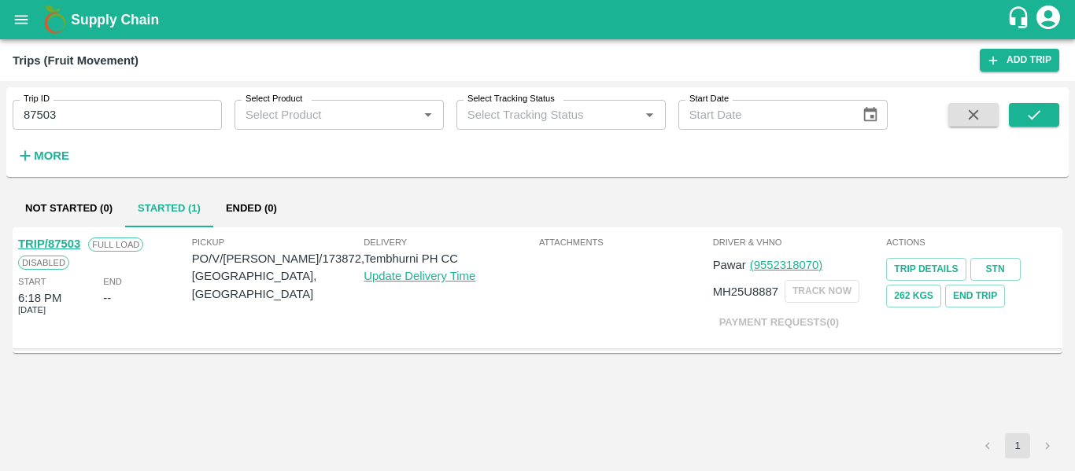
click at [57, 240] on link "TRIP/87503" at bounding box center [49, 244] width 62 height 13
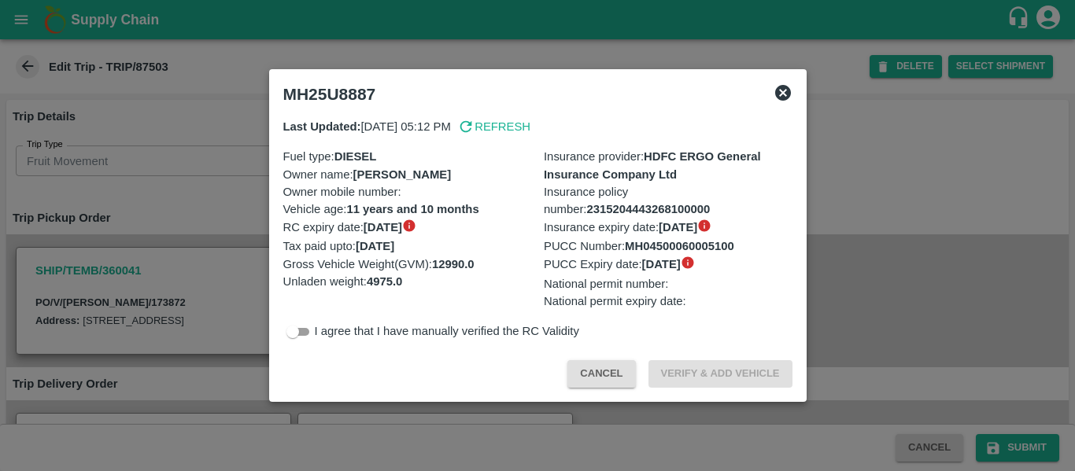
click at [1066, 256] on div at bounding box center [537, 235] width 1075 height 471
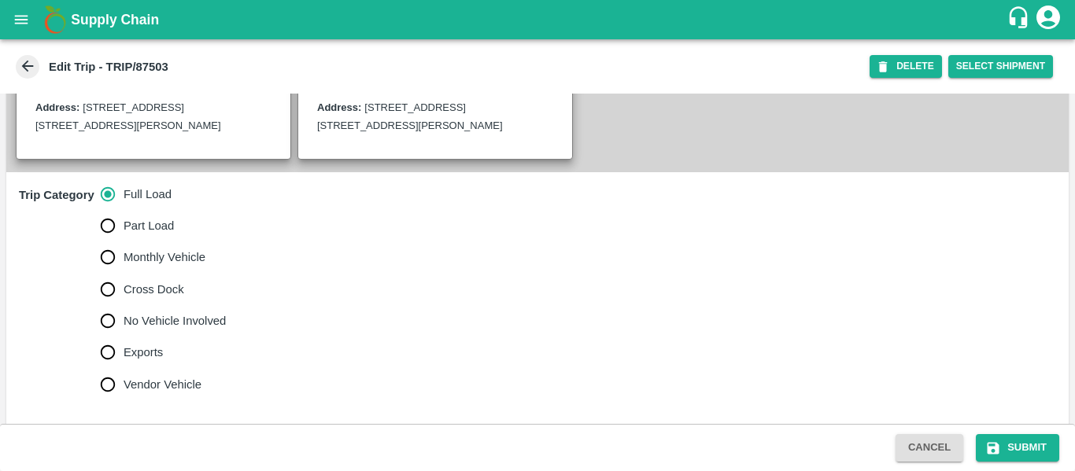
scroll to position [381, 0]
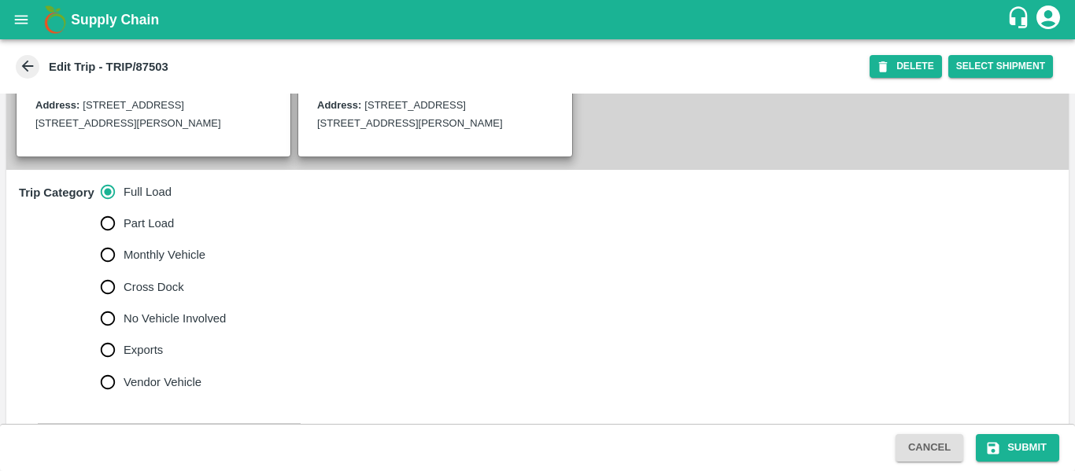
click at [167, 327] on span "No Vehicle Involved" at bounding box center [175, 318] width 102 height 17
click at [124, 334] on input "No Vehicle Involved" at bounding box center [107, 318] width 31 height 31
radio input "true"
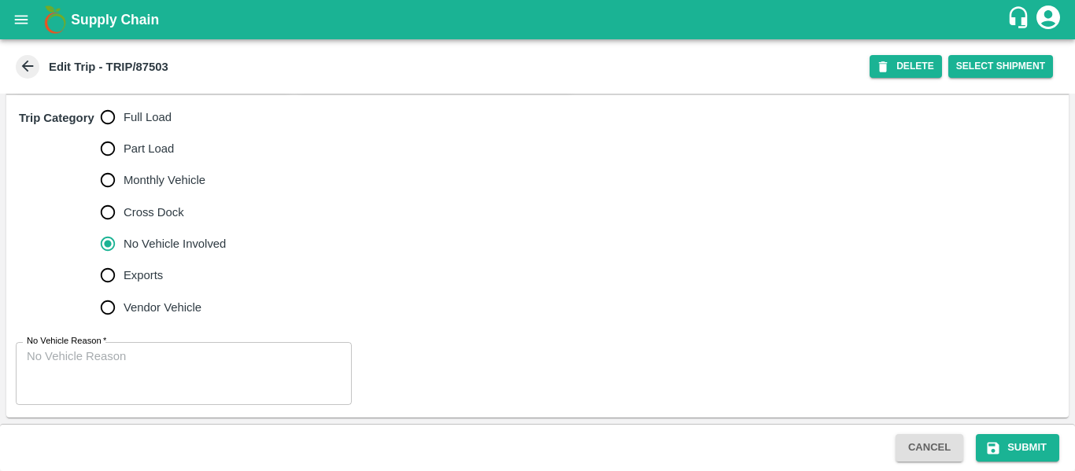
click at [234, 371] on textarea "No Vehicle Reason   *" at bounding box center [184, 374] width 314 height 50
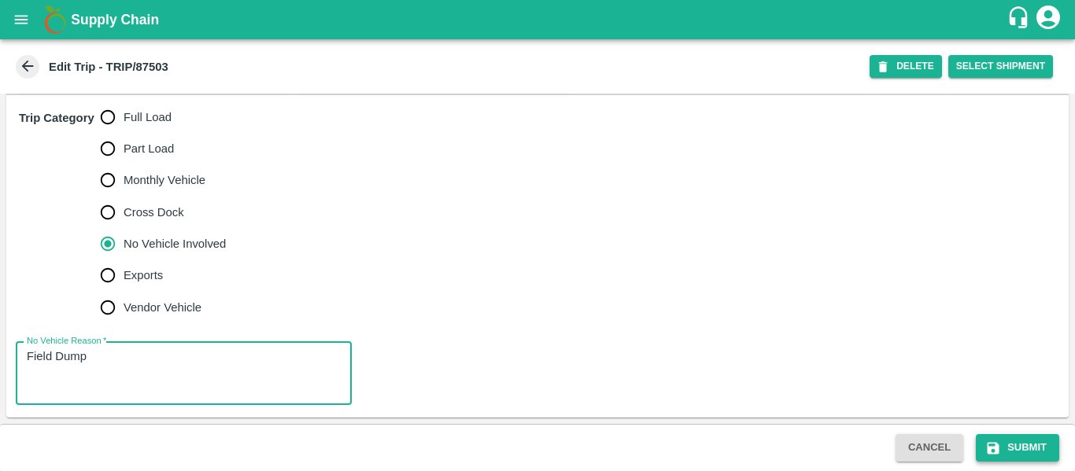
type textarea "Field Dump"
click at [993, 443] on icon "submit" at bounding box center [993, 448] width 12 height 12
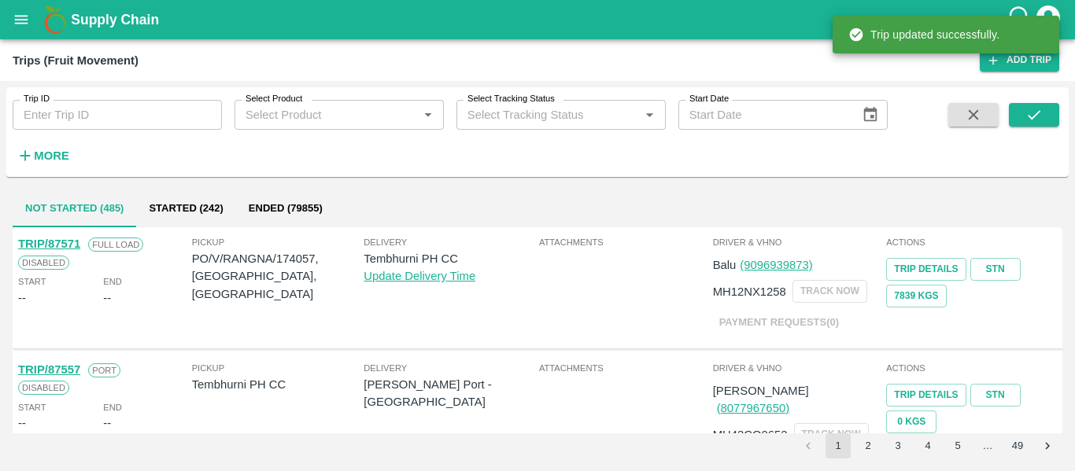
click at [13, 20] on icon "open drawer" at bounding box center [21, 19] width 17 height 17
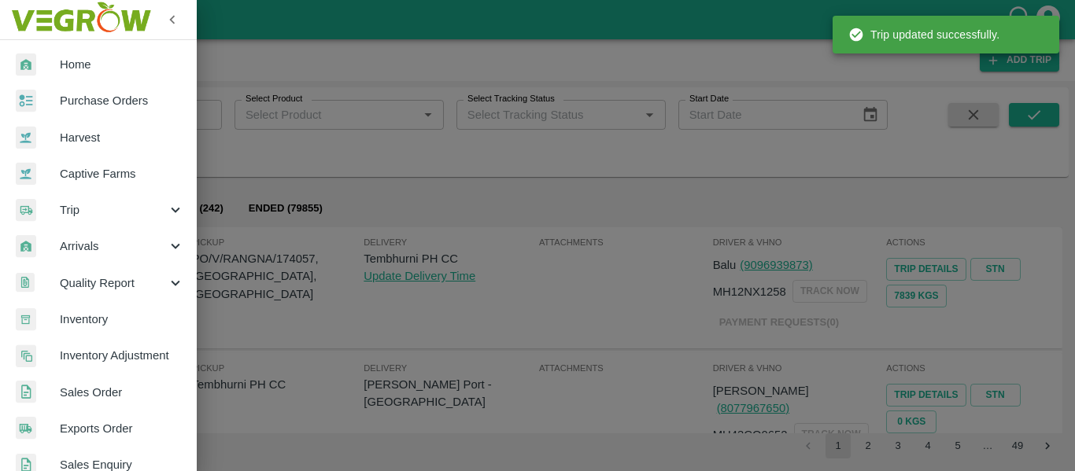
click at [82, 99] on span "Purchase Orders" at bounding box center [122, 100] width 124 height 17
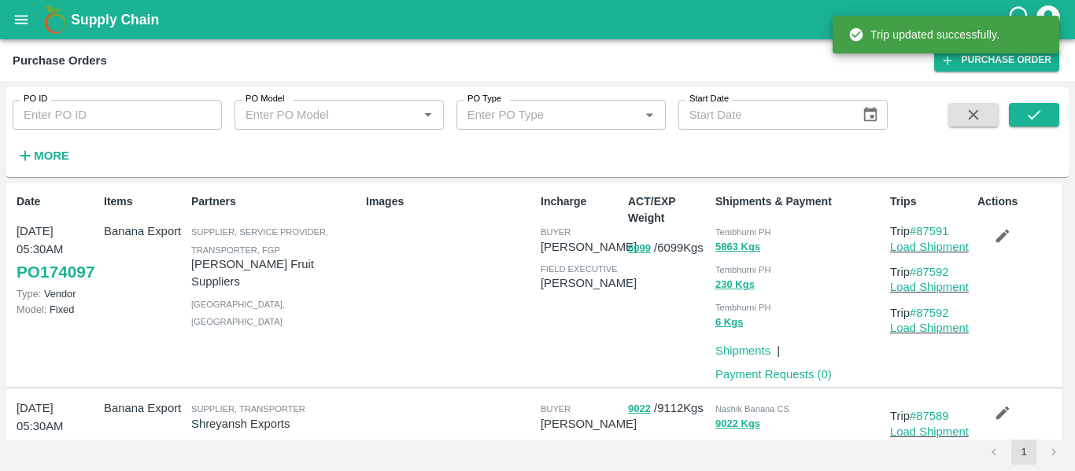
click at [66, 108] on input "PO ID" at bounding box center [117, 115] width 209 height 30
paste input "173909"
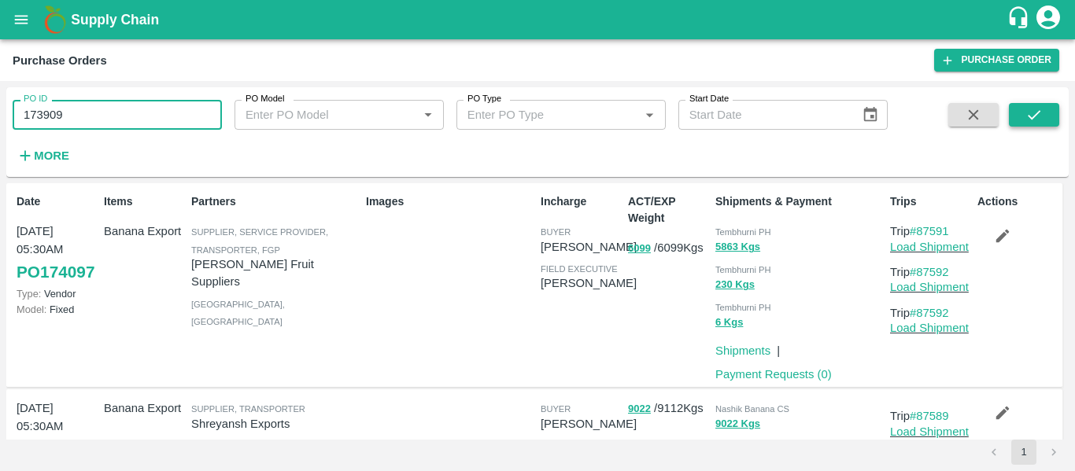
type input "173909"
click at [1031, 116] on icon "submit" at bounding box center [1033, 114] width 17 height 17
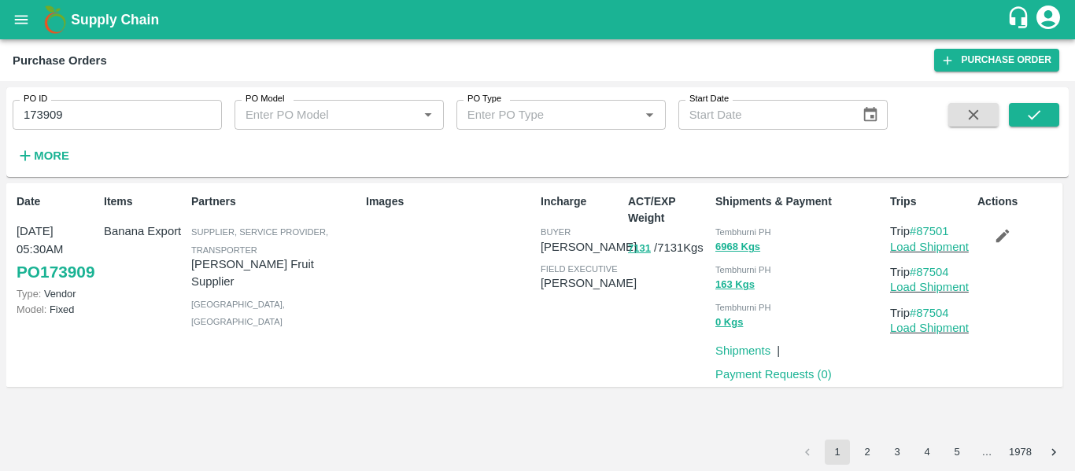
click at [1008, 230] on icon "button" at bounding box center [1002, 235] width 17 height 17
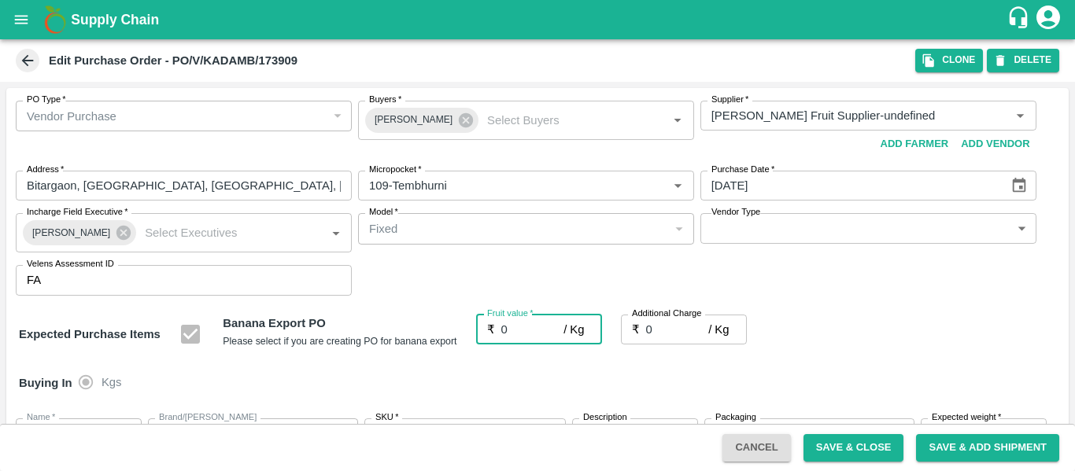
click at [508, 324] on input "0" at bounding box center [532, 330] width 63 height 30
type input "26"
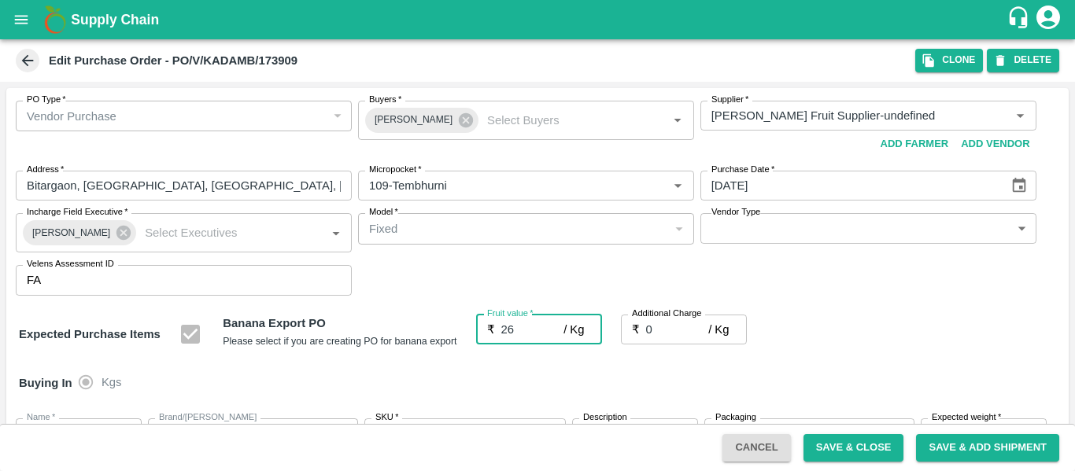
type input "26"
click at [666, 336] on input "0" at bounding box center [677, 330] width 63 height 30
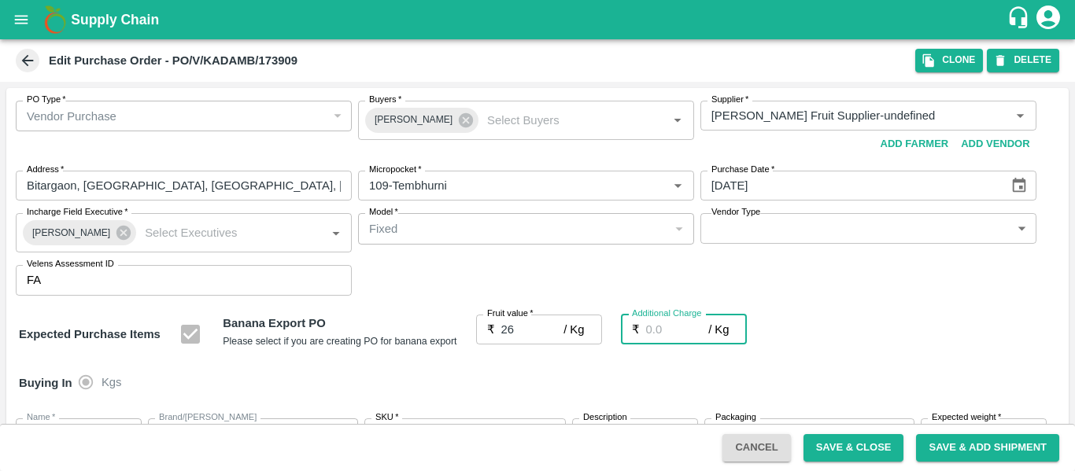
type input "2"
type input "28"
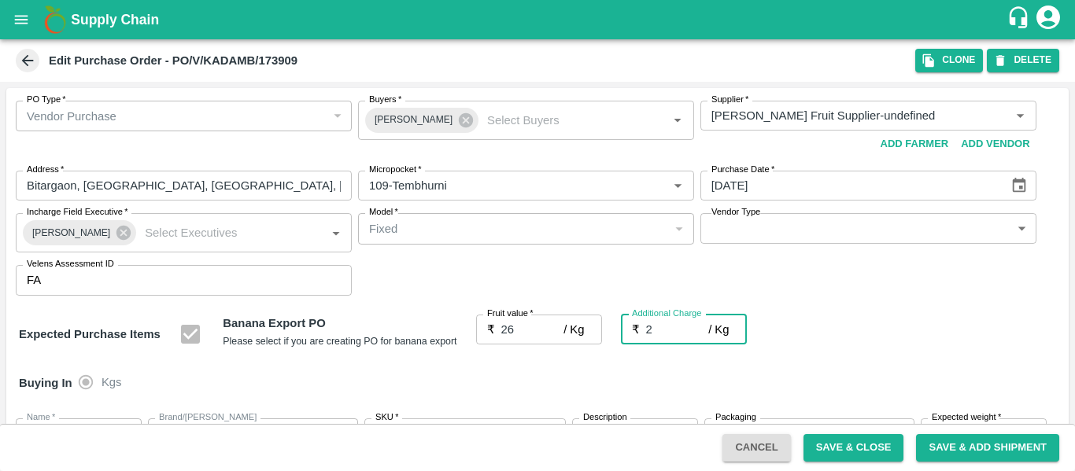
type input "2.7"
type input "28.7"
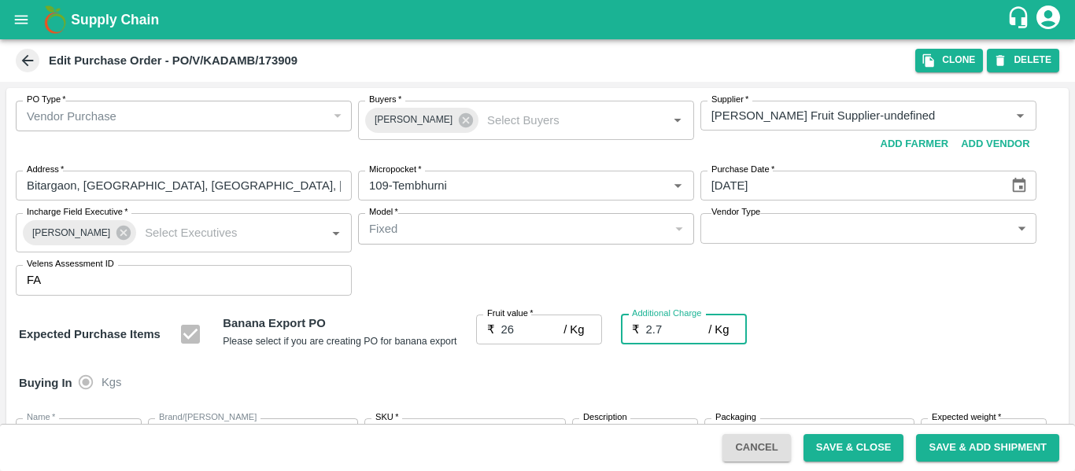
type input "2.75"
type input "28.75"
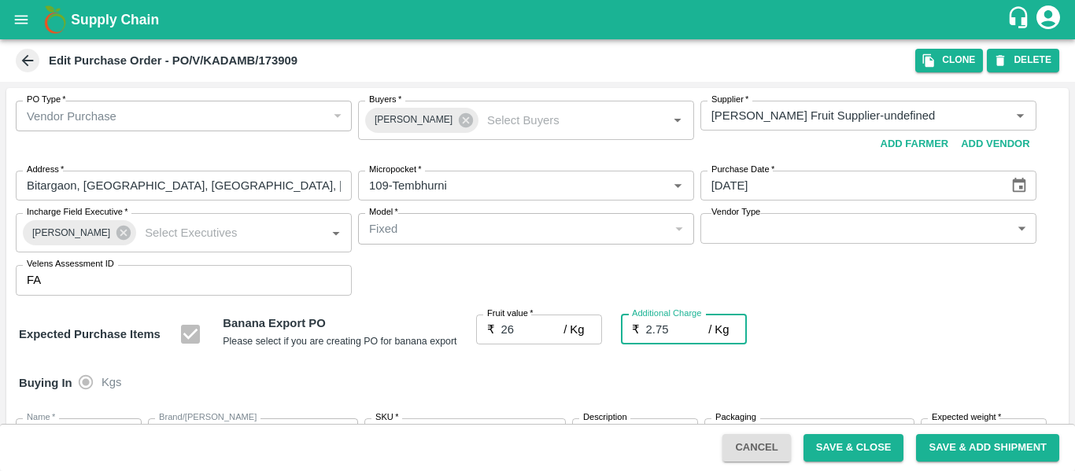
type input "2.75"
click at [865, 344] on div "Expected Purchase Items Banana Export PO Please select if you are creating PO f…" at bounding box center [537, 335] width 1037 height 40
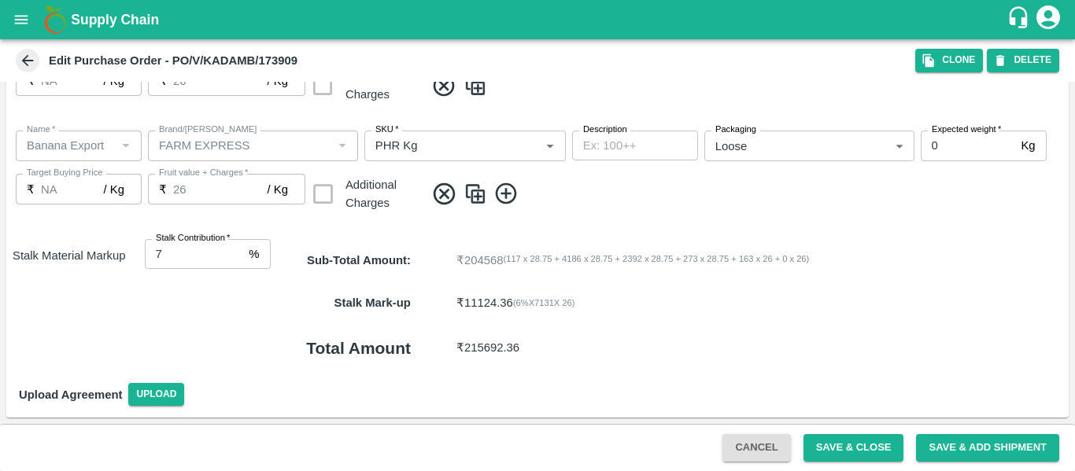
click at [234, 249] on input "7" at bounding box center [194, 254] width 98 height 30
type input "8"
click at [234, 249] on input "8" at bounding box center [194, 254] width 98 height 30
click at [825, 447] on button "Save & Close" at bounding box center [853, 448] width 101 height 28
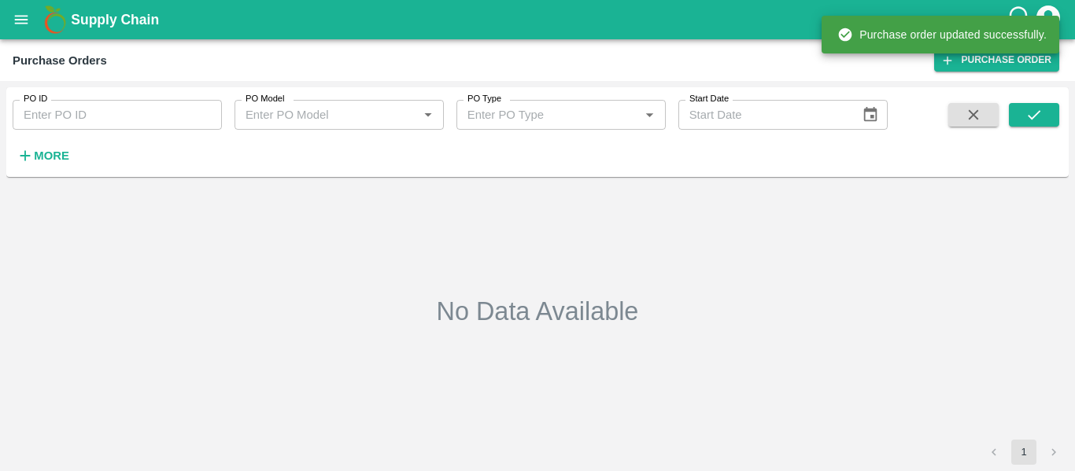
type input "173909"
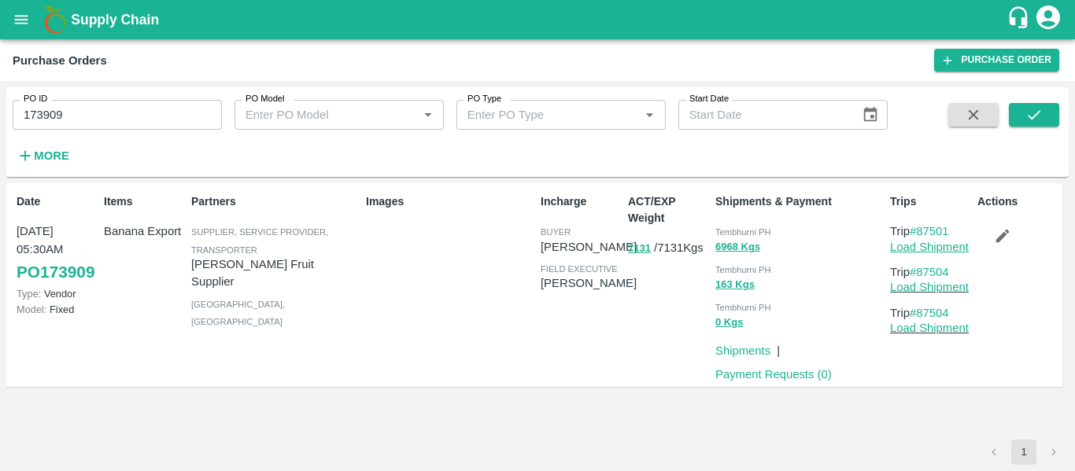
click at [921, 249] on link "Load Shipment" at bounding box center [929, 247] width 79 height 13
drag, startPoint x: 961, startPoint y: 274, endPoint x: 919, endPoint y: 275, distance: 41.7
click at [919, 275] on p "Trip #87504" at bounding box center [930, 272] width 81 height 17
copy link "87504"
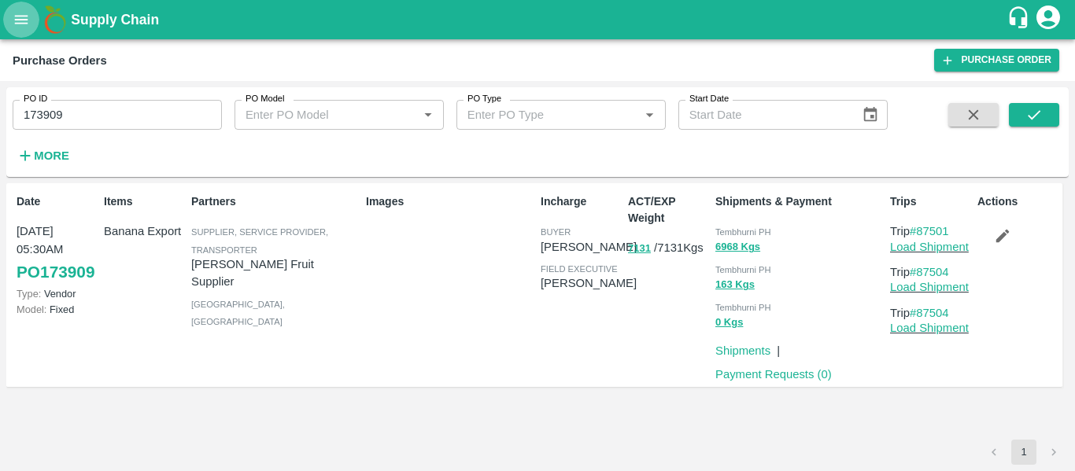
click at [34, 20] on button "open drawer" at bounding box center [21, 20] width 36 height 36
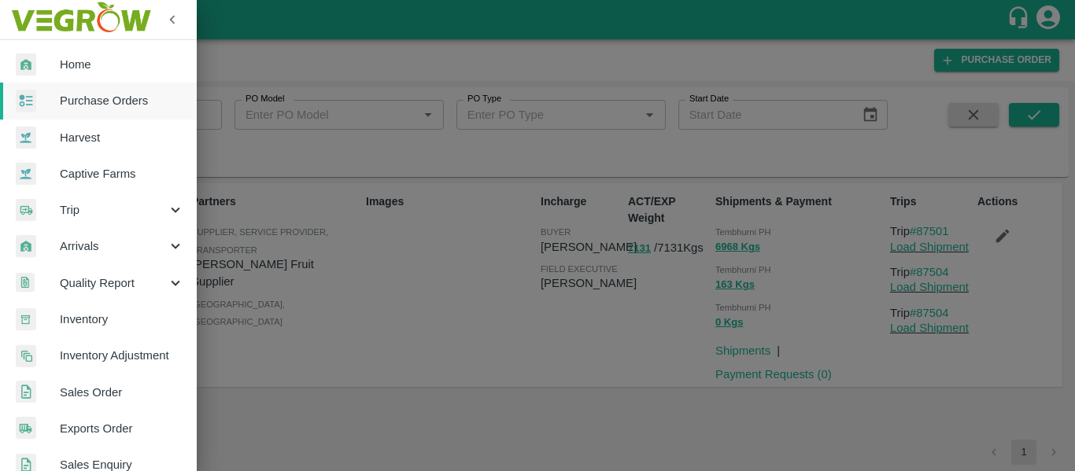
click at [90, 208] on span "Trip" at bounding box center [113, 209] width 107 height 17
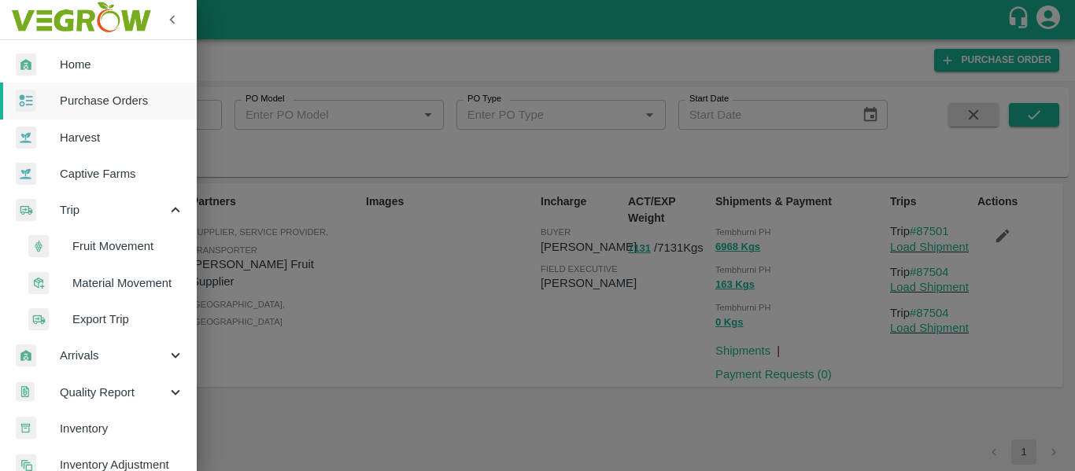
click at [104, 245] on span "Fruit Movement" at bounding box center [128, 246] width 112 height 17
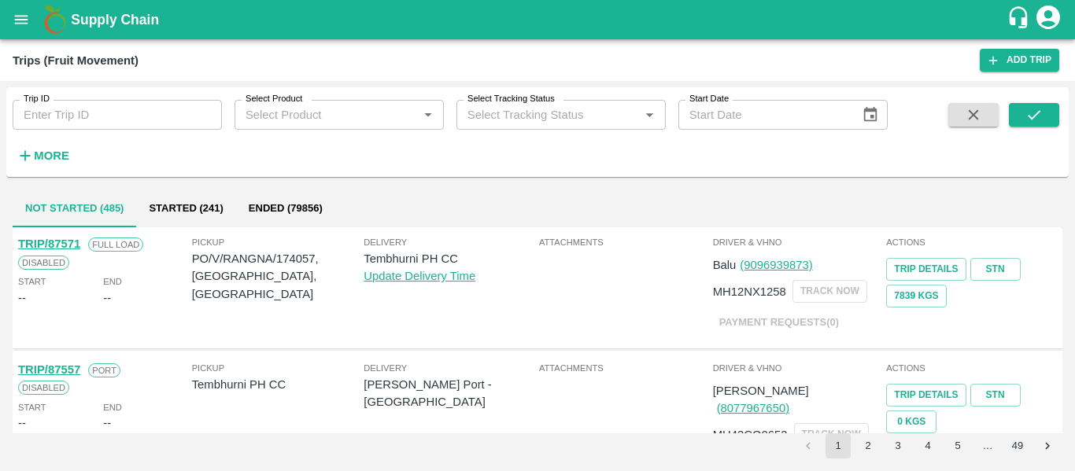
click at [71, 91] on div "Trip ID Trip ID" at bounding box center [111, 108] width 222 height 42
click at [75, 109] on input "Trip ID" at bounding box center [117, 115] width 209 height 30
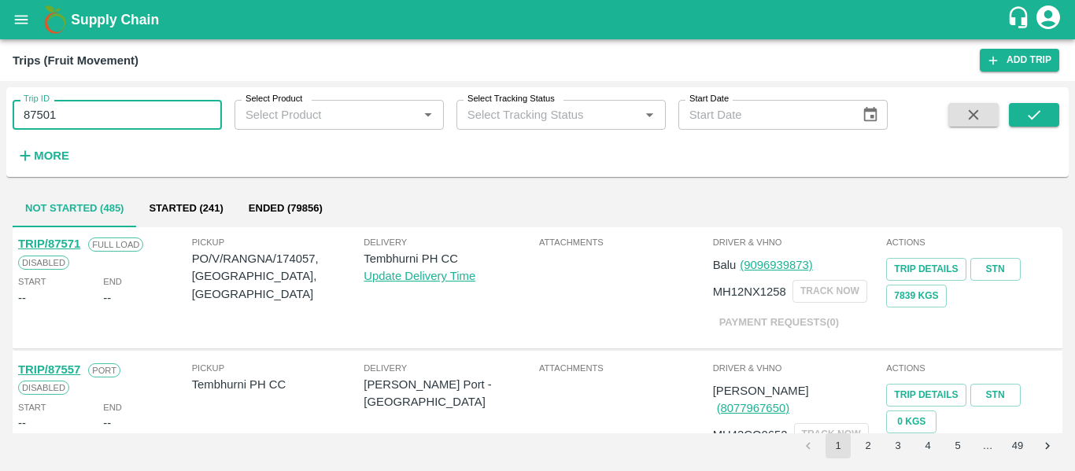
type input "87501"
click at [1020, 101] on div "Trip ID 87501 Trip ID Select Product Select Product   * Select Tracking Status …" at bounding box center [537, 132] width 1062 height 77
click at [1022, 118] on button "submit" at bounding box center [1034, 115] width 50 height 24
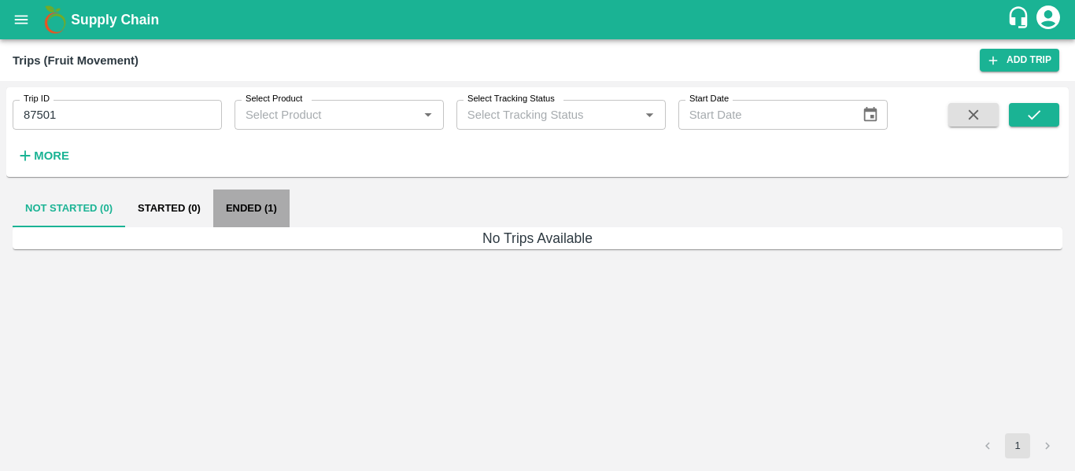
click at [245, 221] on button "Ended (1)" at bounding box center [251, 209] width 76 height 38
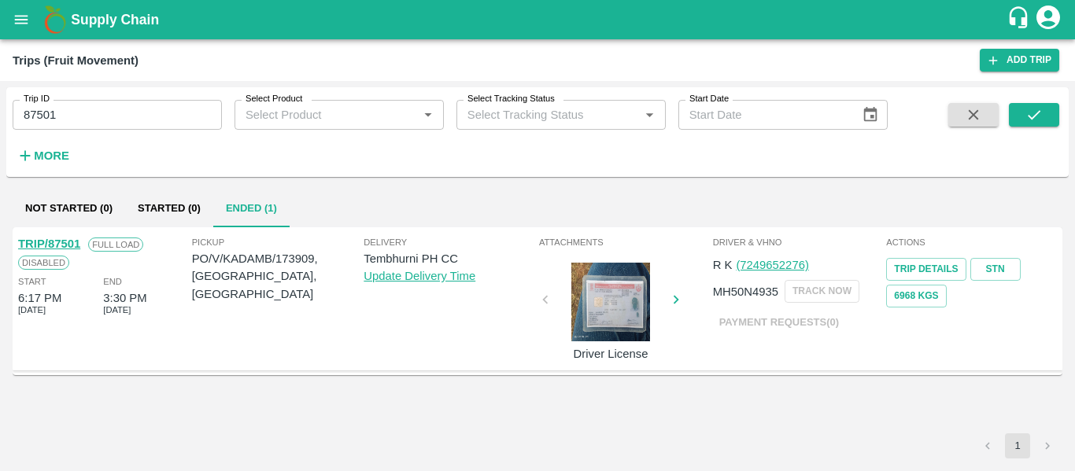
click at [60, 242] on link "TRIP/87501" at bounding box center [49, 244] width 62 height 13
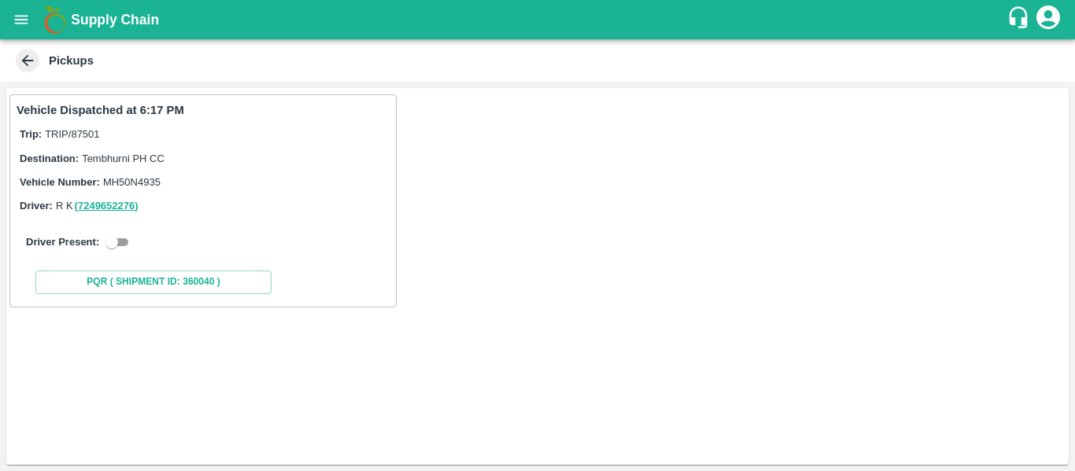
click at [124, 239] on input "checkbox" at bounding box center [111, 242] width 57 height 19
checkbox input "true"
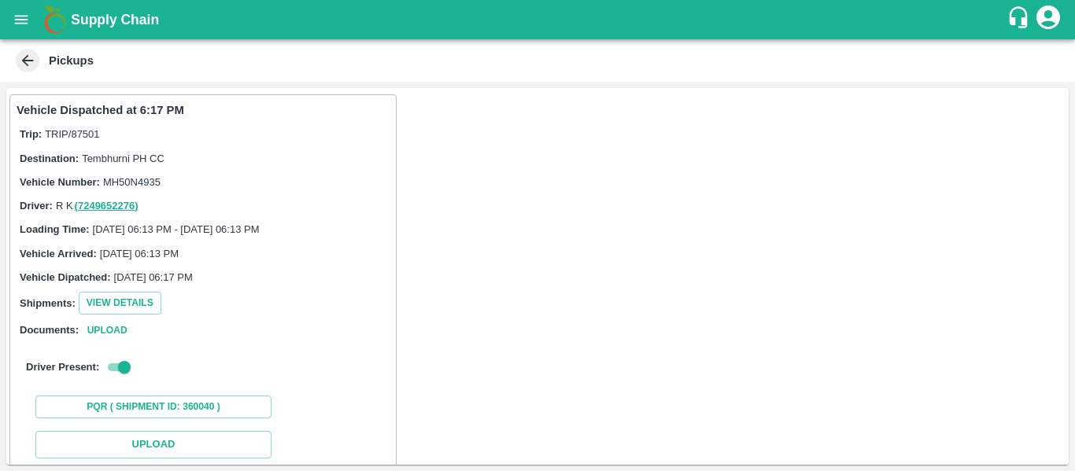
scroll to position [231, 0]
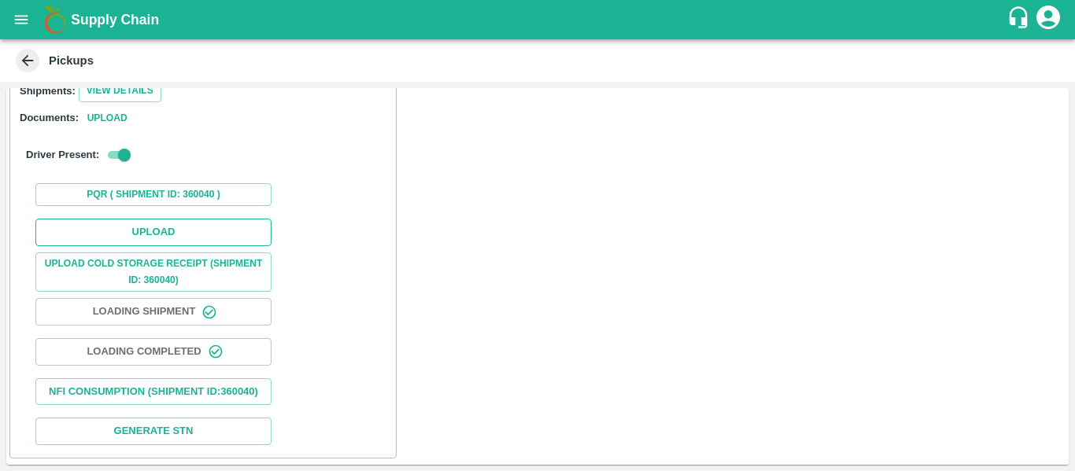
click at [113, 219] on button "Upload" at bounding box center [153, 233] width 236 height 28
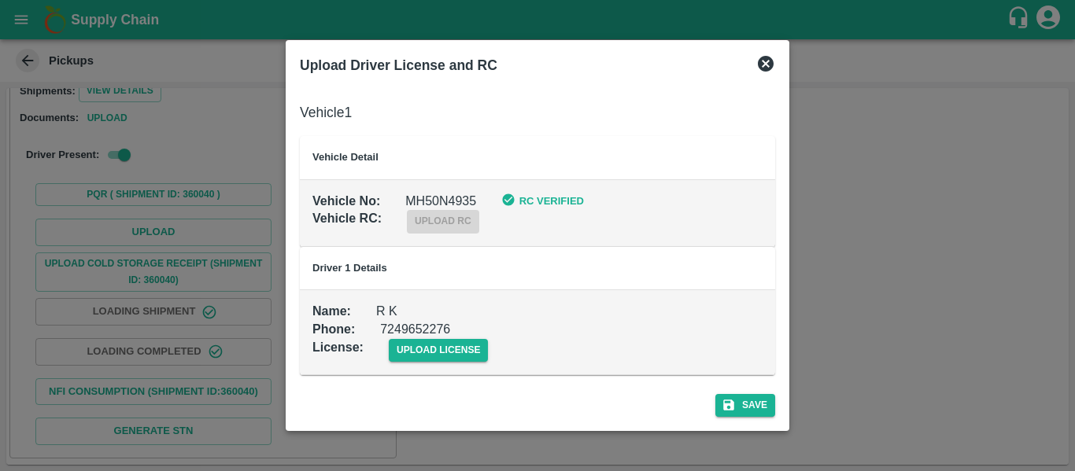
click at [442, 365] on td "Name : R K Phone : 7249652276 License : upload license" at bounding box center [537, 332] width 475 height 85
click at [437, 356] on span "upload license" at bounding box center [439, 350] width 100 height 23
click at [0, 0] on input "upload license" at bounding box center [0, 0] width 0 height 0
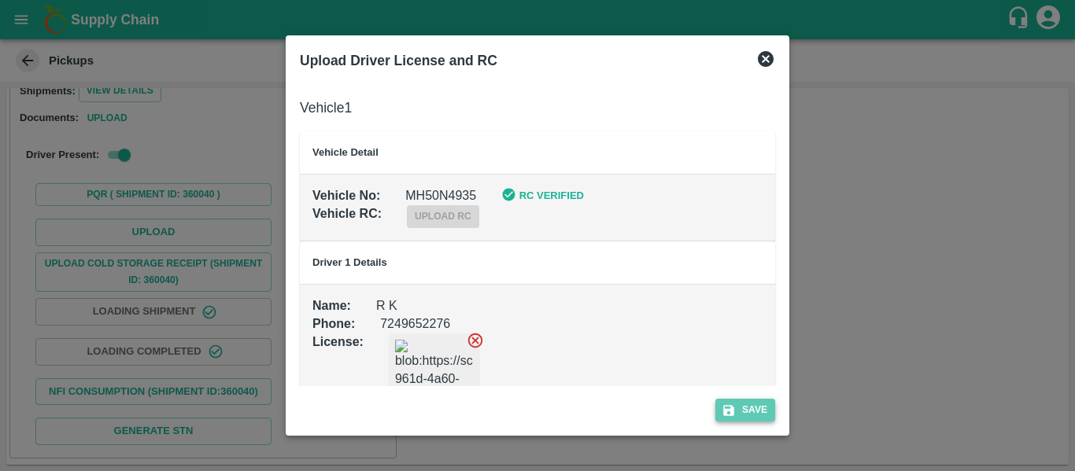
click at [727, 412] on icon "submit" at bounding box center [728, 411] width 14 height 14
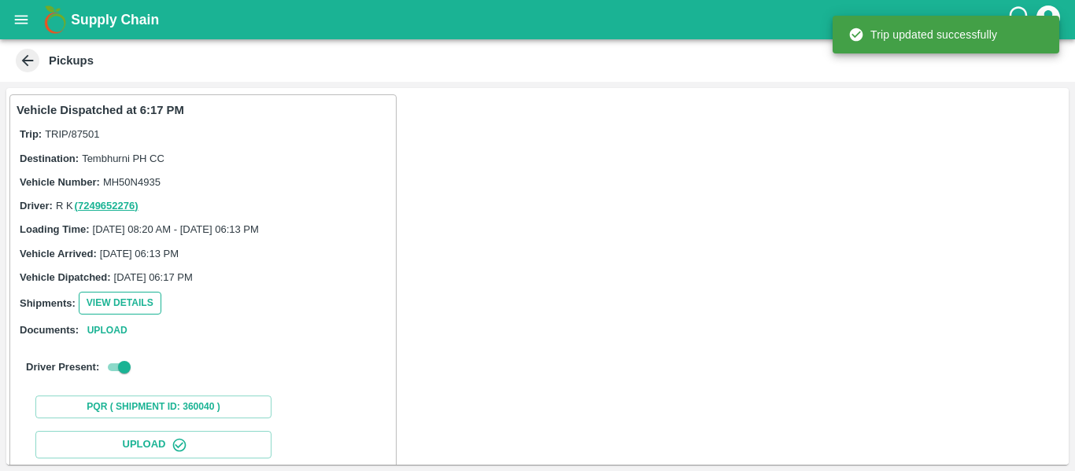
scroll to position [271, 0]
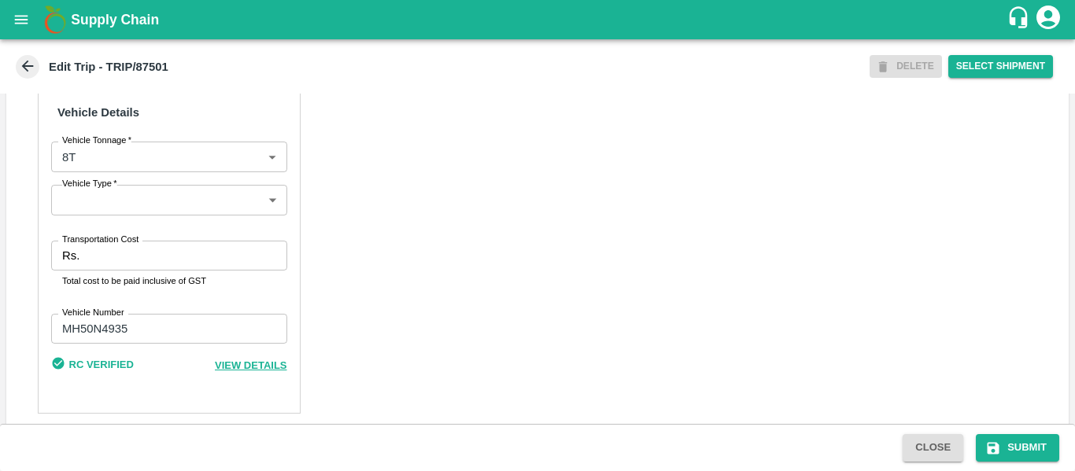
scroll to position [1206, 0]
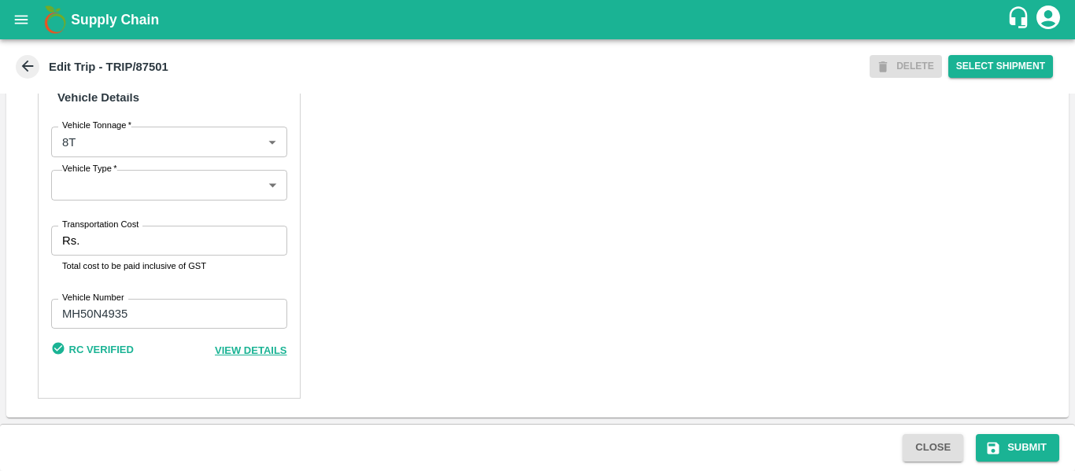
click at [46, 239] on div "Partner Details Partner   * Partner Add Transporter Driver 1 Details Driver Nam…" at bounding box center [169, 24] width 263 height 748
click at [148, 230] on input "Transportation Cost" at bounding box center [186, 241] width 201 height 30
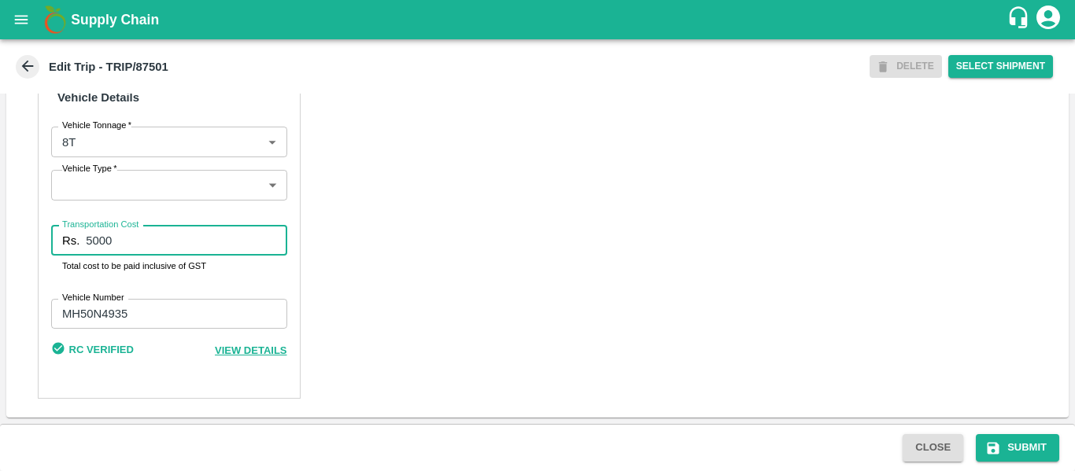
type input "5000"
click at [1023, 455] on button "Submit" at bounding box center [1017, 448] width 83 height 28
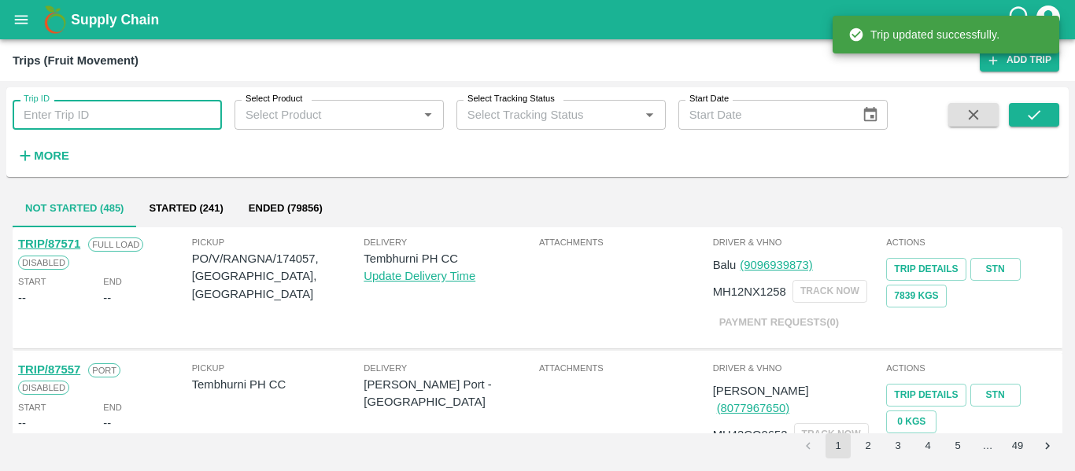
click at [129, 109] on input "Trip ID" at bounding box center [117, 115] width 209 height 30
paste input "87504"
type input "87504"
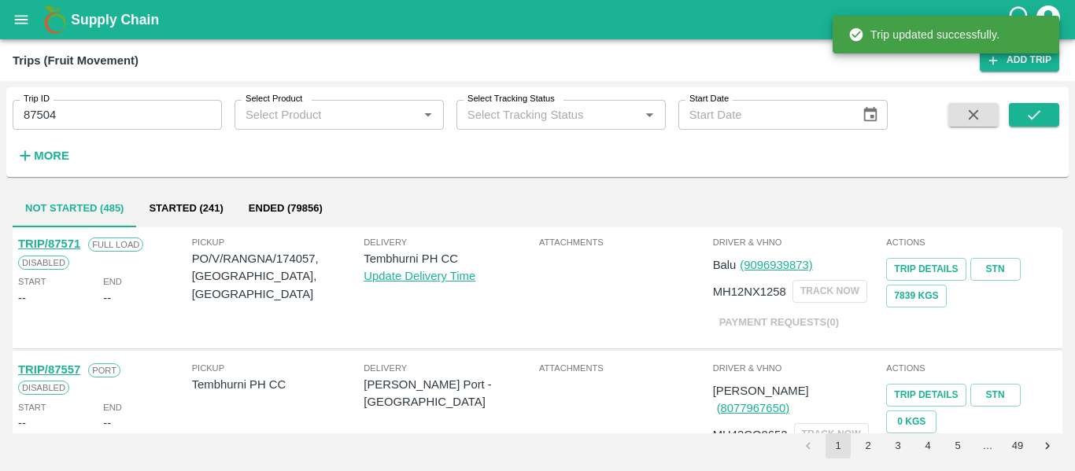
drag, startPoint x: 1064, startPoint y: 99, endPoint x: 1053, endPoint y: 101, distance: 10.5
click at [1053, 101] on div "Trip ID 87504 Trip ID Select Product Select Product   * Select Tracking Status …" at bounding box center [537, 132] width 1062 height 77
click at [1050, 106] on button "submit" at bounding box center [1034, 115] width 50 height 24
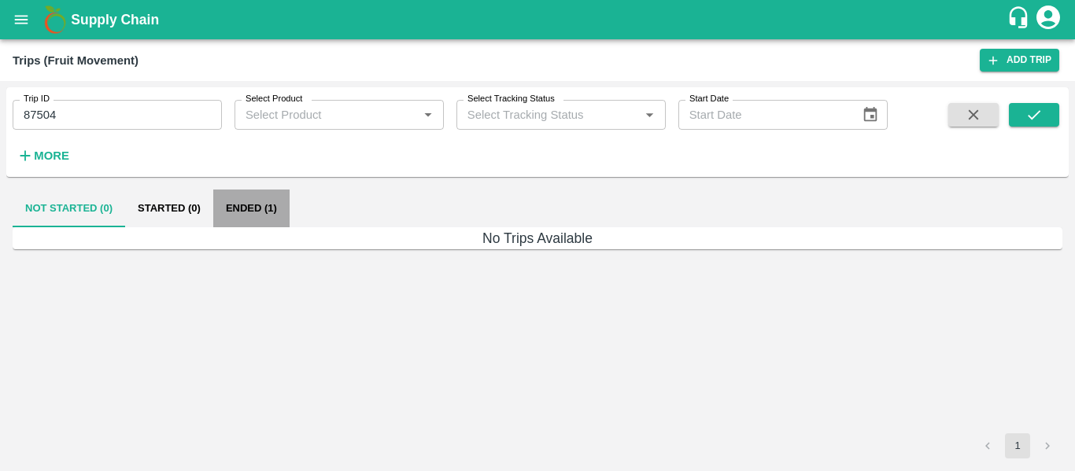
click at [260, 209] on button "Ended (1)" at bounding box center [251, 209] width 76 height 38
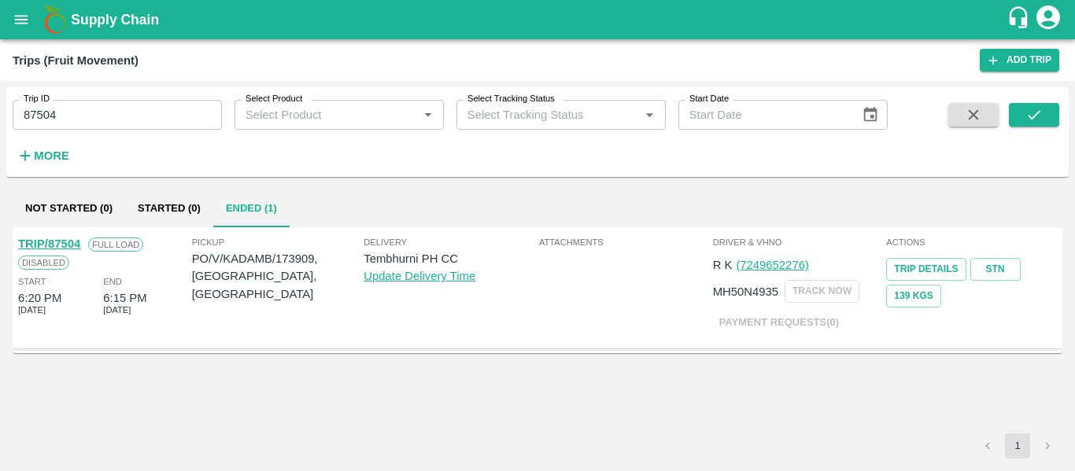
click at [65, 249] on link "TRIP/87504" at bounding box center [49, 244] width 62 height 13
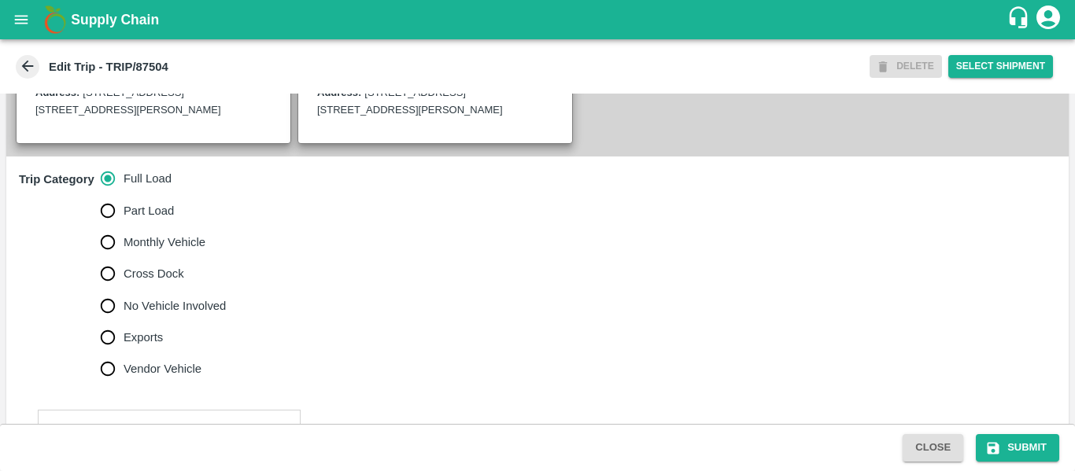
scroll to position [428, 0]
click at [176, 315] on span "No Vehicle Involved" at bounding box center [175, 306] width 102 height 17
click at [124, 323] on input "No Vehicle Involved" at bounding box center [107, 306] width 31 height 31
radio input "true"
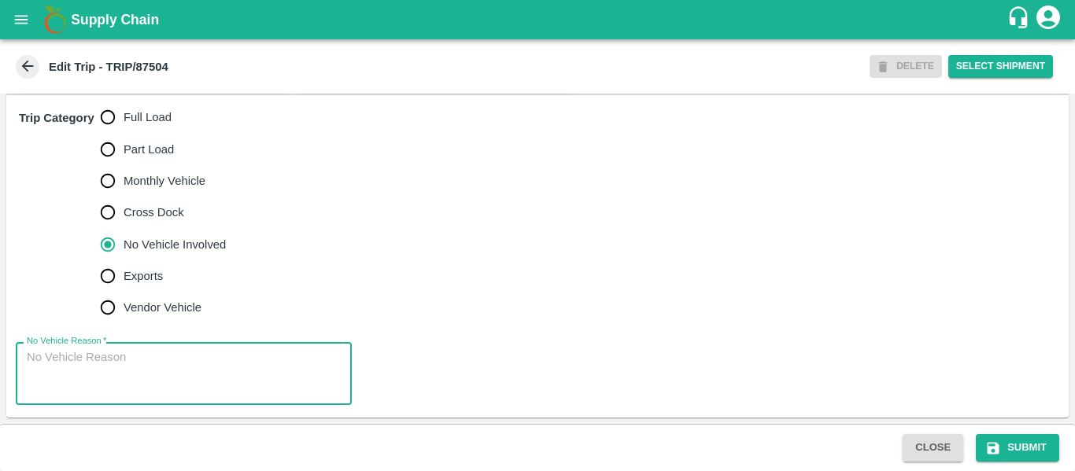
click at [205, 385] on textarea "No Vehicle Reason   *" at bounding box center [184, 374] width 314 height 50
type textarea "Field Dump"
click at [1039, 449] on button "Submit" at bounding box center [1017, 448] width 83 height 28
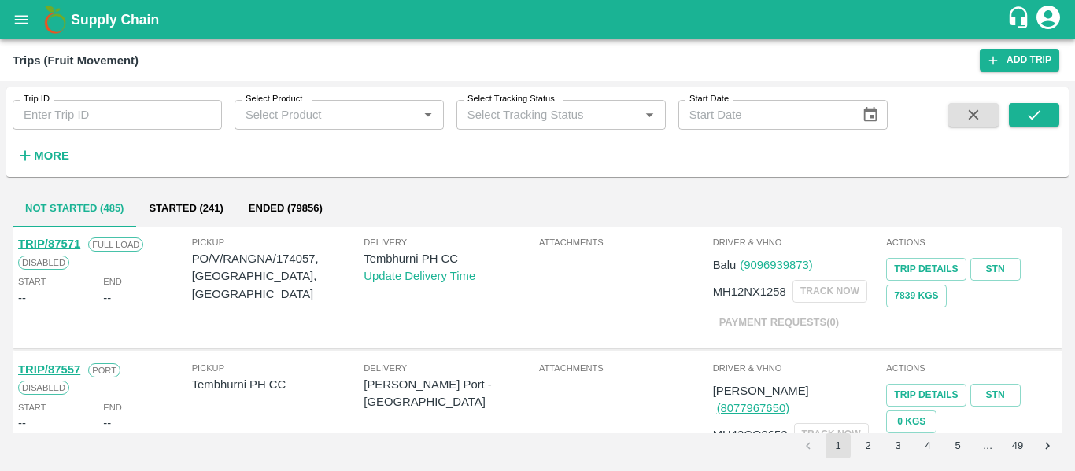
click at [15, 14] on icon "open drawer" at bounding box center [21, 19] width 17 height 17
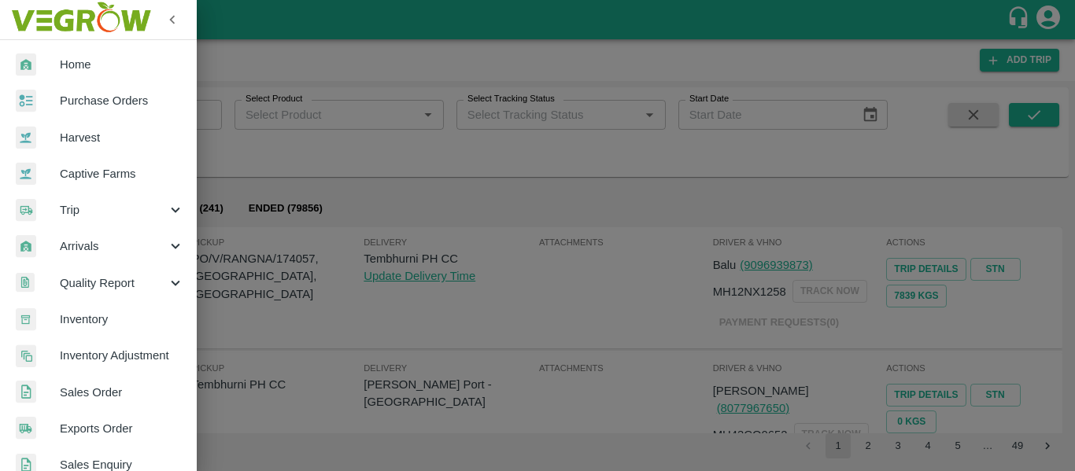
click at [104, 106] on span "Purchase Orders" at bounding box center [122, 100] width 124 height 17
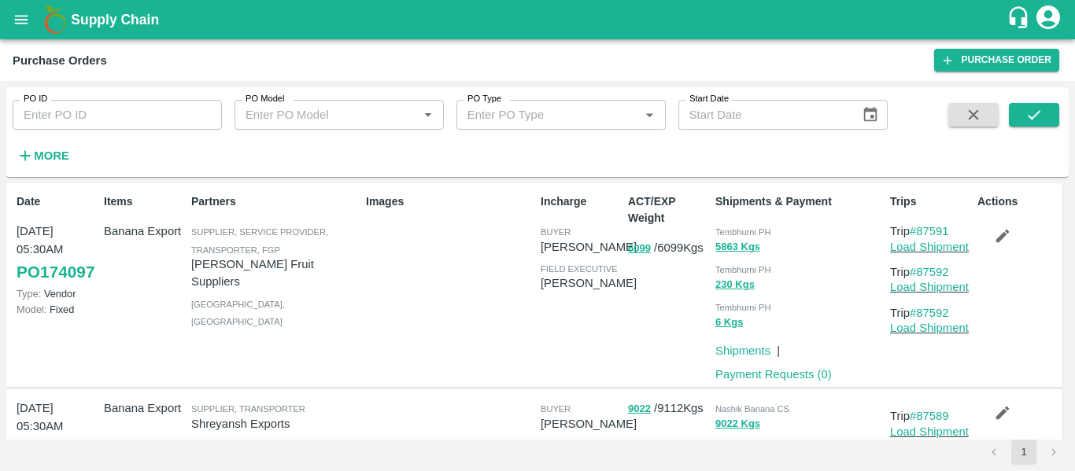
click at [83, 100] on input "PO ID" at bounding box center [117, 115] width 209 height 30
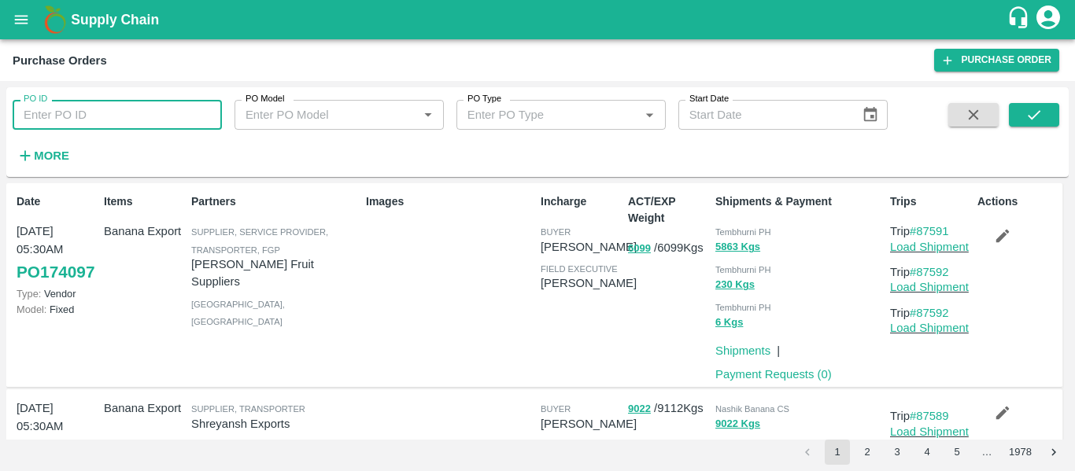
paste input "173909"
type input "173909"
click at [1035, 121] on icon "submit" at bounding box center [1033, 114] width 17 height 17
